Goal: Task Accomplishment & Management: Complete application form

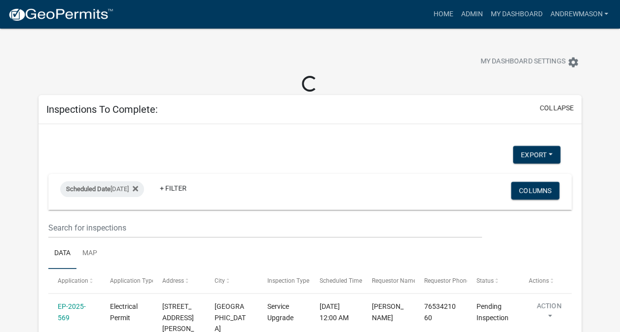
select select "3: 100"
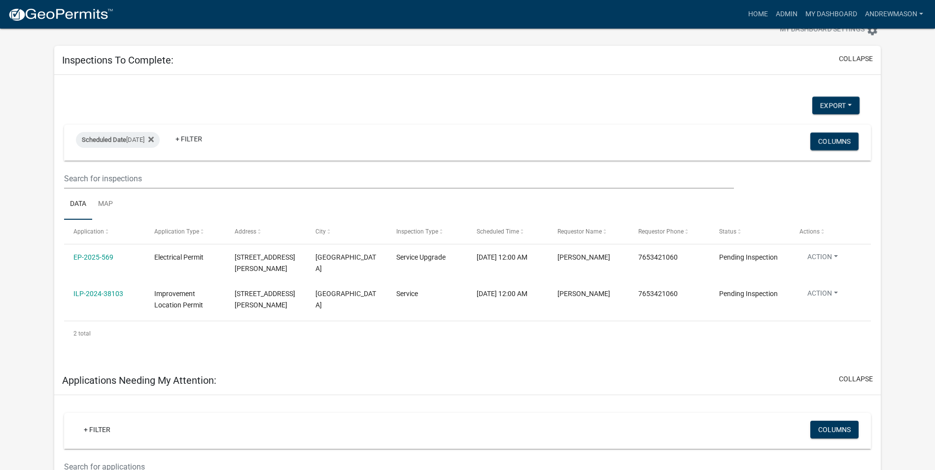
scroll to position [49, 0]
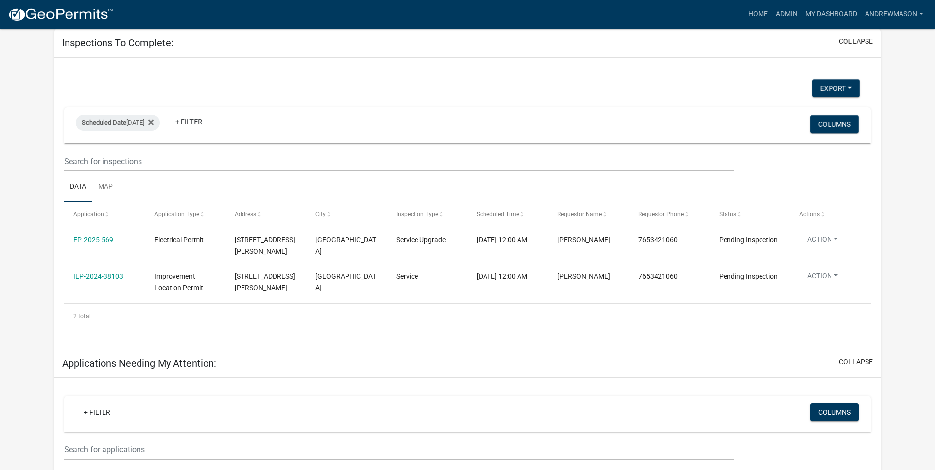
click at [106, 240] on link "EP-2025-569" at bounding box center [93, 240] width 40 height 8
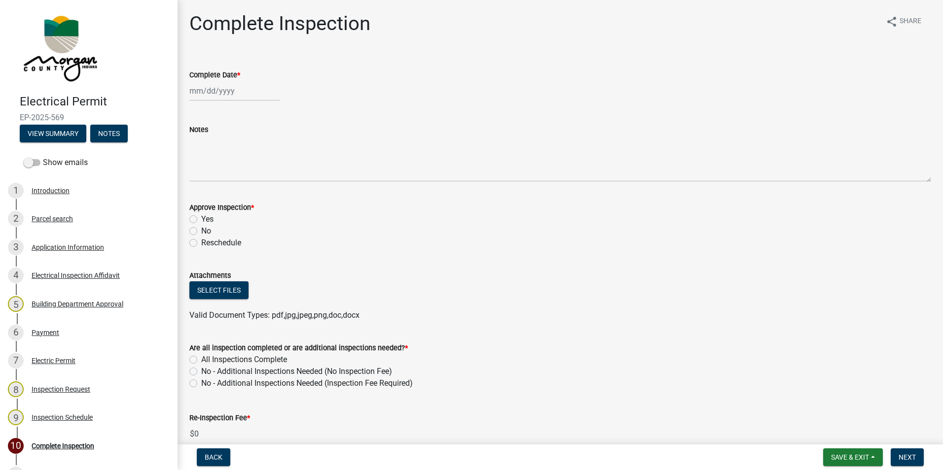
click at [201, 243] on label "Reschedule" at bounding box center [221, 243] width 40 height 12
click at [201, 243] on input "Reschedule" at bounding box center [204, 240] width 6 height 6
radio input "true"
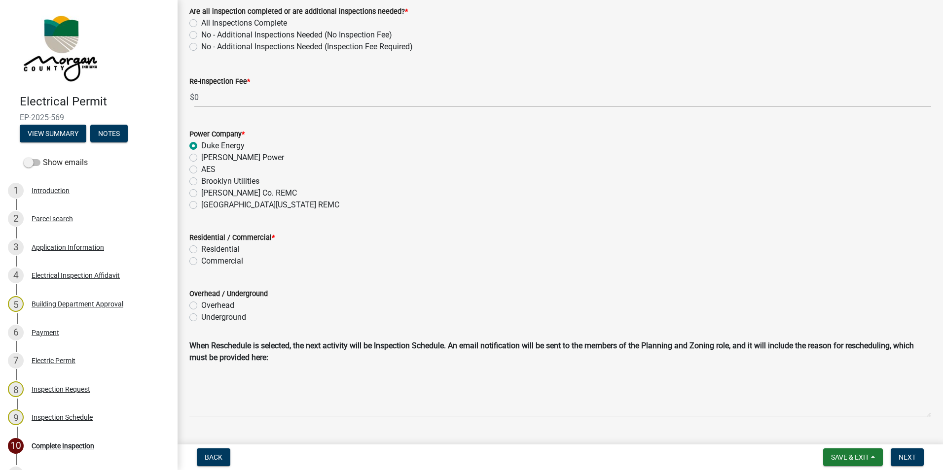
scroll to position [345, 0]
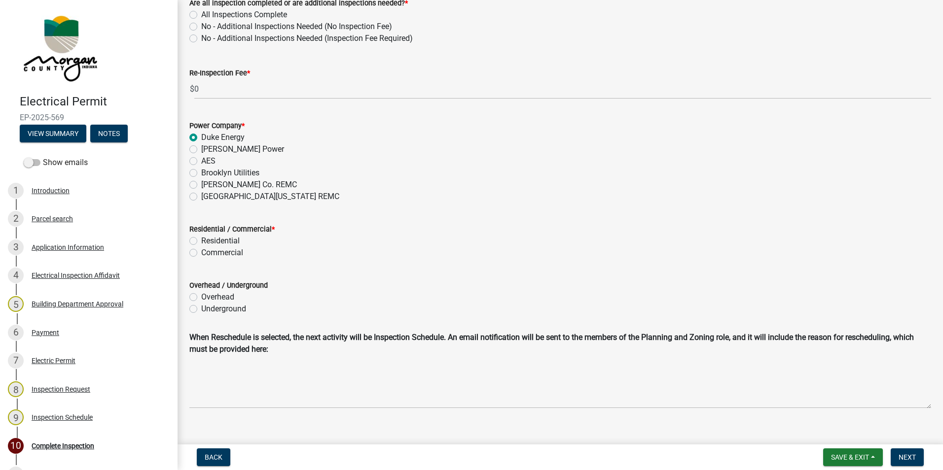
click at [201, 241] on label "Residential" at bounding box center [220, 241] width 38 height 12
click at [201, 241] on input "Residential" at bounding box center [204, 238] width 6 height 6
radio input "true"
click at [201, 310] on label "Underground" at bounding box center [223, 309] width 45 height 12
click at [201, 310] on input "Underground" at bounding box center [204, 306] width 6 height 6
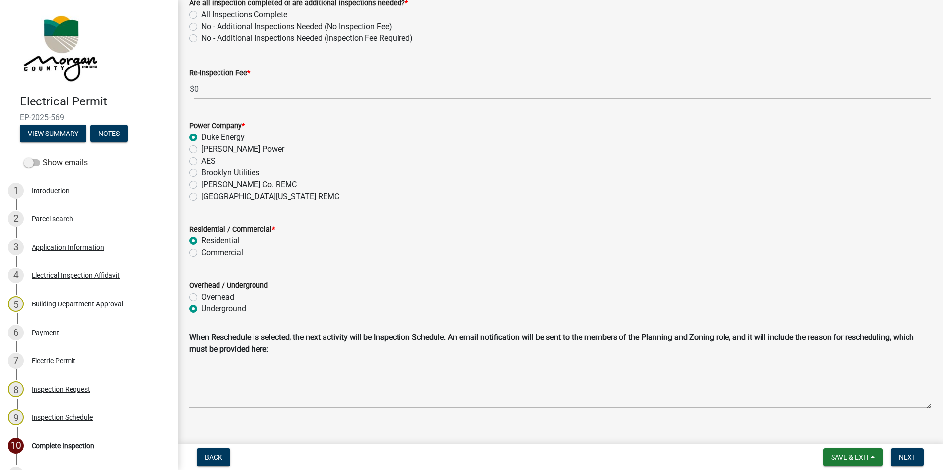
radio input "true"
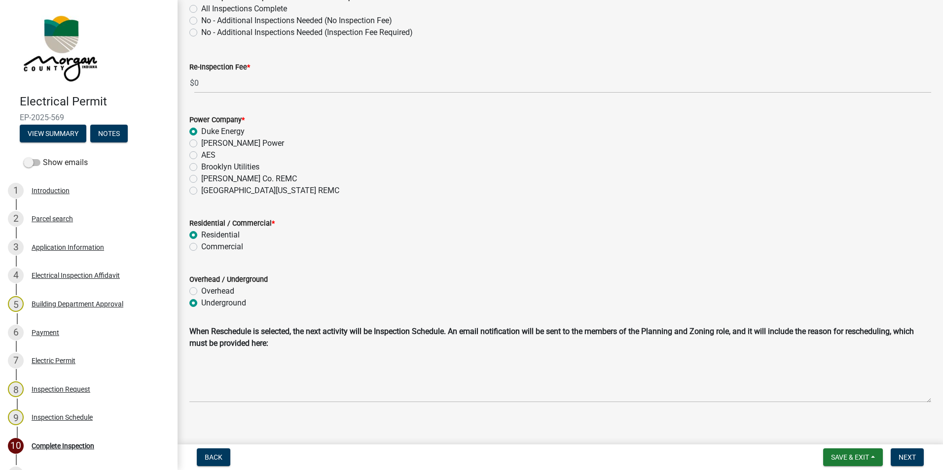
scroll to position [355, 0]
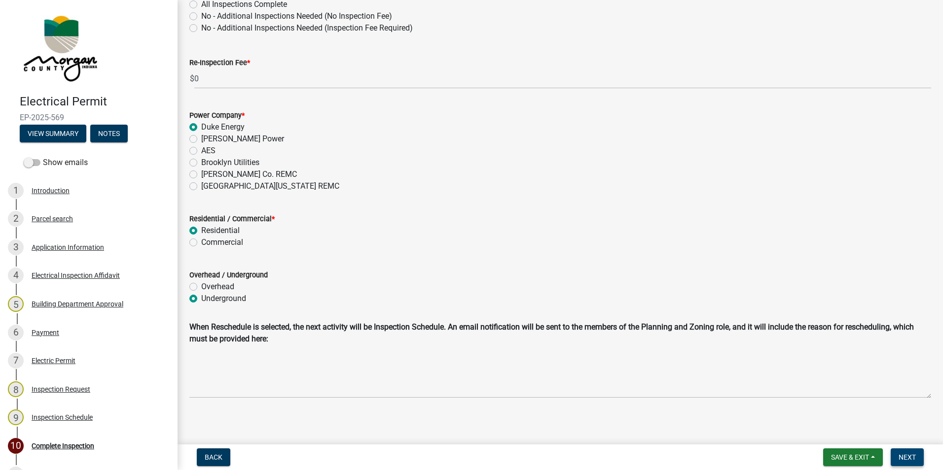
click at [619, 332] on span "Next" at bounding box center [906, 458] width 17 height 8
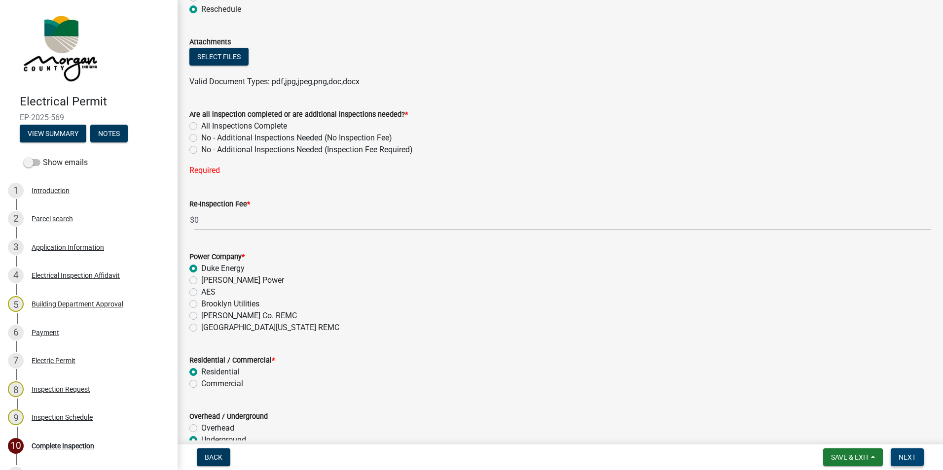
scroll to position [208, 0]
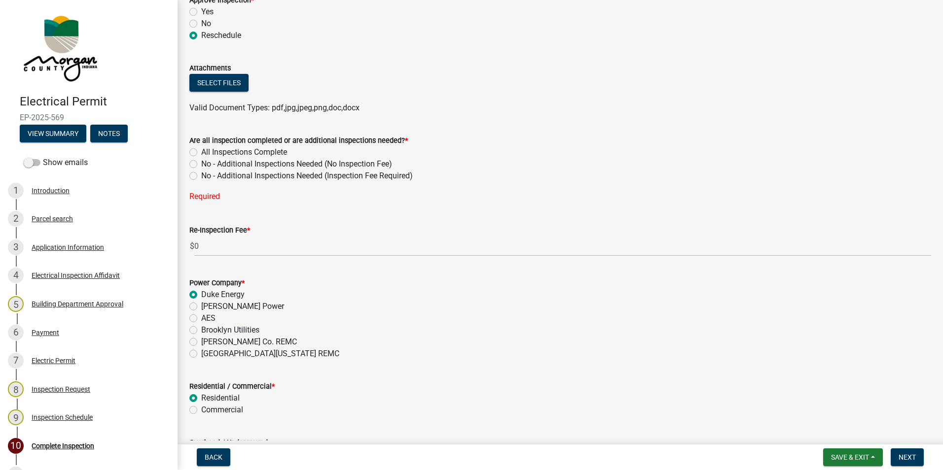
click at [201, 164] on label "No - Additional Inspections Needed (No Inspection Fee)" at bounding box center [296, 164] width 191 height 12
click at [201, 164] on input "No - Additional Inspections Needed (No Inspection Fee)" at bounding box center [204, 161] width 6 height 6
radio input "true"
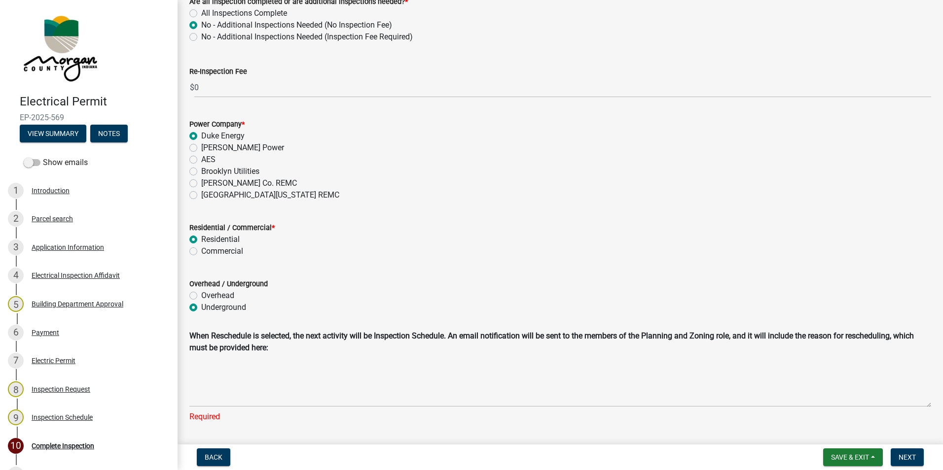
scroll to position [367, 0]
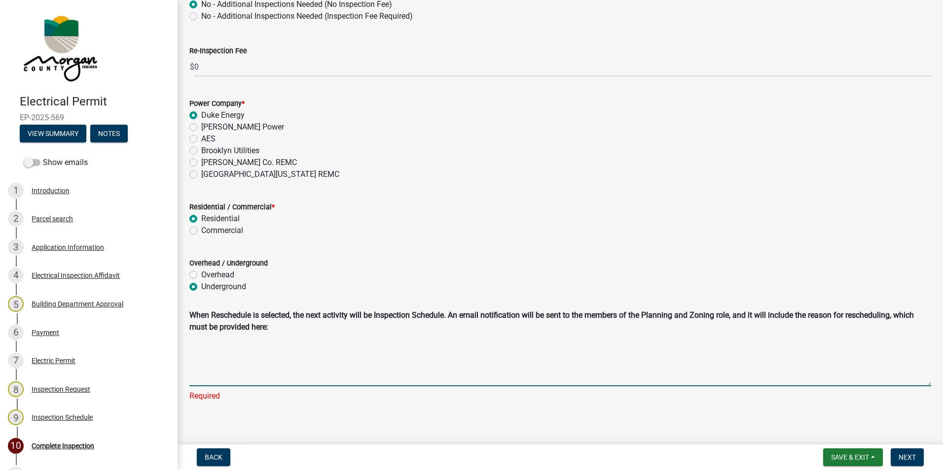
click at [262, 332] on textarea "Reschedule Reason" at bounding box center [559, 361] width 741 height 49
click at [271, 332] on textarea "Homeowner" at bounding box center [559, 361] width 741 height 49
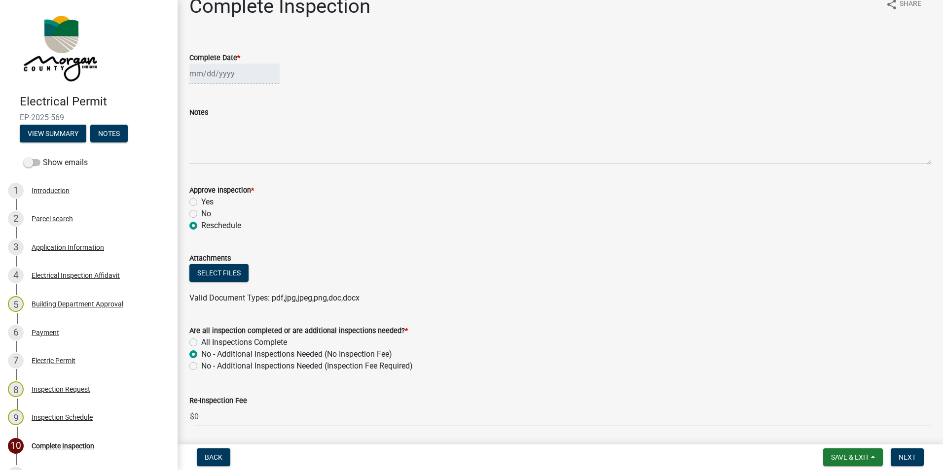
scroll to position [0, 0]
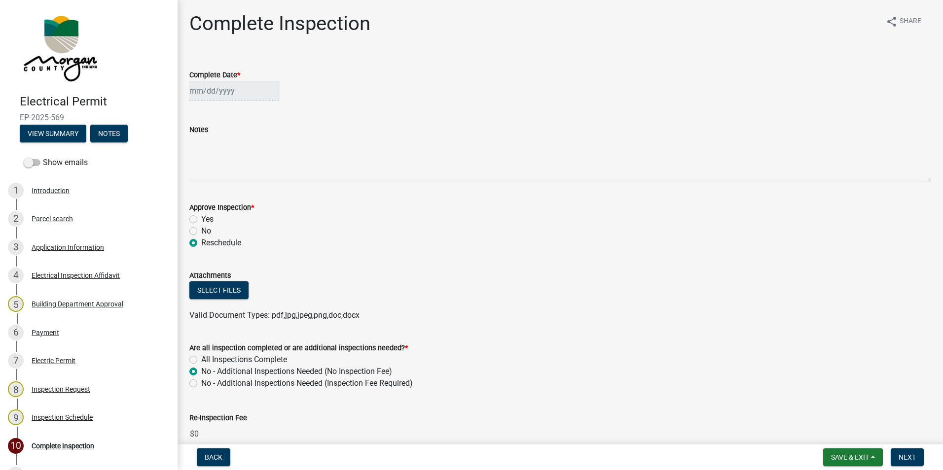
type textarea "Homeowner said the power company could not do the work until [DATE]."
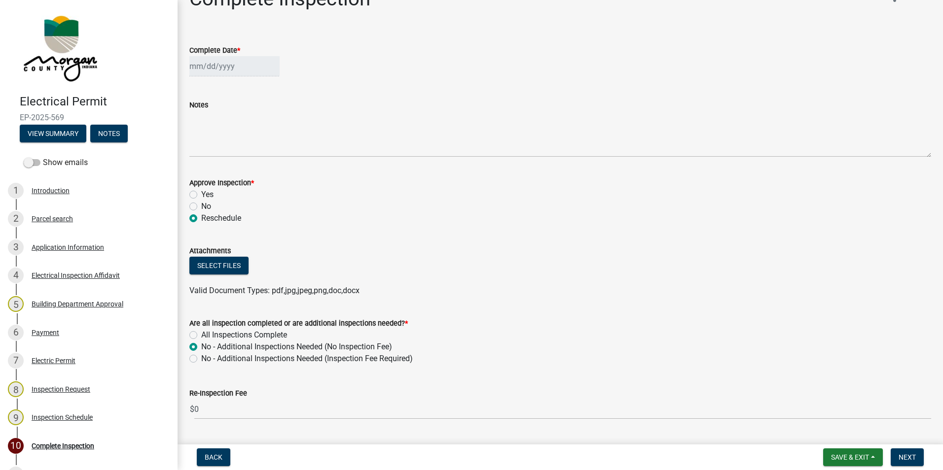
scroll to position [49, 0]
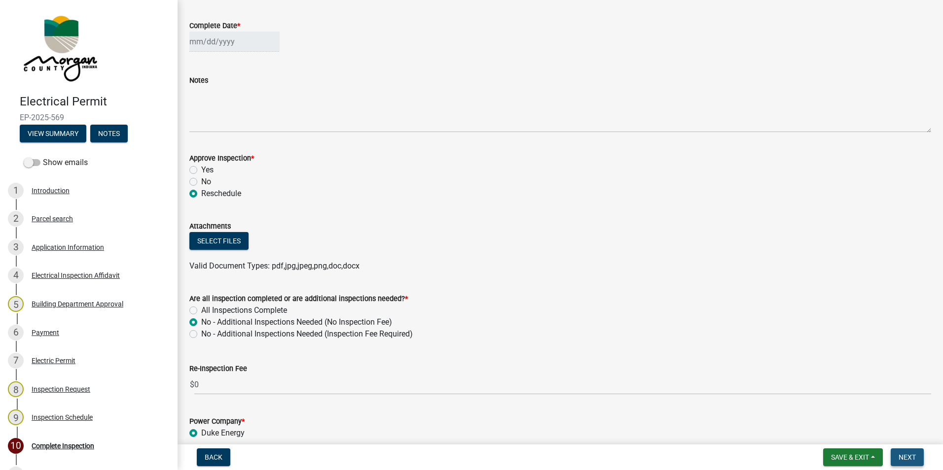
click at [619, 332] on span "Next" at bounding box center [906, 458] width 17 height 8
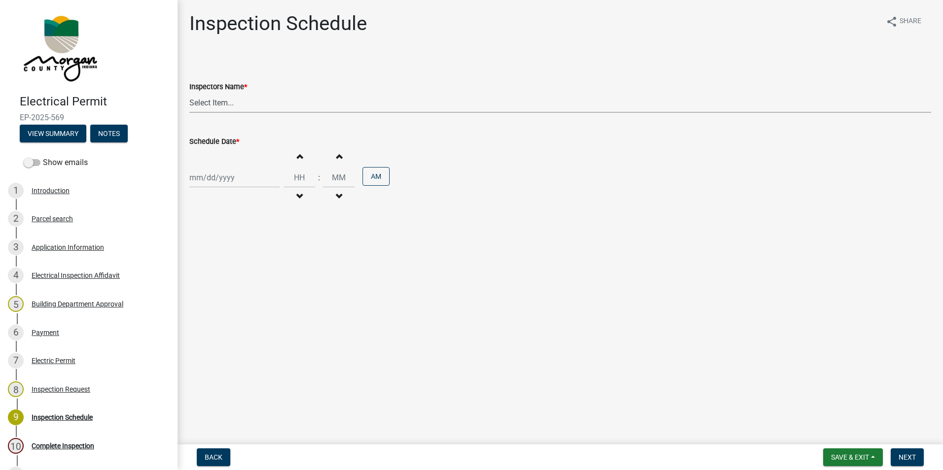
click at [215, 104] on select "Select Item... [PERSON_NAME] ([PERSON_NAME]) AndrewMason ([PERSON_NAME])" at bounding box center [559, 103] width 741 height 20
select select "47d75678-cf87-418f-879d-88d5340f2bcb"
click at [189, 93] on select "Select Item... [PERSON_NAME] ([PERSON_NAME]) AndrewMason ([PERSON_NAME])" at bounding box center [559, 103] width 741 height 20
click at [225, 178] on div at bounding box center [234, 178] width 90 height 20
select select "8"
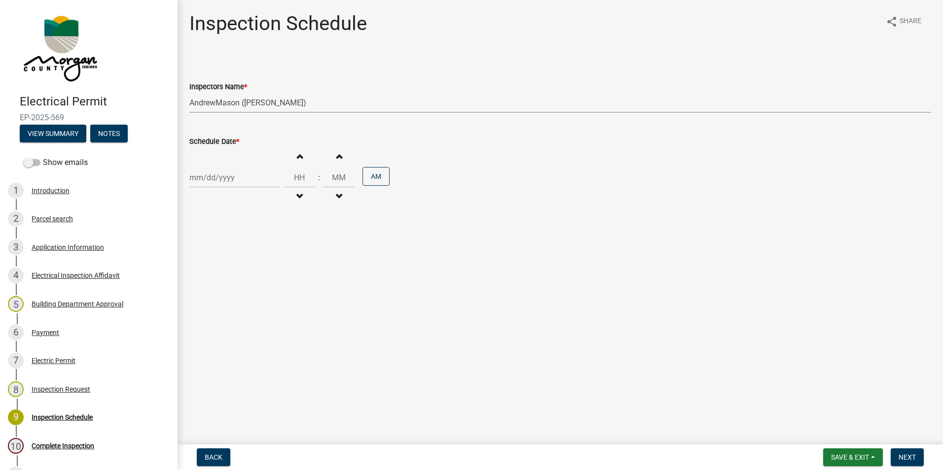
select select "2025"
click at [218, 275] on div "19" at bounding box center [215, 278] width 16 height 16
type input "[DATE]"
click at [239, 177] on div "[DATE]" at bounding box center [234, 178] width 90 height 20
select select "8"
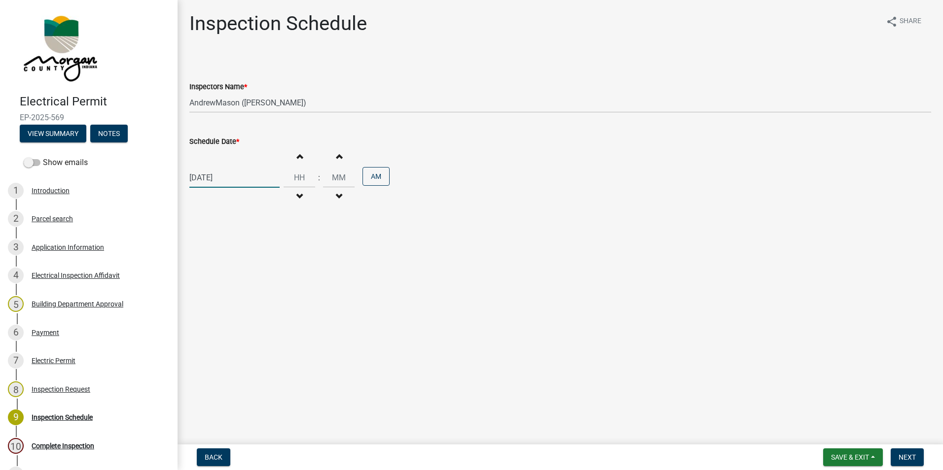
select select "2025"
click at [261, 276] on div "22" at bounding box center [262, 278] width 16 height 16
type input "[DATE]"
click at [70, 332] on div "Inspection Request" at bounding box center [61, 389] width 59 height 7
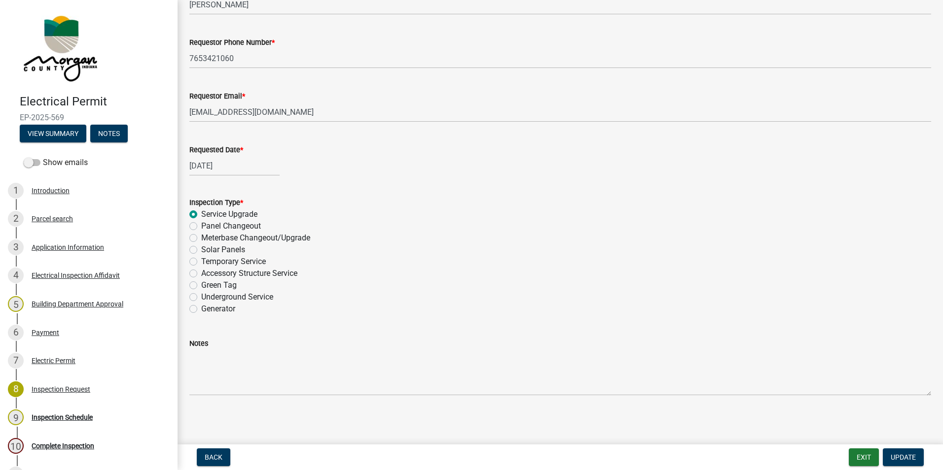
scroll to position [88, 0]
click at [75, 332] on div "Inspection Schedule" at bounding box center [62, 417] width 61 height 7
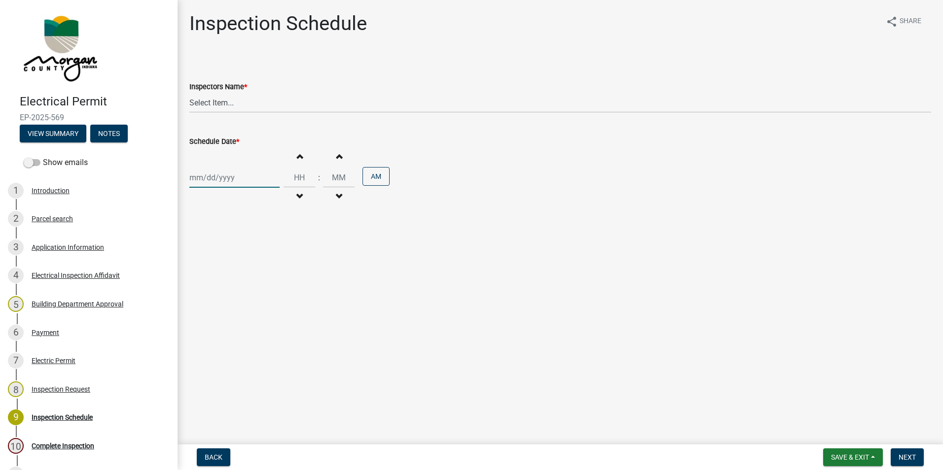
click at [236, 177] on div at bounding box center [234, 178] width 90 height 20
select select "8"
select select "2025"
click at [261, 278] on div "22" at bounding box center [262, 278] width 16 height 16
type input "[DATE]"
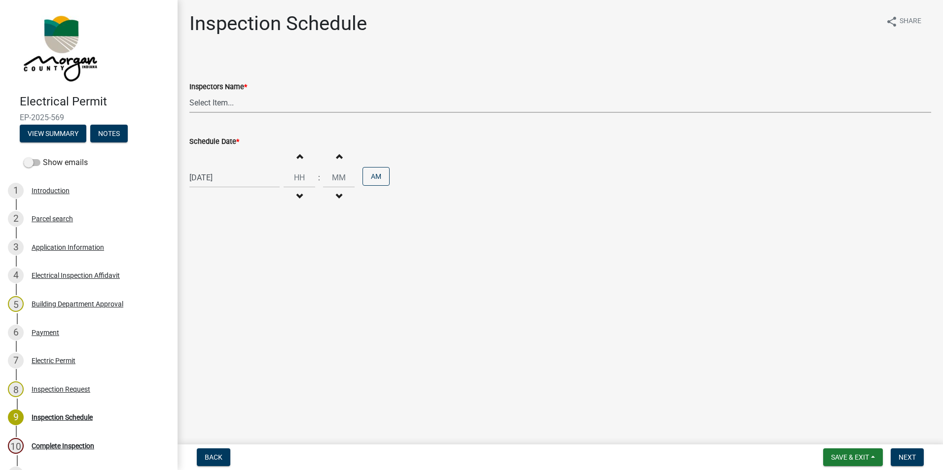
click at [214, 102] on select "Select Item... [PERSON_NAME] ([PERSON_NAME]) AndrewMason ([PERSON_NAME])" at bounding box center [559, 103] width 741 height 20
select select "47d75678-cf87-418f-879d-88d5340f2bcb"
click at [189, 93] on select "Select Item... [PERSON_NAME] ([PERSON_NAME]) AndrewMason ([PERSON_NAME])" at bounding box center [559, 103] width 741 height 20
click at [619, 332] on span "Next" at bounding box center [906, 458] width 17 height 8
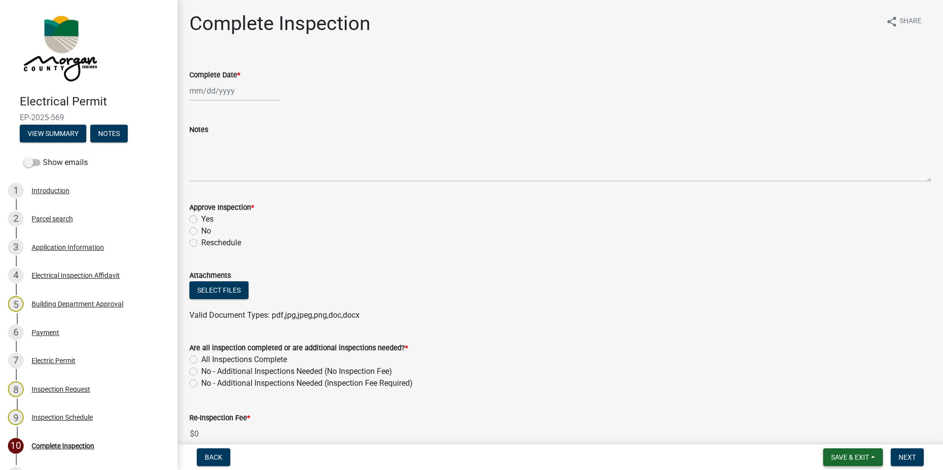
click at [619, 332] on span "Save & Exit" at bounding box center [850, 458] width 38 height 8
click at [619, 332] on button "Save & Exit" at bounding box center [843, 432] width 79 height 24
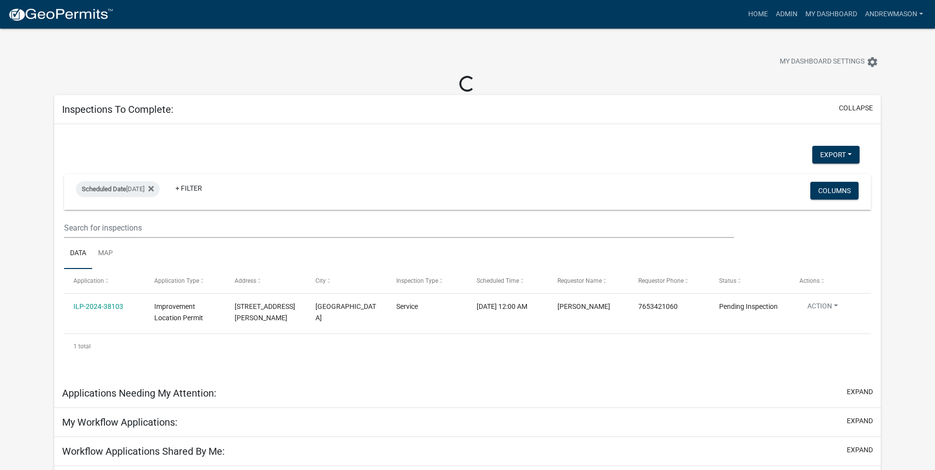
select select "3: 100"
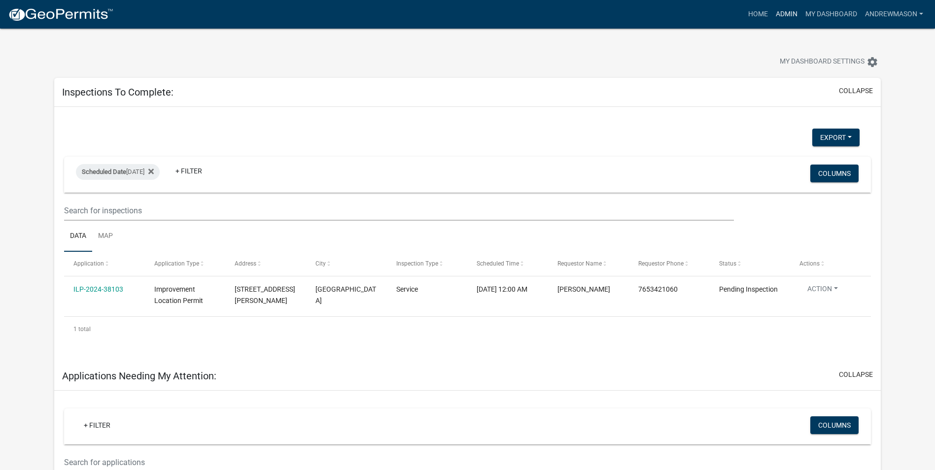
click at [619, 15] on link "Admin" at bounding box center [787, 14] width 30 height 19
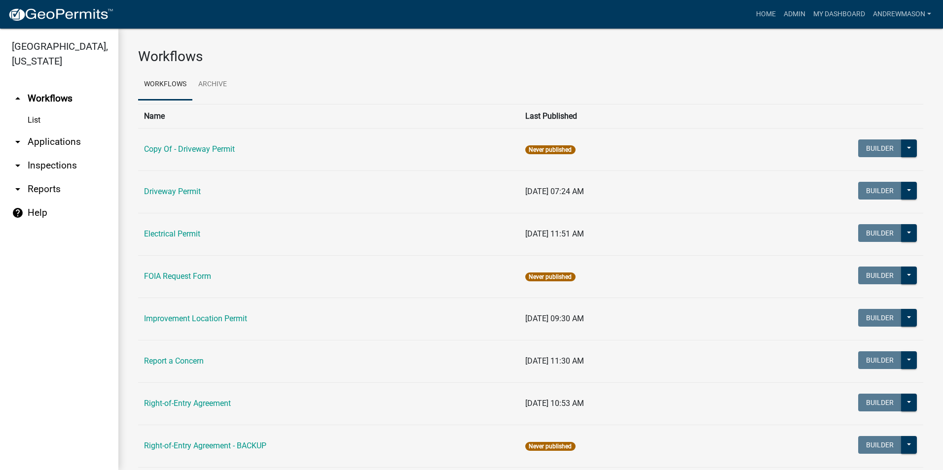
click at [59, 145] on link "arrow_drop_down Applications" at bounding box center [59, 142] width 118 height 24
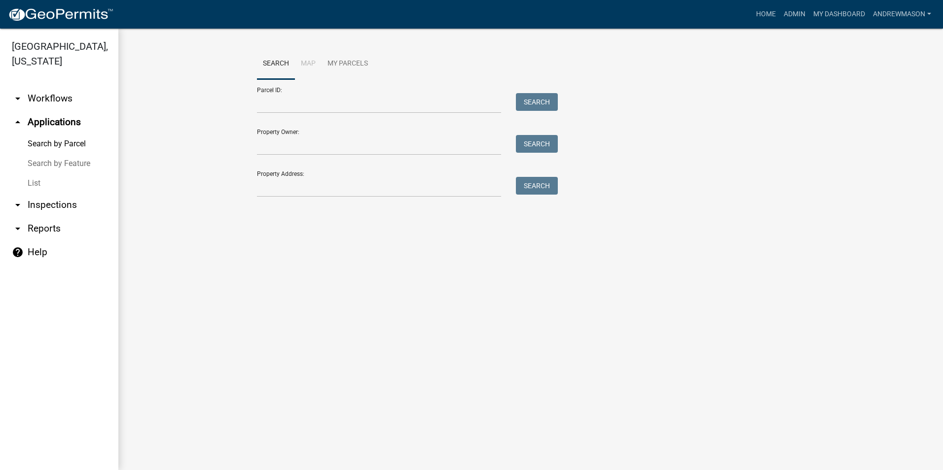
click at [29, 183] on link "List" at bounding box center [59, 184] width 118 height 20
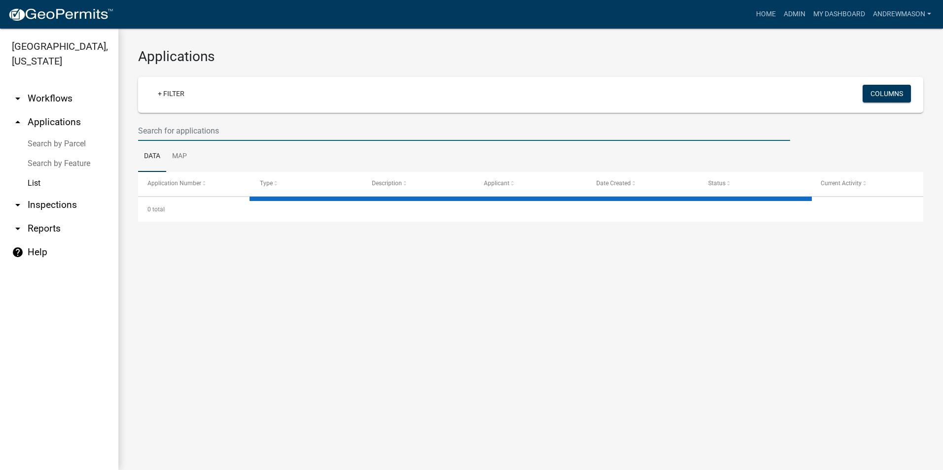
click at [150, 128] on input "text" at bounding box center [464, 131] width 652 height 20
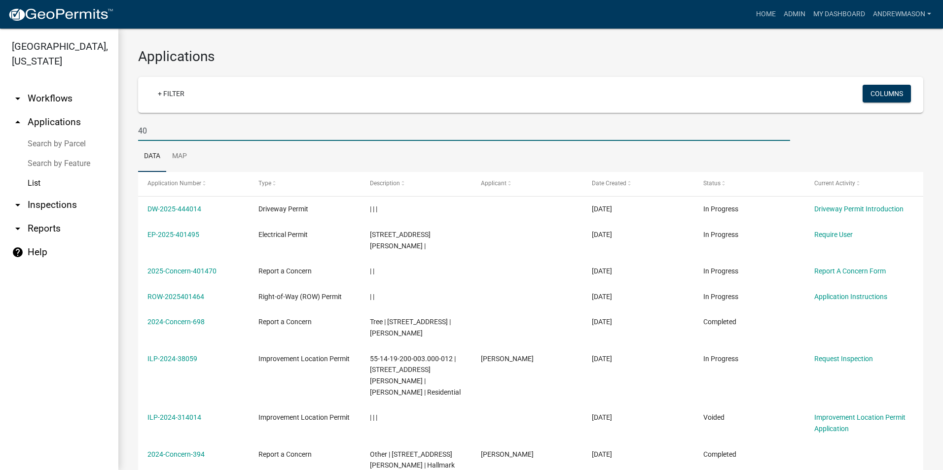
type input "4"
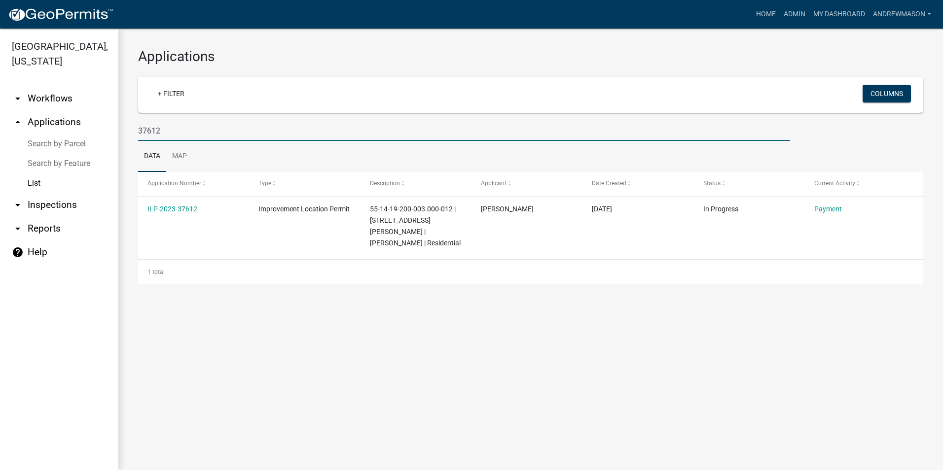
type input "37612"
click at [180, 208] on link "ILP-2023-37612" at bounding box center [172, 209] width 50 height 8
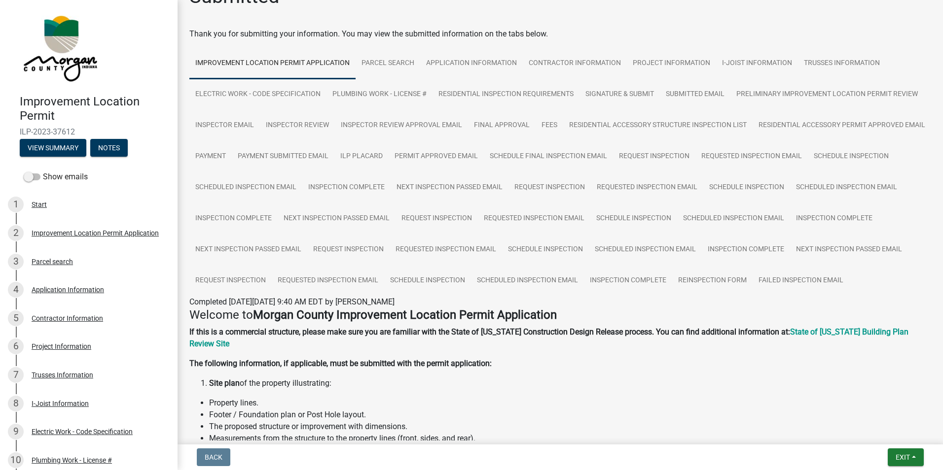
scroll to position [49, 0]
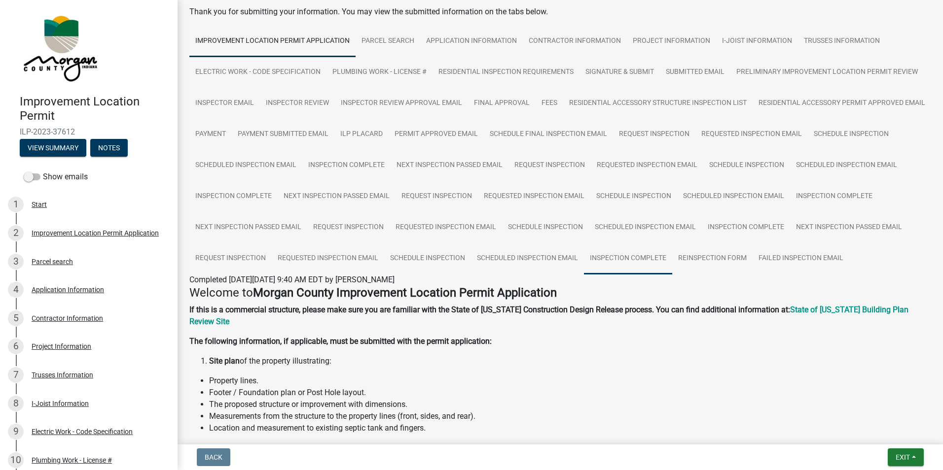
click at [619, 252] on link "Inspection Complete" at bounding box center [628, 259] width 88 height 32
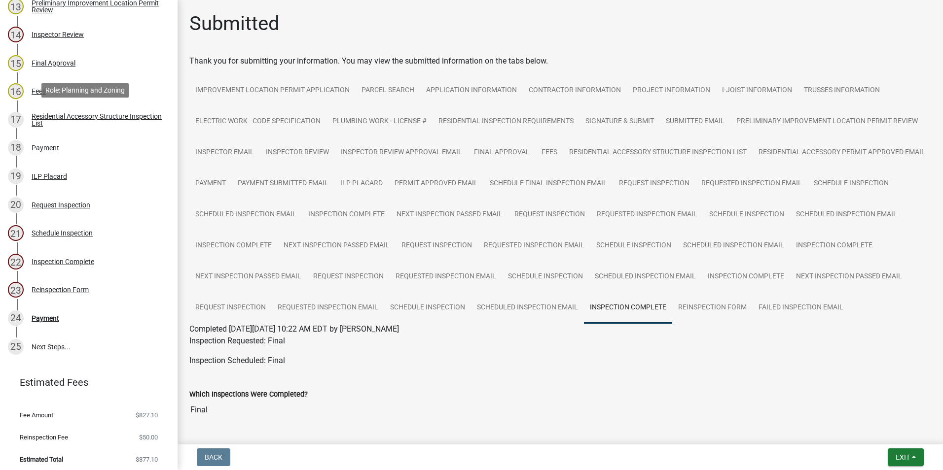
scroll to position [542, 0]
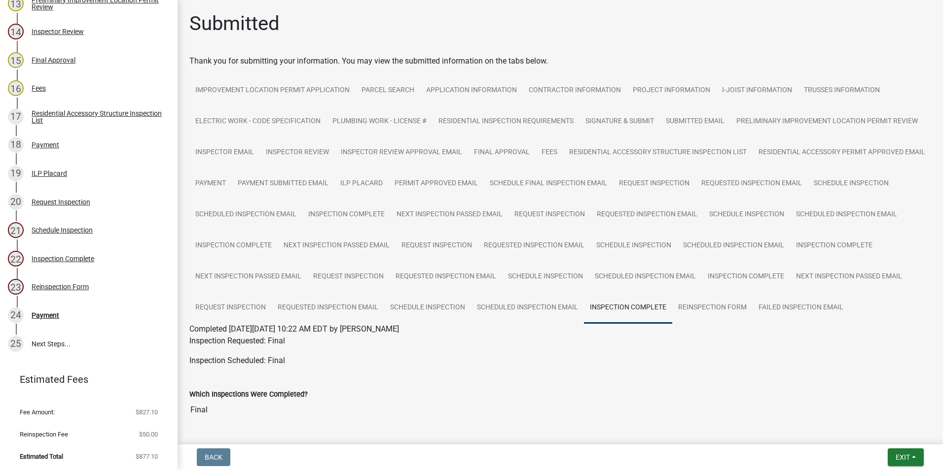
click at [49, 257] on div "Inspection Complete" at bounding box center [63, 258] width 63 height 7
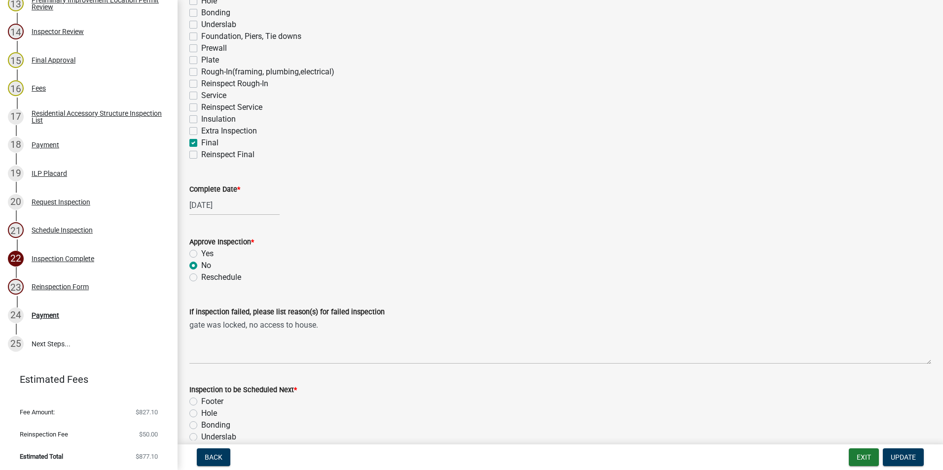
scroll to position [148, 0]
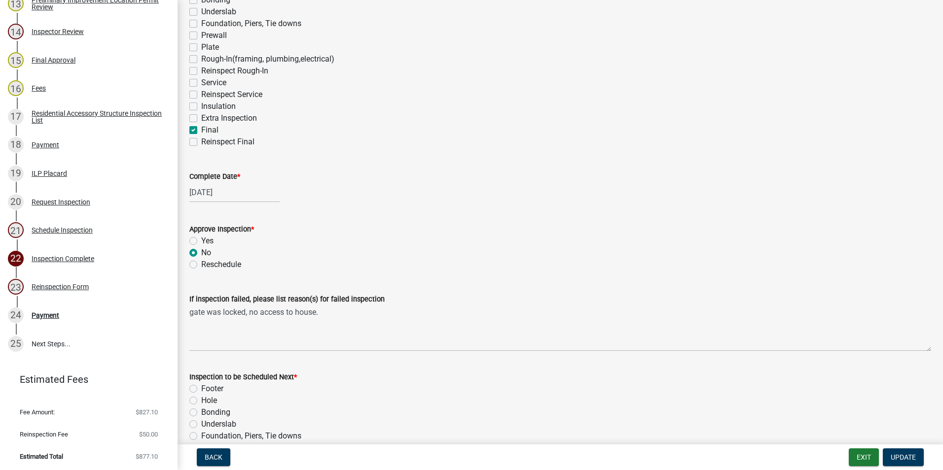
click at [201, 238] on label "Yes" at bounding box center [207, 241] width 12 height 12
click at [201, 238] on input "Yes" at bounding box center [204, 238] width 6 height 6
radio input "true"
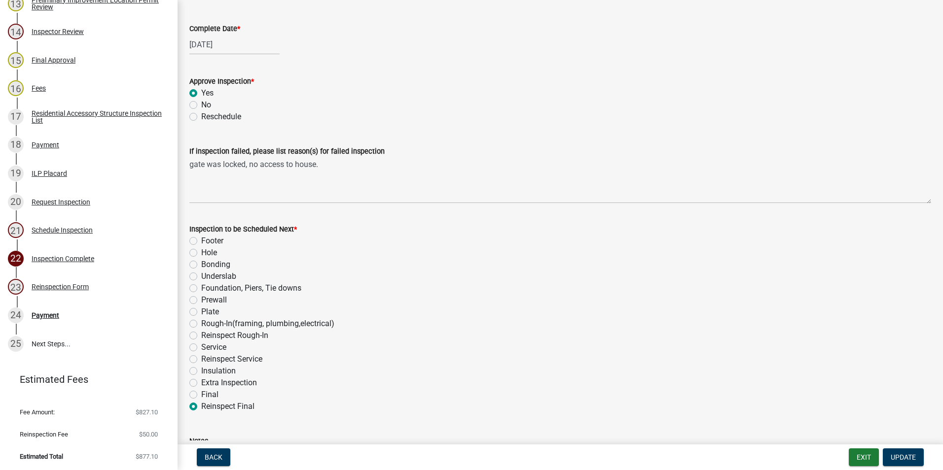
scroll to position [345, 0]
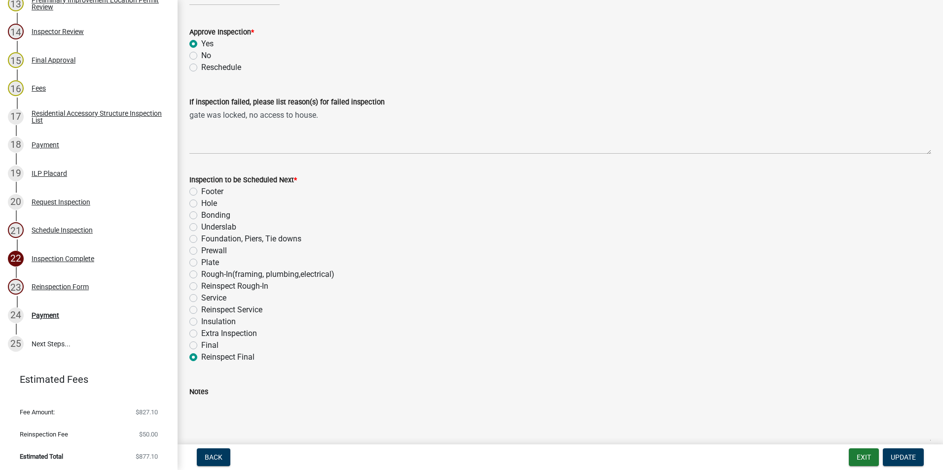
click at [201, 332] on label "Final" at bounding box center [209, 346] width 17 height 12
click at [201, 332] on input "Final" at bounding box center [204, 343] width 6 height 6
radio input "true"
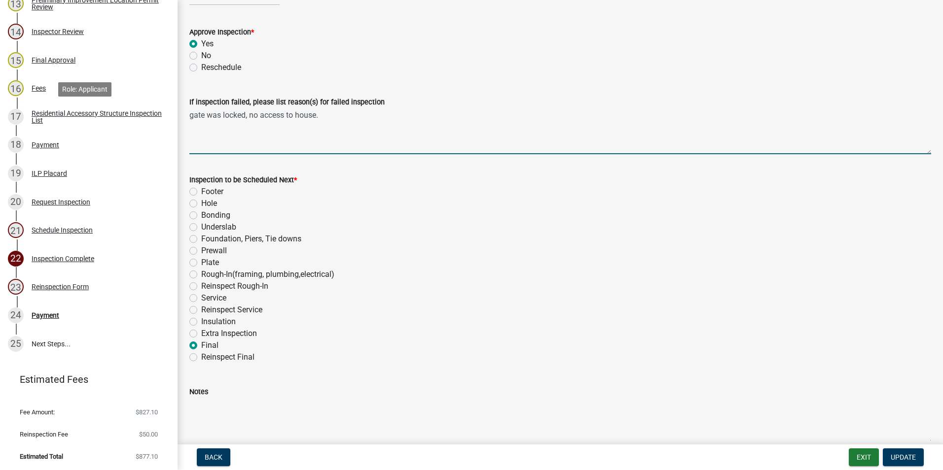
drag, startPoint x: 328, startPoint y: 118, endPoint x: 164, endPoint y: 118, distance: 164.2
click at [164, 118] on div "Improvement Location Permit ILP-2023-37612 View Summary Notes Show emails 1 Sta…" at bounding box center [471, 235] width 943 height 470
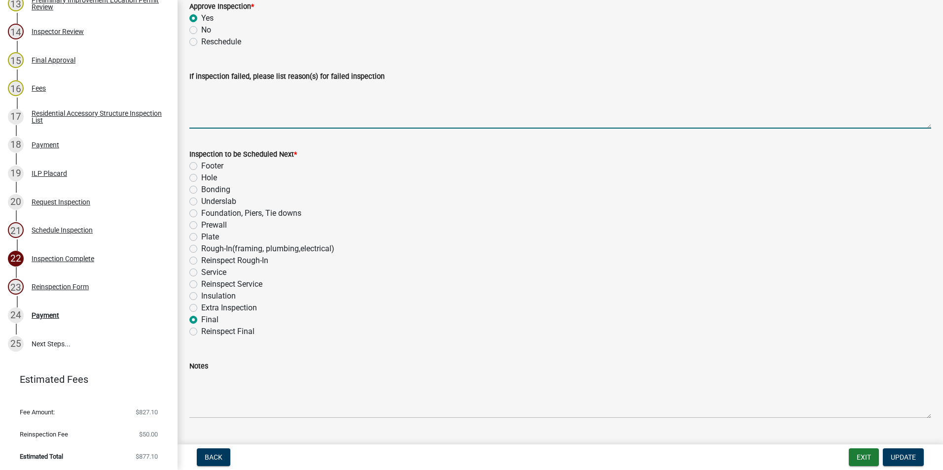
scroll to position [395, 0]
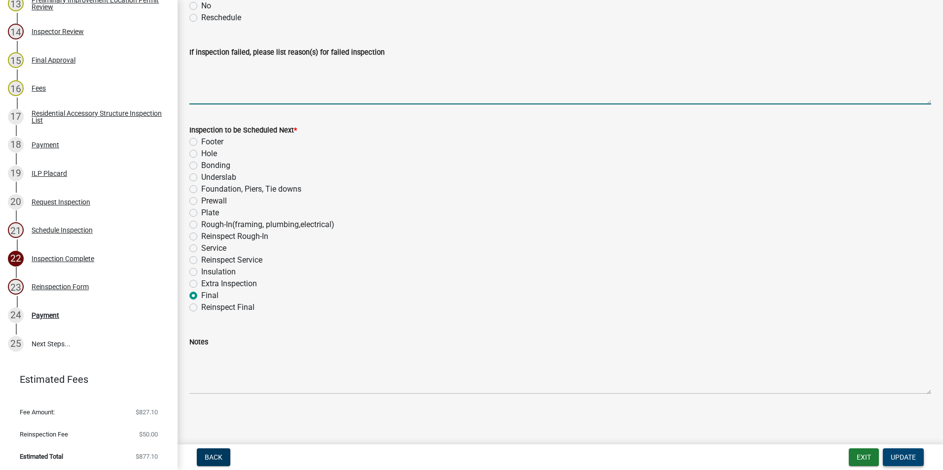
click at [619, 332] on span "Update" at bounding box center [902, 458] width 25 height 8
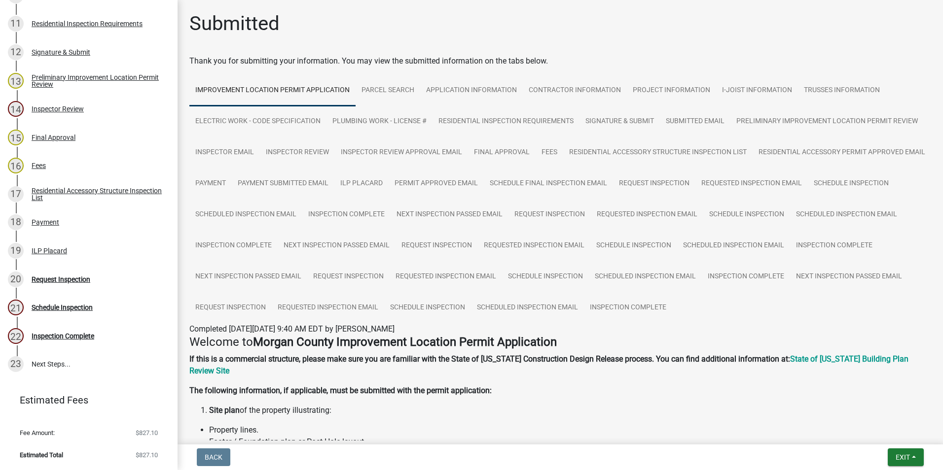
scroll to position [465, 0]
click at [619, 305] on link "Inspection Complete" at bounding box center [628, 308] width 88 height 32
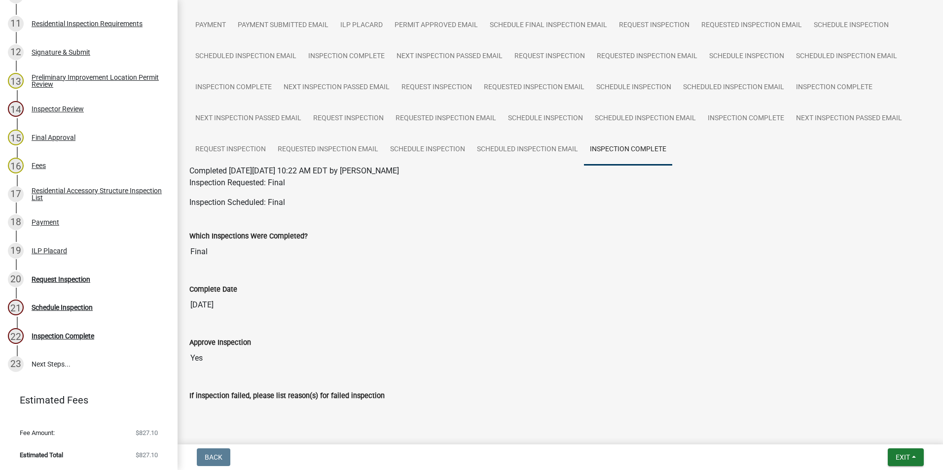
scroll to position [144, 0]
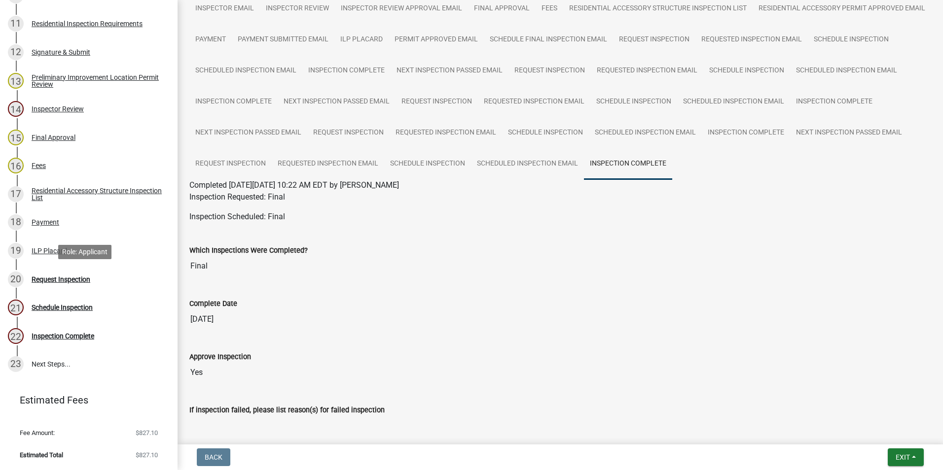
click at [35, 278] on div "Request Inspection" at bounding box center [61, 279] width 59 height 7
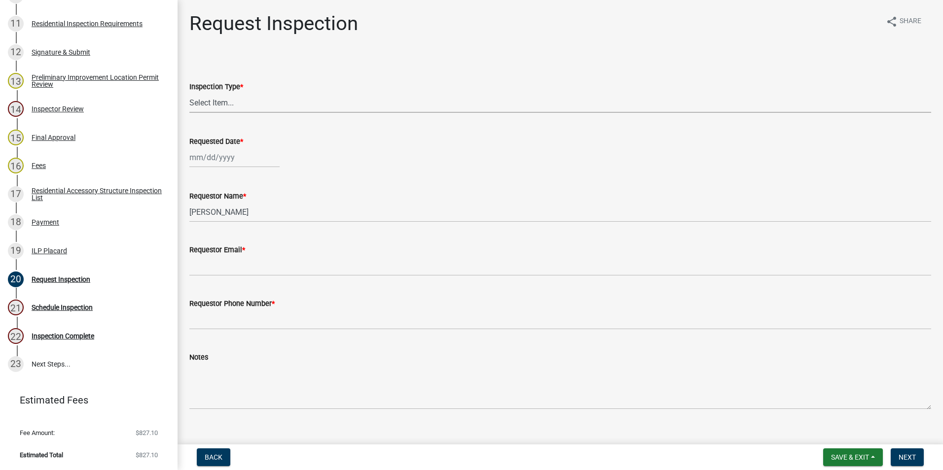
click at [236, 106] on select "Select Item... Footer Hole Bonding Underslab Foundation, Piers, Tie downs Prewa…" at bounding box center [559, 103] width 741 height 20
click at [189, 93] on select "Select Item... Footer Hole Bonding Underslab Foundation, Piers, Tie downs Prewa…" at bounding box center [559, 103] width 741 height 20
select select "c1069762-7260-45a2-b327-2fba892271d4"
click at [219, 154] on div at bounding box center [234, 157] width 90 height 20
select select "8"
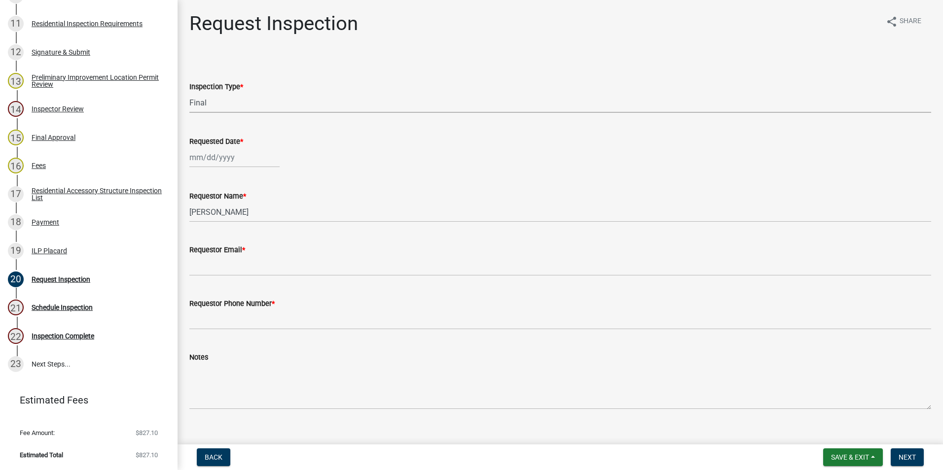
select select "2025"
click at [213, 256] on div "19" at bounding box center [215, 257] width 16 height 16
type input "[DATE]"
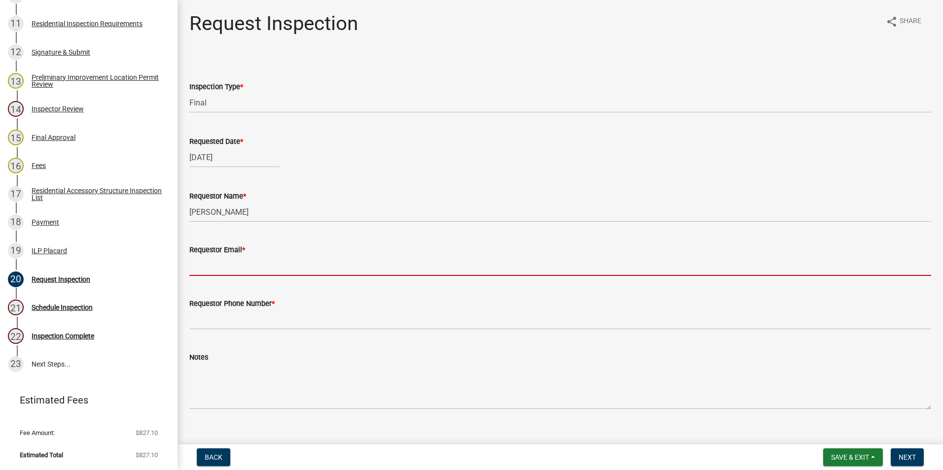
click at [214, 269] on input "Requestor Email *" at bounding box center [559, 266] width 741 height 20
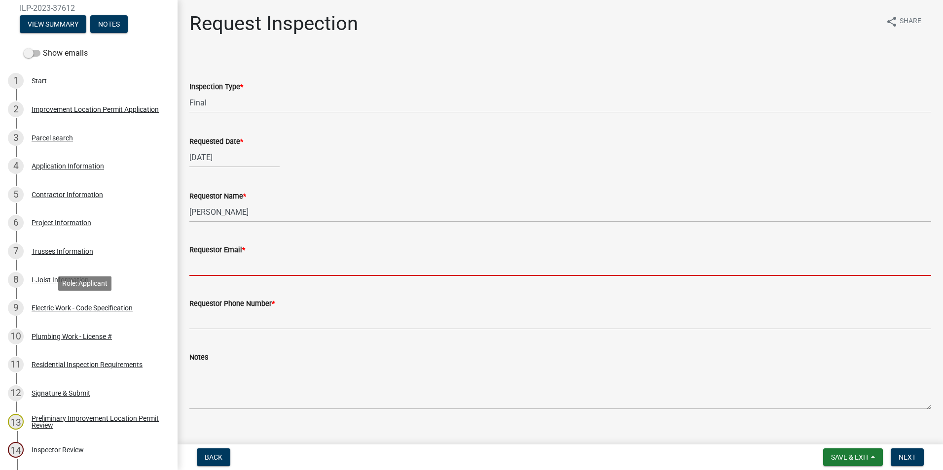
scroll to position [120, 0]
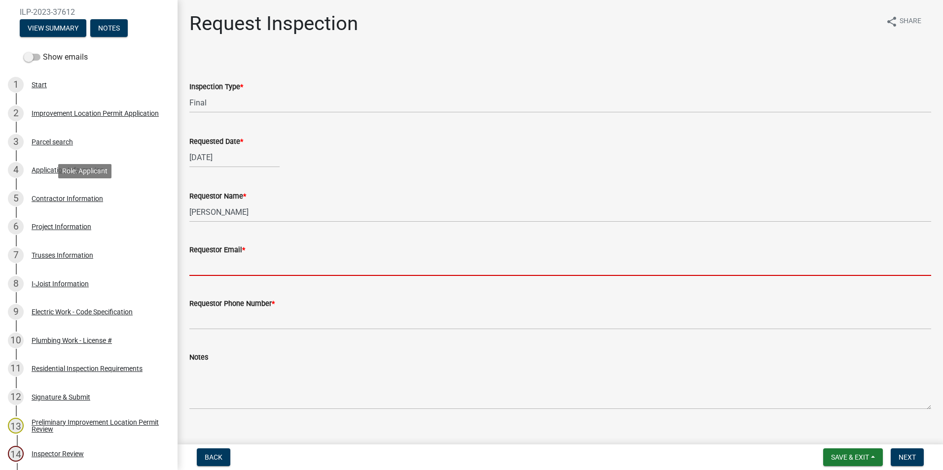
click at [54, 198] on div "Contractor Information" at bounding box center [67, 198] width 71 height 7
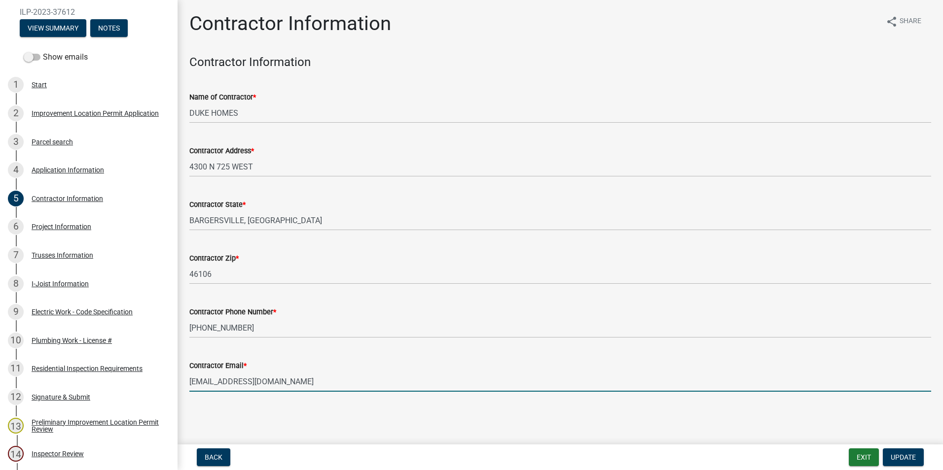
drag, startPoint x: 289, startPoint y: 382, endPoint x: 177, endPoint y: 377, distance: 112.5
click at [177, 332] on div "Improvement Location Permit ILP-2023-37612 View Summary Notes Show emails 1 Sta…" at bounding box center [471, 235] width 943 height 470
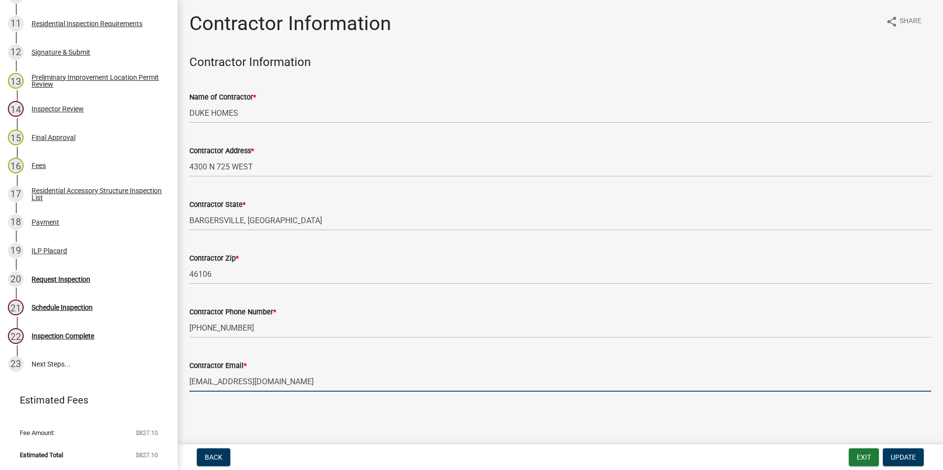
click at [41, 278] on div "Request Inspection" at bounding box center [61, 279] width 59 height 7
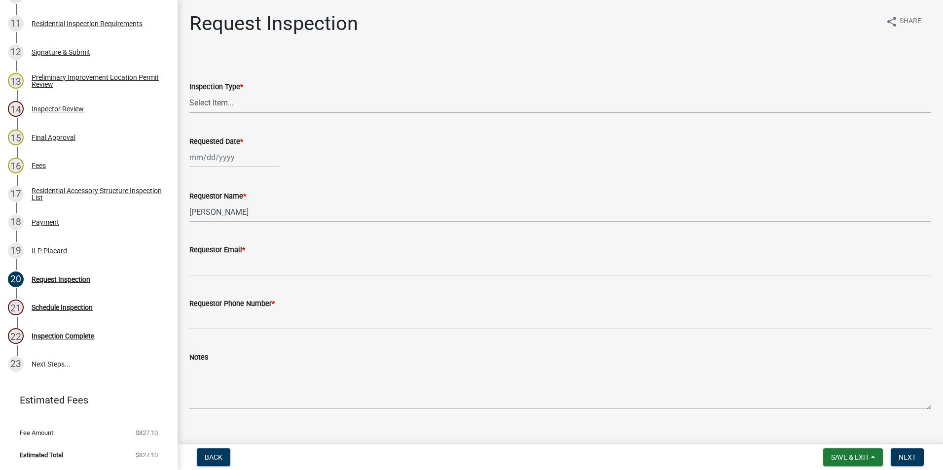
click at [235, 104] on select "Select Item... Footer Hole Bonding Underslab Foundation, Piers, Tie downs Prewa…" at bounding box center [559, 103] width 741 height 20
click at [189, 93] on select "Select Item... Footer Hole Bonding Underslab Foundation, Piers, Tie downs Prewa…" at bounding box center [559, 103] width 741 height 20
select select "c1069762-7260-45a2-b327-2fba892271d4"
click at [212, 154] on div at bounding box center [234, 157] width 90 height 20
select select "8"
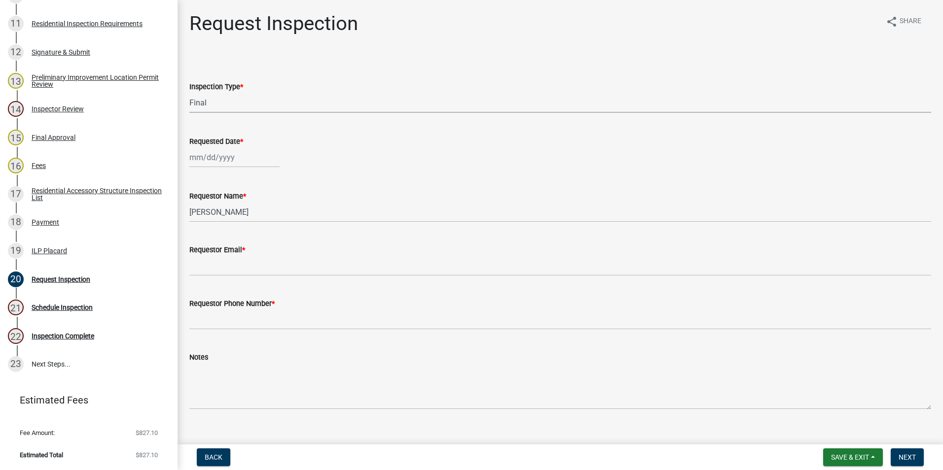
select select "2025"
click at [216, 257] on div "19" at bounding box center [215, 257] width 16 height 16
type input "[DATE]"
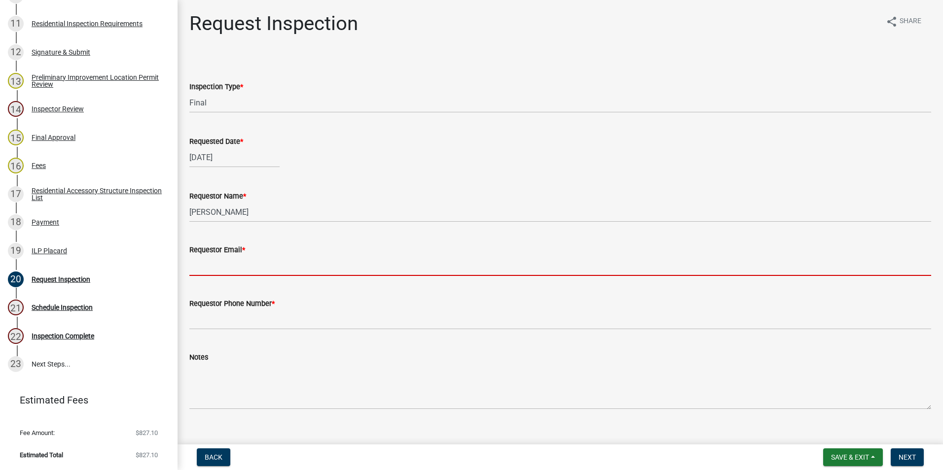
click at [222, 267] on input "Requestor Email *" at bounding box center [559, 266] width 741 height 20
paste input "[EMAIL_ADDRESS][DOMAIN_NAME]"
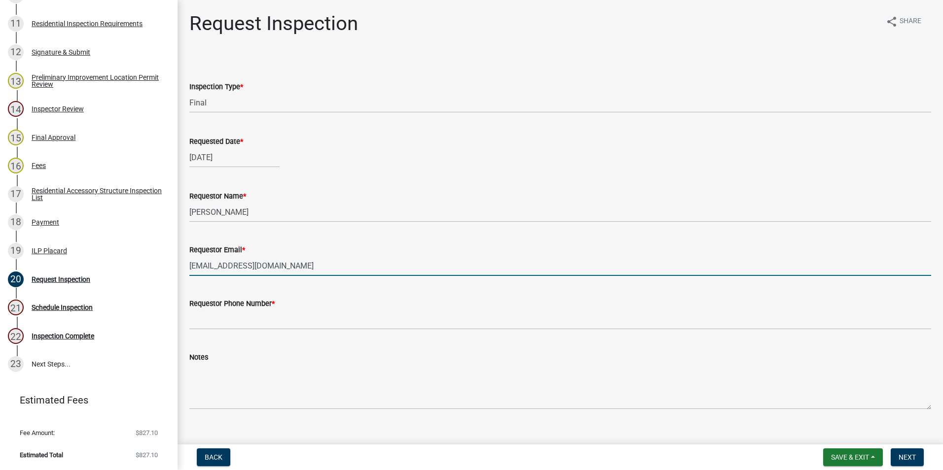
type input "[EMAIL_ADDRESS][DOMAIN_NAME]"
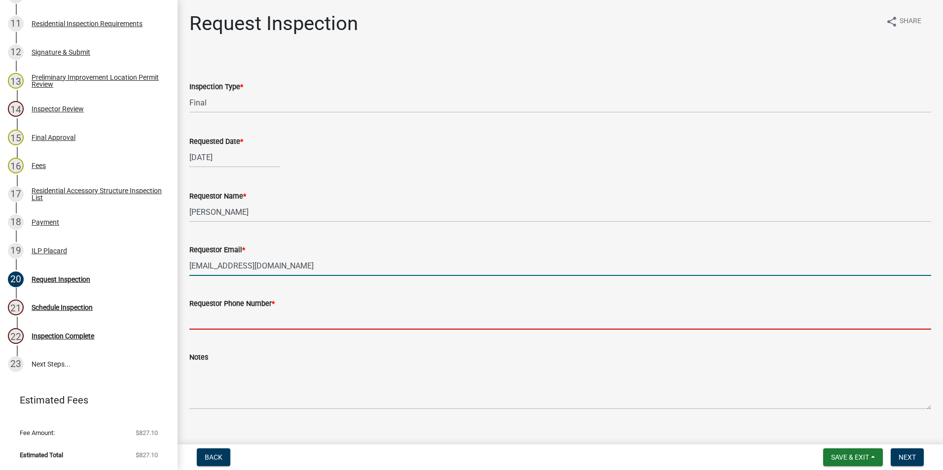
click at [232, 317] on input "Requestor Phone Number *" at bounding box center [559, 320] width 741 height 20
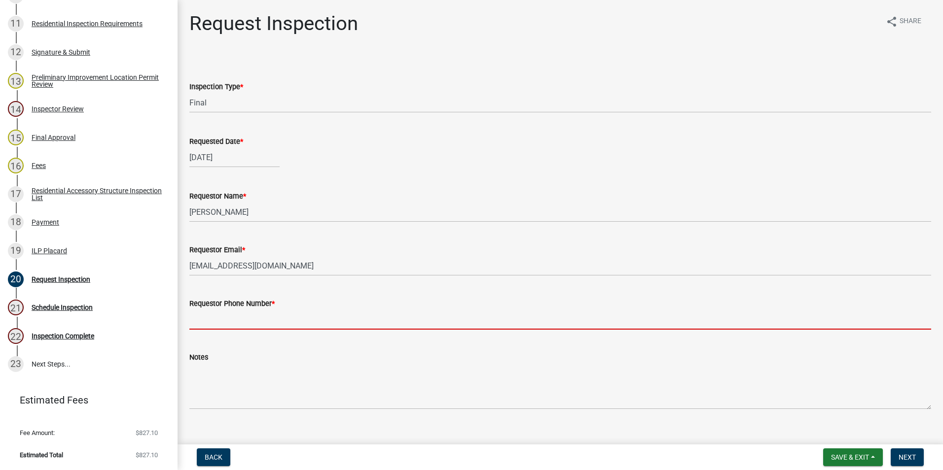
type input "7653421060"
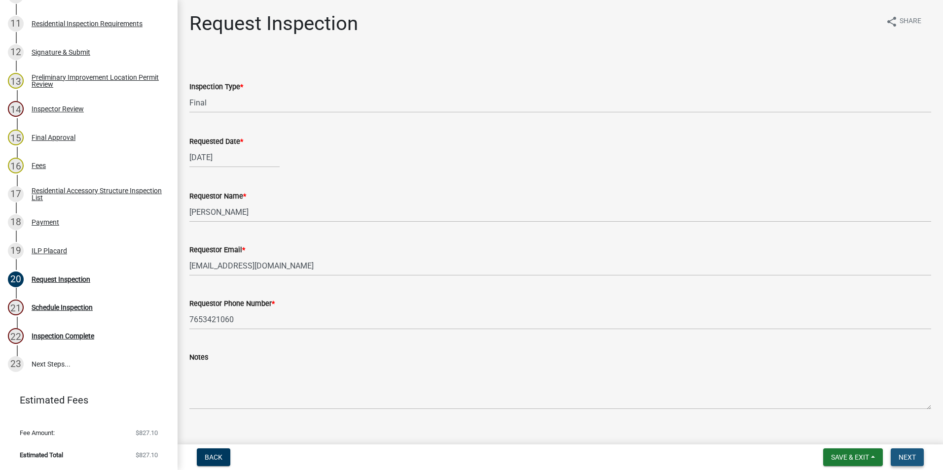
click at [619, 332] on span "Next" at bounding box center [906, 458] width 17 height 8
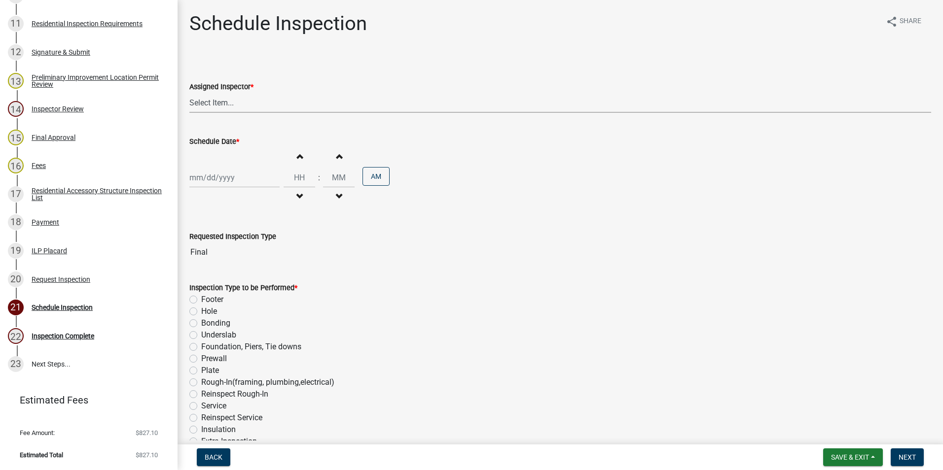
click at [233, 97] on select "Select Item... [PERSON_NAME] ([PERSON_NAME]) AndrewMason ([PERSON_NAME])" at bounding box center [559, 103] width 741 height 20
select select "47d75678-cf87-418f-879d-88d5340f2bcb"
click at [189, 93] on select "Select Item... [PERSON_NAME] ([PERSON_NAME]) AndrewMason ([PERSON_NAME])" at bounding box center [559, 103] width 741 height 20
click at [219, 180] on div at bounding box center [234, 178] width 90 height 20
select select "8"
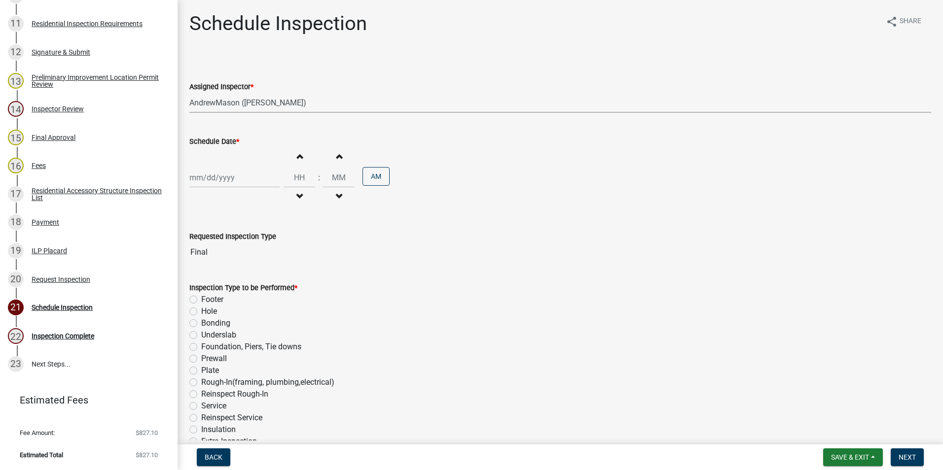
select select "2025"
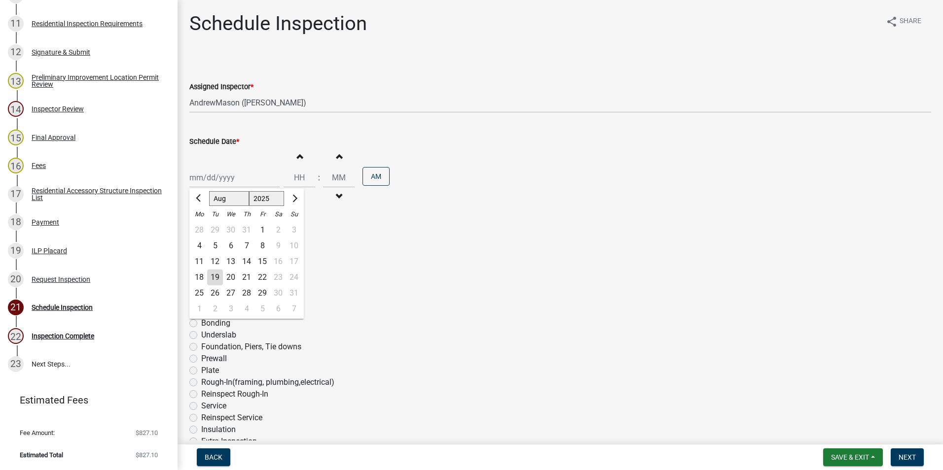
click at [215, 274] on div "19" at bounding box center [215, 278] width 16 height 16
type input "[DATE]"
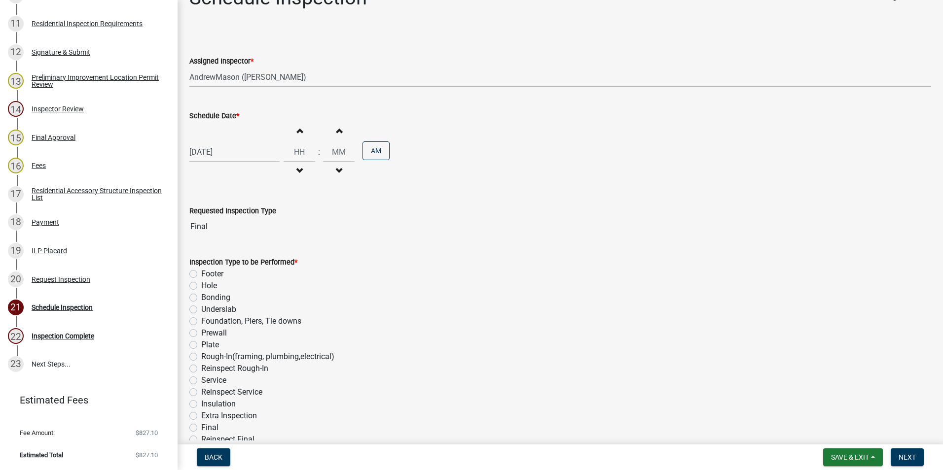
scroll to position [78, 0]
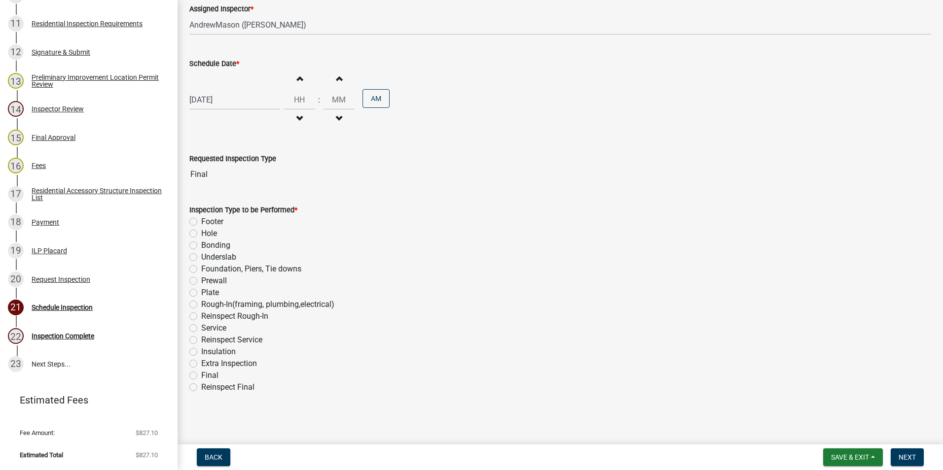
click at [201, 332] on label "Final" at bounding box center [209, 376] width 17 height 12
click at [201, 332] on input "Final" at bounding box center [204, 373] width 6 height 6
radio input "true"
click at [619, 332] on span "Next" at bounding box center [906, 458] width 17 height 8
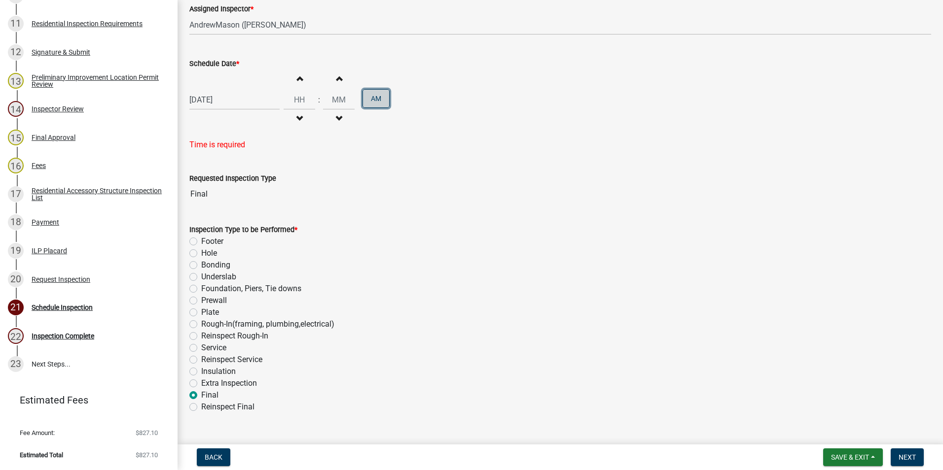
click at [362, 96] on button "AM" at bounding box center [375, 98] width 27 height 19
type input "12"
type input "00"
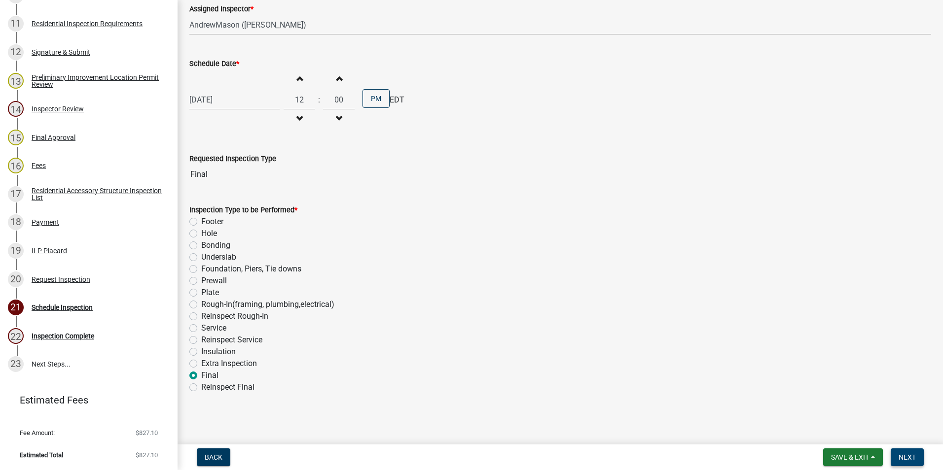
click at [619, 332] on button "Next" at bounding box center [906, 458] width 33 height 18
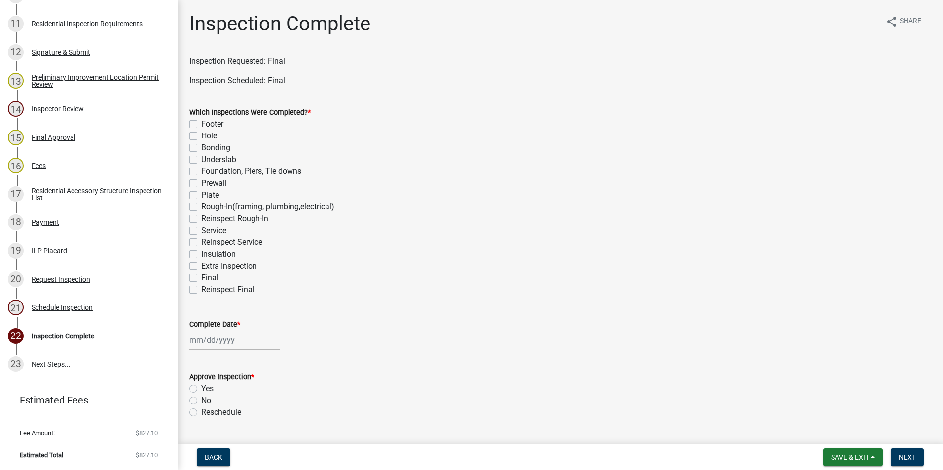
click at [201, 278] on label "Final" at bounding box center [209, 278] width 17 height 12
click at [201, 278] on input "Final" at bounding box center [204, 275] width 6 height 6
checkbox input "true"
checkbox input "false"
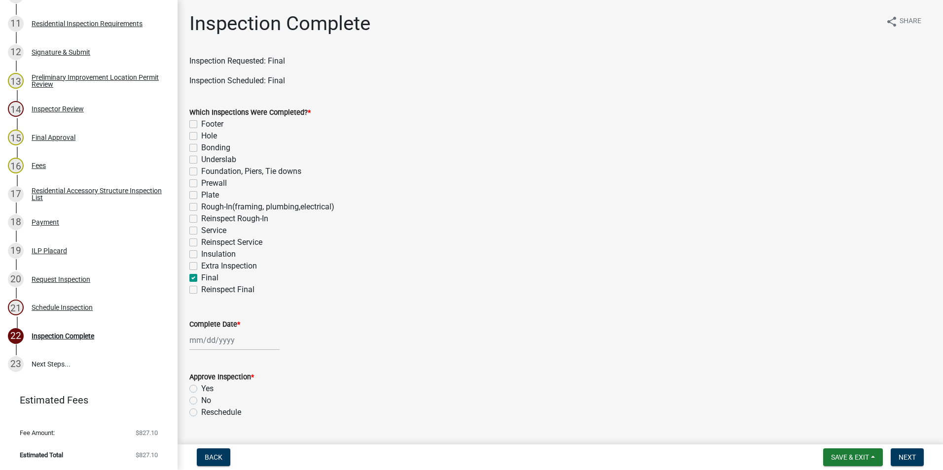
checkbox input "false"
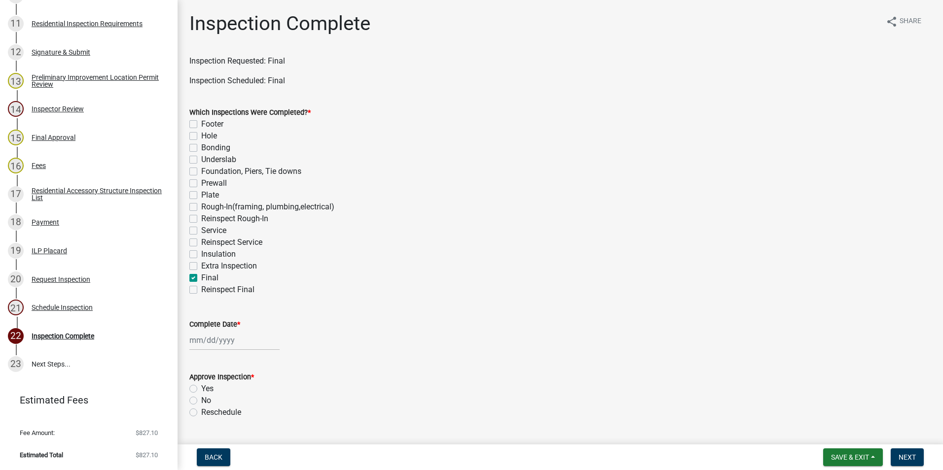
checkbox input "false"
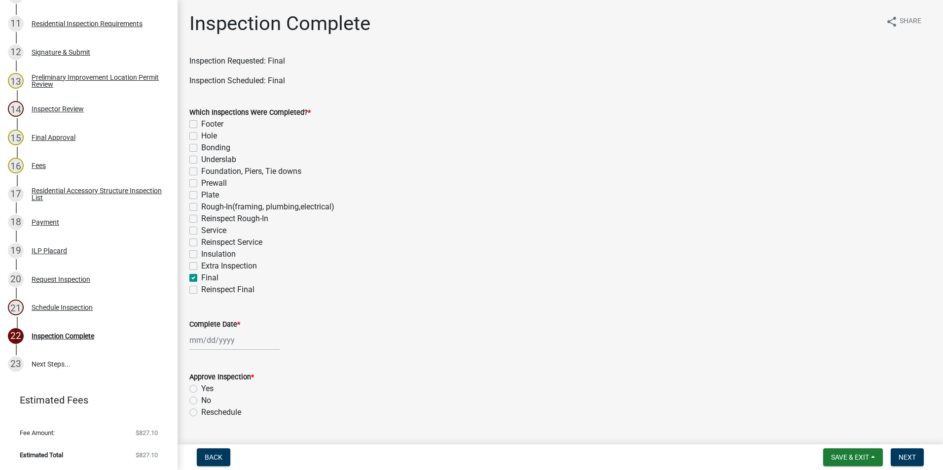
checkbox input "false"
checkbox input "true"
checkbox input "false"
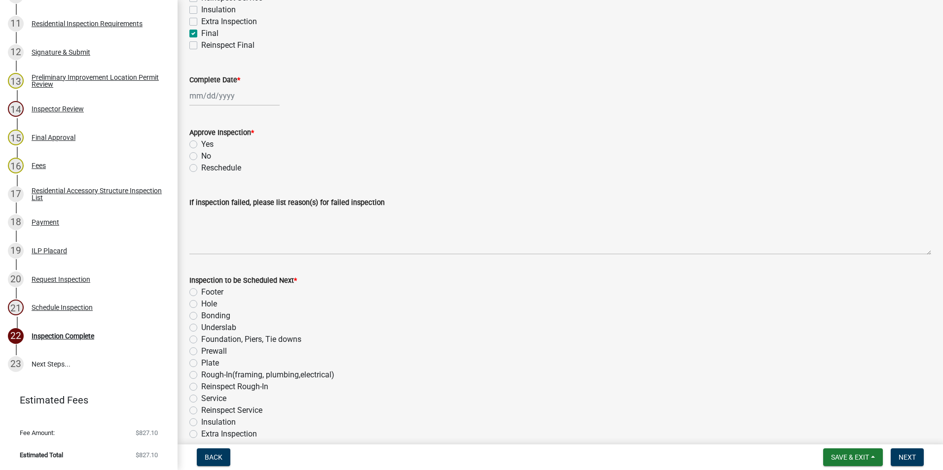
scroll to position [246, 0]
click at [230, 94] on div at bounding box center [234, 94] width 90 height 20
select select "8"
select select "2025"
click at [215, 193] on div "19" at bounding box center [215, 194] width 16 height 16
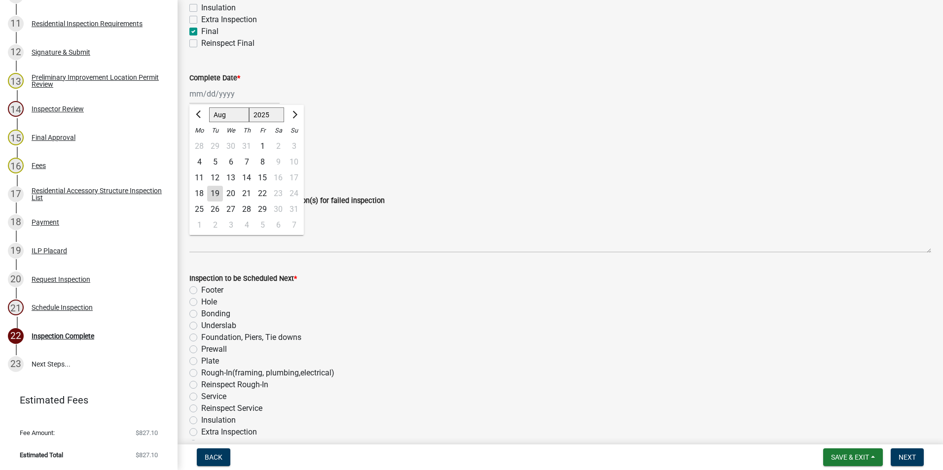
type input "[DATE]"
click at [201, 140] on label "Yes" at bounding box center [207, 143] width 12 height 12
click at [201, 140] on input "Yes" at bounding box center [204, 140] width 6 height 6
radio input "true"
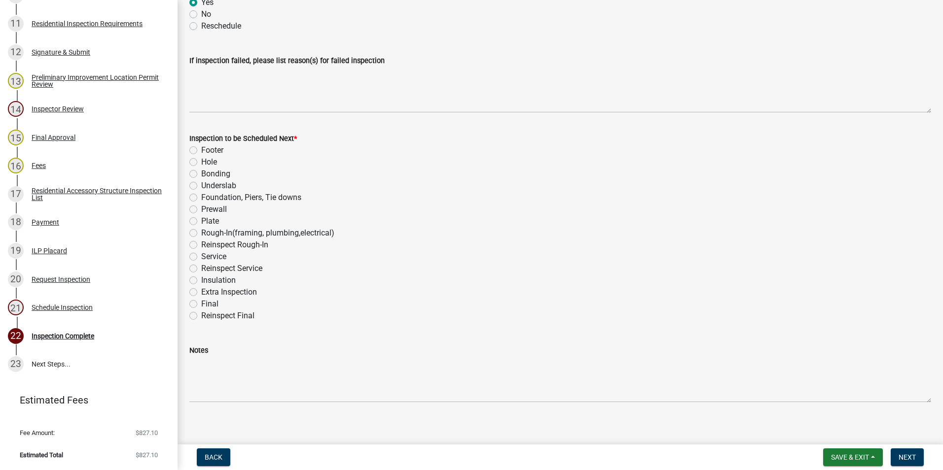
scroll to position [395, 0]
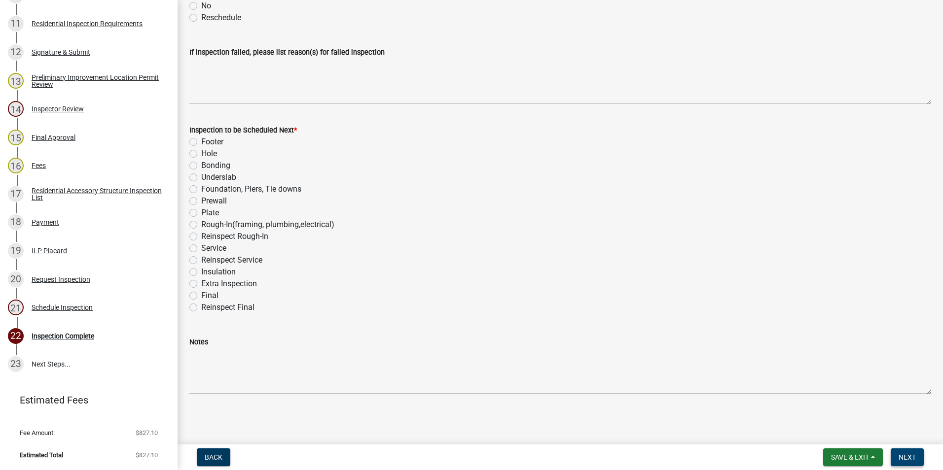
click at [619, 332] on span "Next" at bounding box center [906, 458] width 17 height 8
click at [201, 297] on label "Final" at bounding box center [209, 296] width 17 height 12
click at [201, 296] on input "Final" at bounding box center [204, 293] width 6 height 6
radio input "true"
click at [619, 332] on span "Next" at bounding box center [906, 458] width 17 height 8
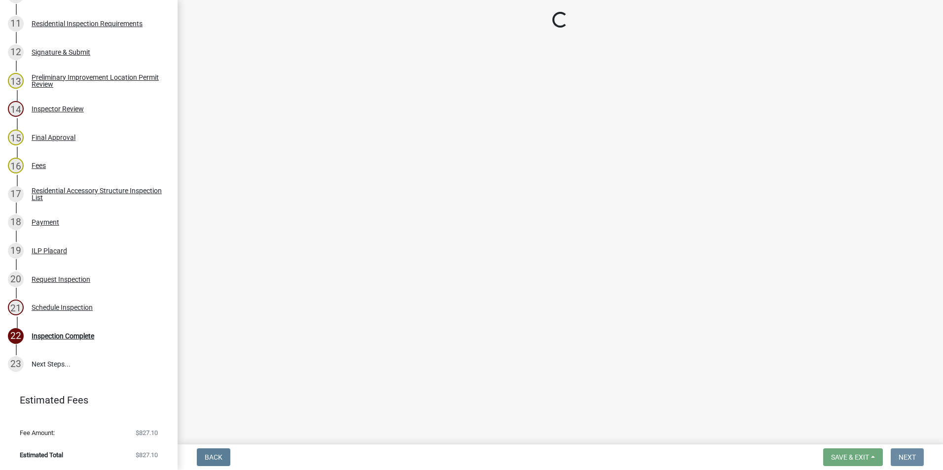
scroll to position [0, 0]
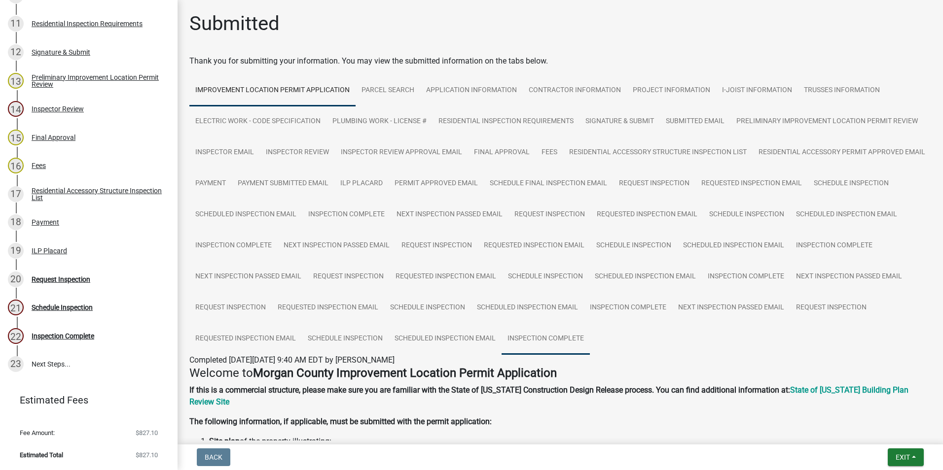
click at [590, 332] on link "Inspection Complete" at bounding box center [545, 339] width 88 height 32
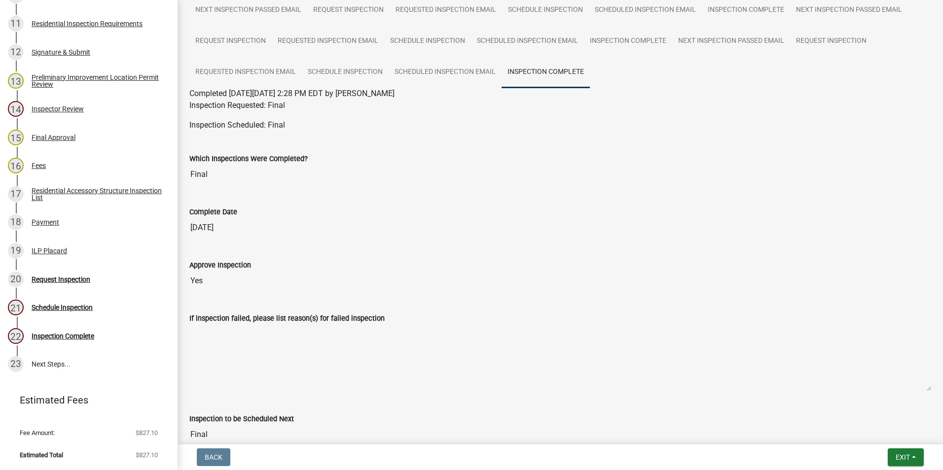
scroll to position [296, 0]
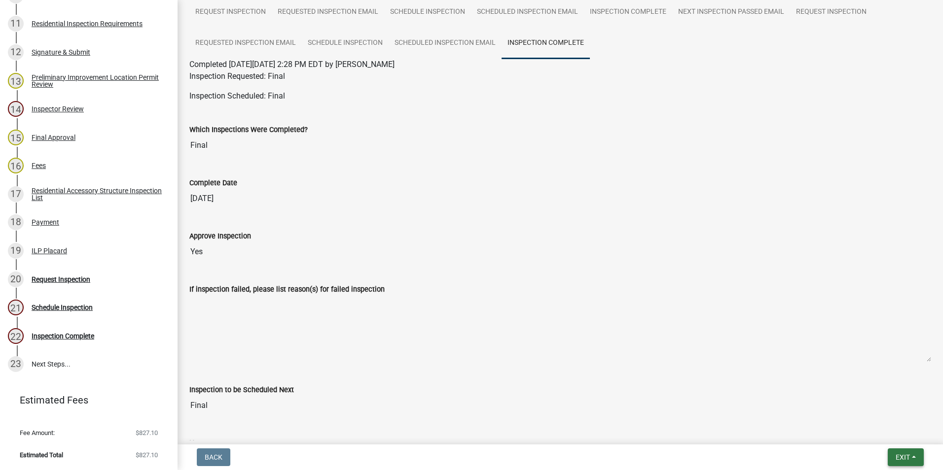
click at [619, 332] on button "Exit" at bounding box center [905, 458] width 36 height 18
click at [619, 332] on button "Save & Exit" at bounding box center [883, 432] width 79 height 24
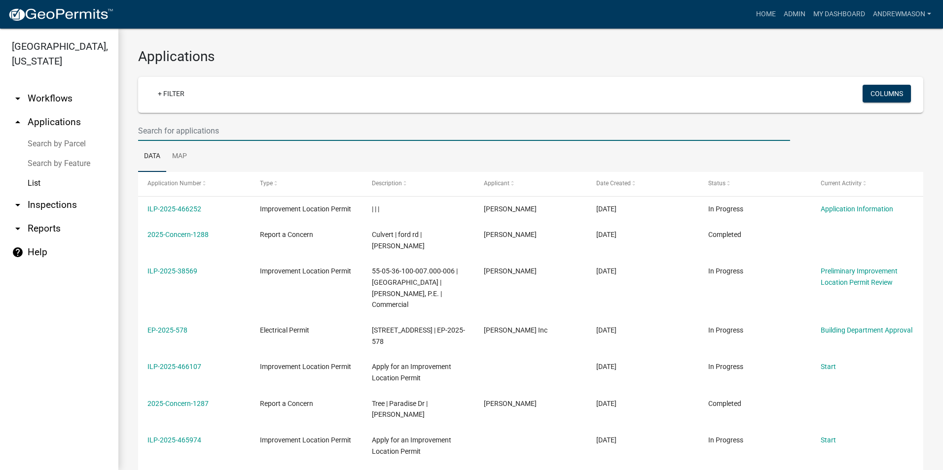
click at [155, 130] on input "text" at bounding box center [464, 131] width 652 height 20
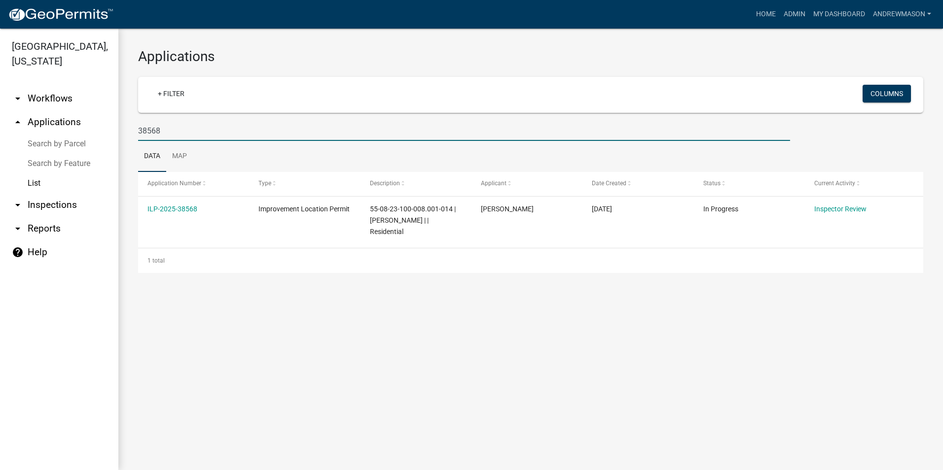
type input "38568"
click at [174, 209] on link "ILP-2025-38568" at bounding box center [172, 209] width 50 height 8
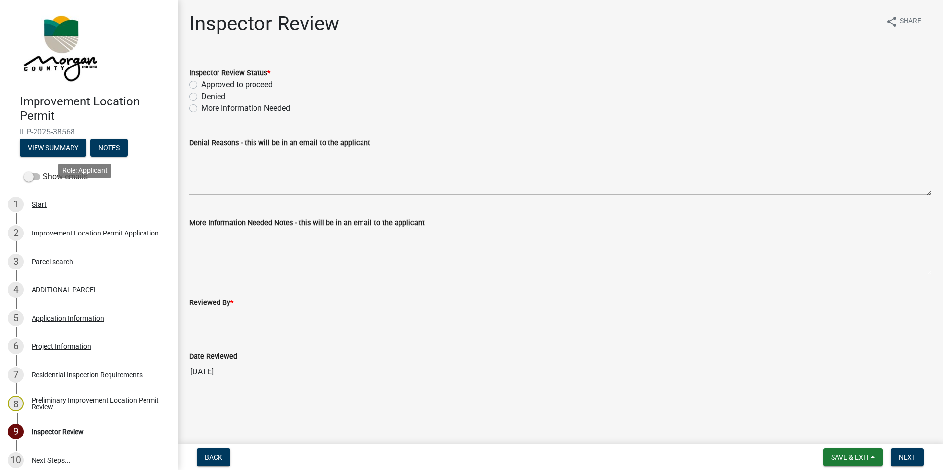
scroll to position [49, 0]
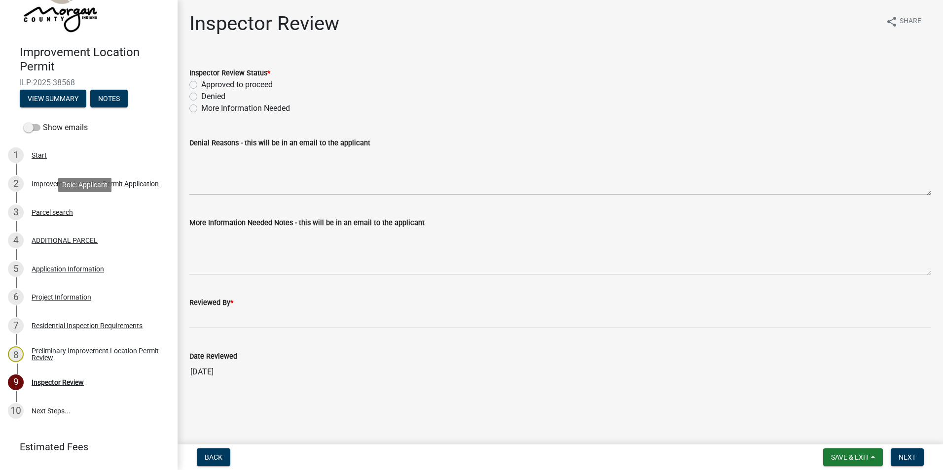
click at [62, 211] on div "Parcel search" at bounding box center [52, 212] width 41 height 7
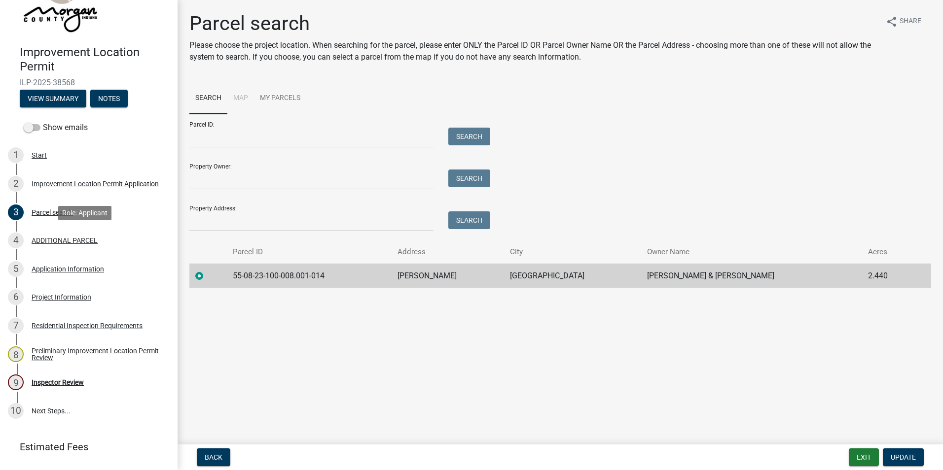
click at [61, 237] on div "ADDITIONAL PARCEL" at bounding box center [65, 240] width 66 height 7
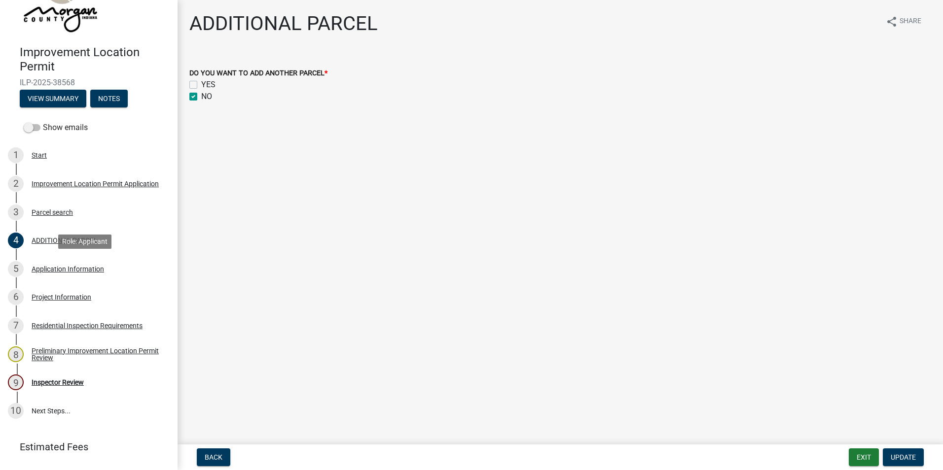
click at [66, 266] on div "Application Information" at bounding box center [68, 269] width 72 height 7
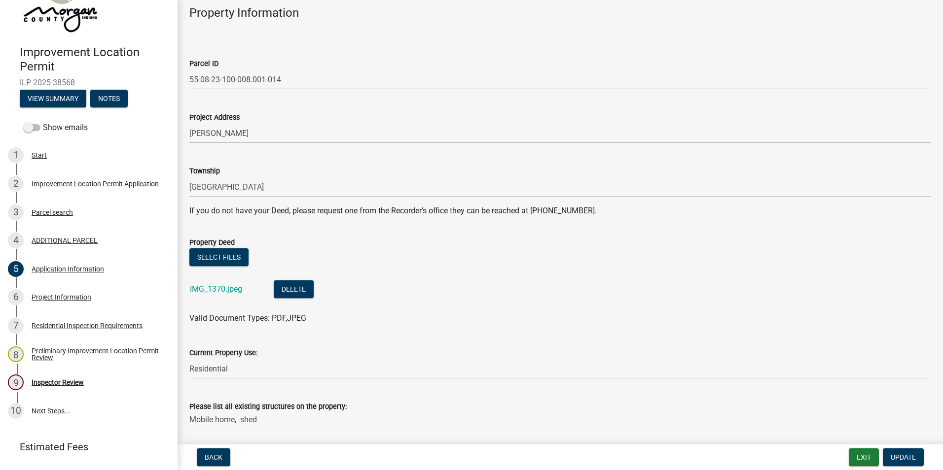
click at [228, 289] on link "IMG_1370.jpeg" at bounding box center [216, 288] width 52 height 9
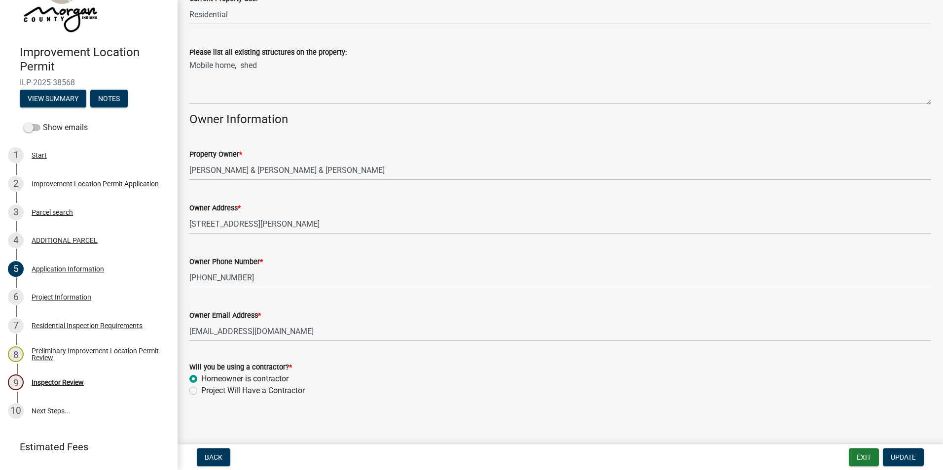
scroll to position [407, 0]
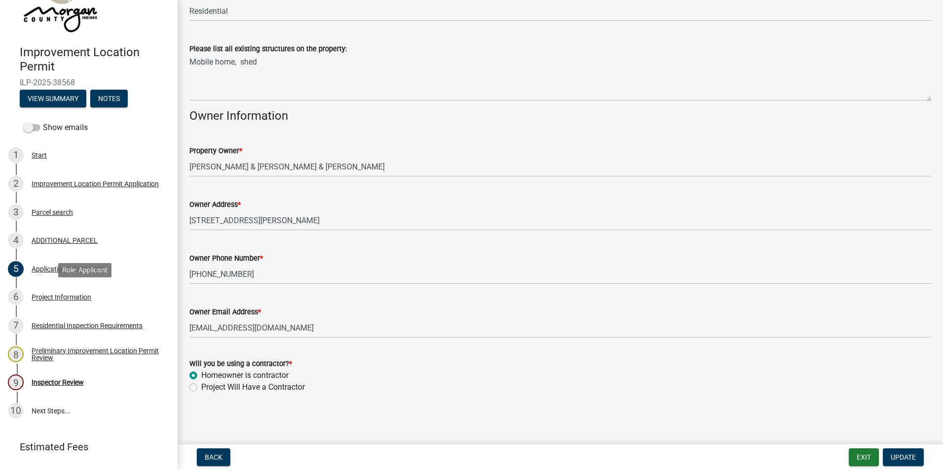
click at [42, 296] on div "Project Information" at bounding box center [62, 297] width 60 height 7
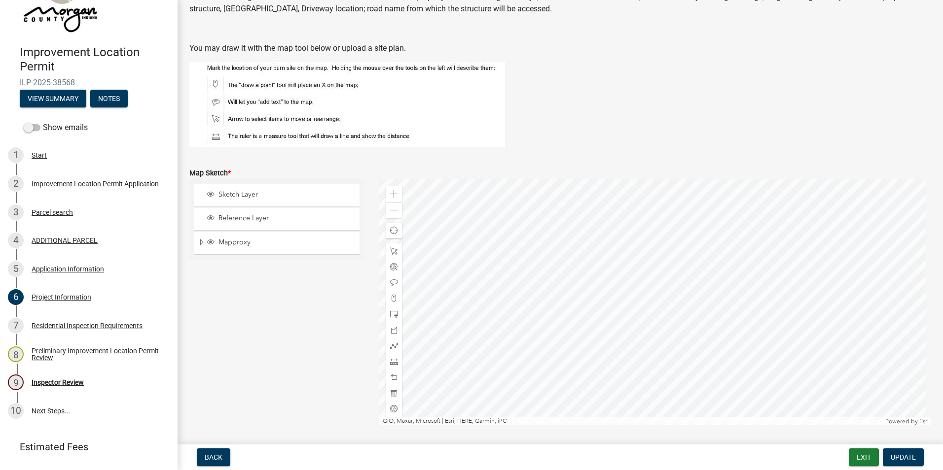
scroll to position [1577, 0]
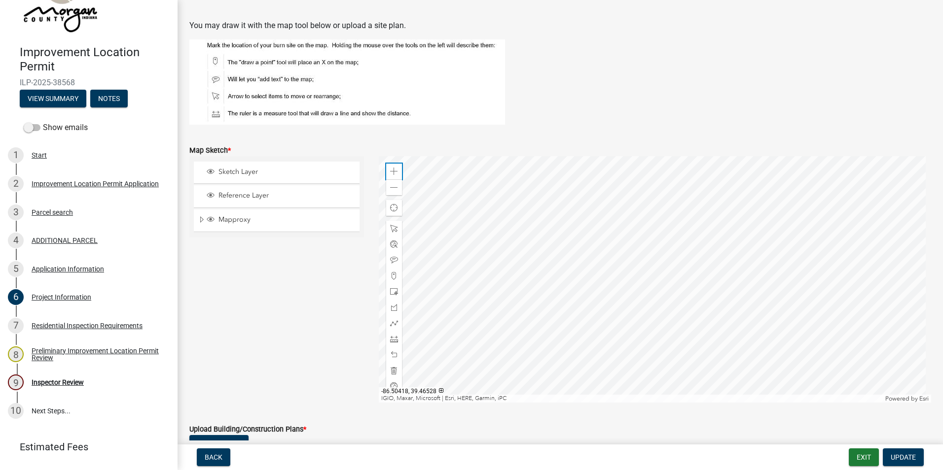
click at [391, 172] on span at bounding box center [394, 172] width 8 height 8
click at [619, 268] on div at bounding box center [655, 279] width 553 height 246
click at [619, 269] on div at bounding box center [655, 279] width 553 height 246
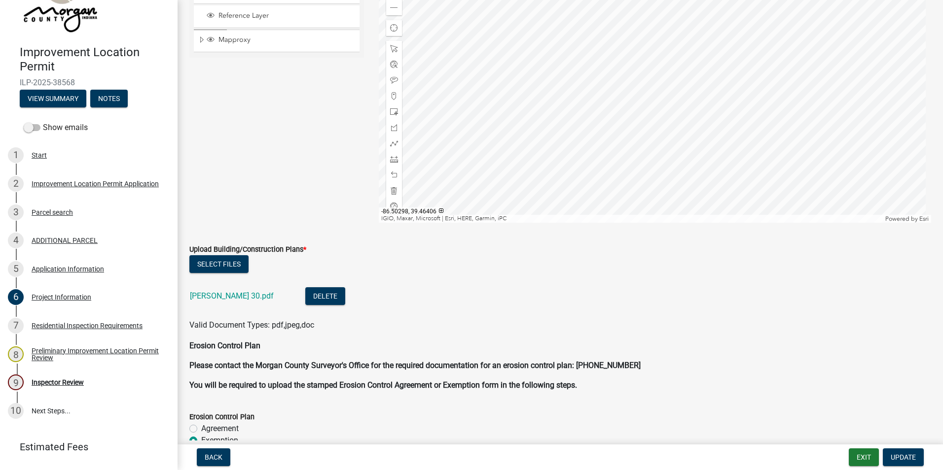
scroll to position [1775, 0]
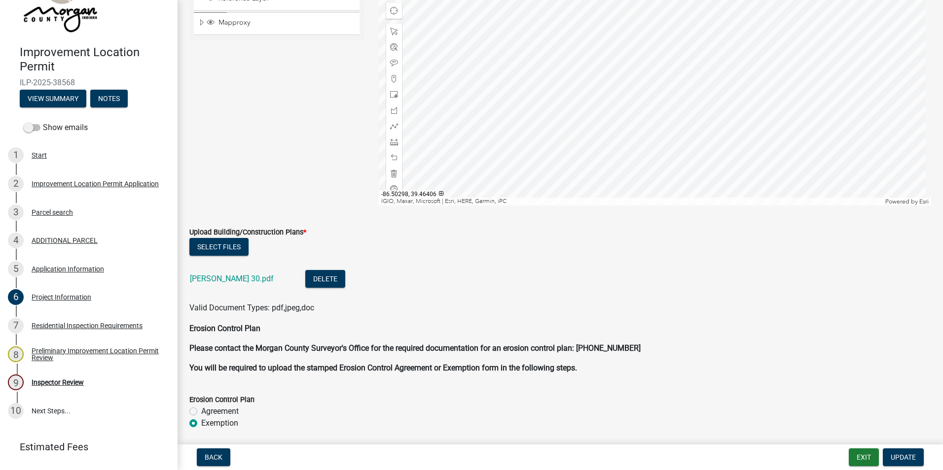
click at [242, 278] on link "[PERSON_NAME] 30.pdf" at bounding box center [232, 278] width 84 height 9
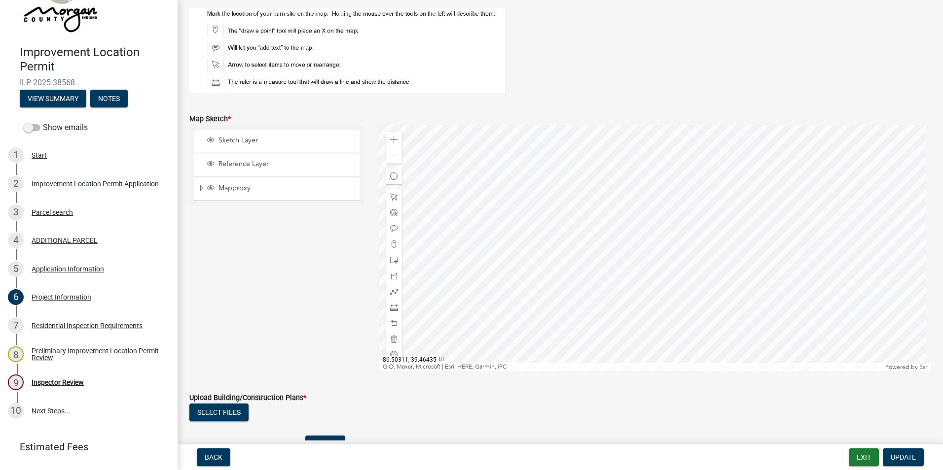
scroll to position [1627, 0]
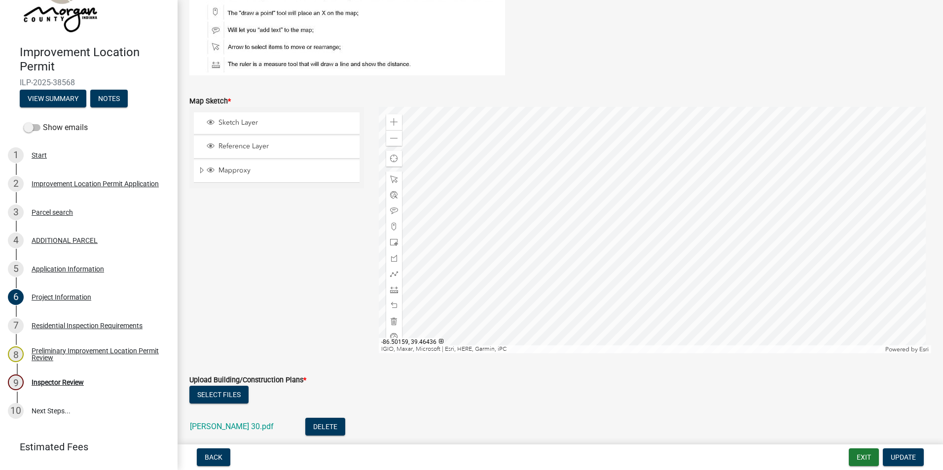
click at [619, 254] on div at bounding box center [655, 230] width 553 height 246
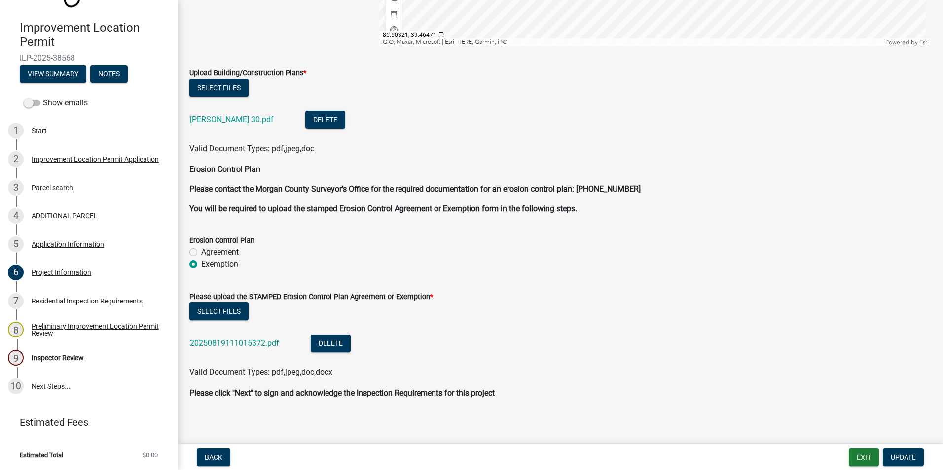
scroll to position [1939, 0]
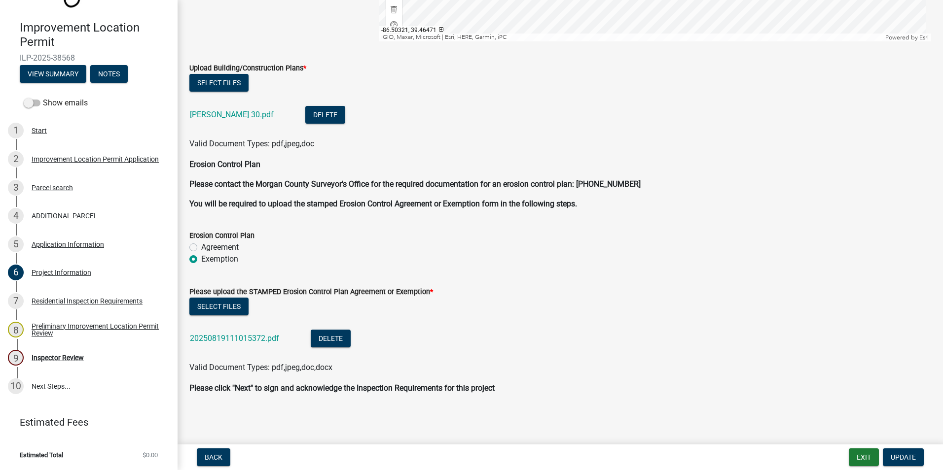
click at [237, 332] on link "20250819111015372.pdf" at bounding box center [234, 338] width 89 height 9
click at [68, 332] on div "Inspector Review" at bounding box center [58, 357] width 52 height 7
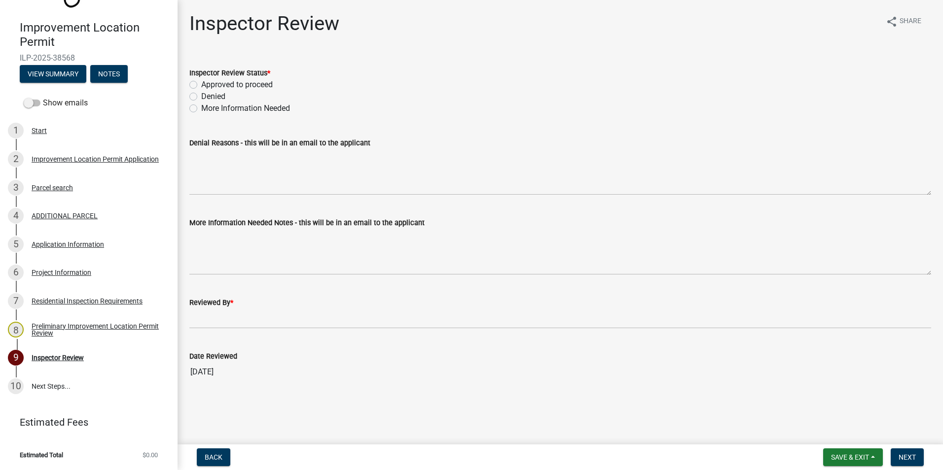
click at [201, 110] on label "More Information Needed" at bounding box center [245, 109] width 89 height 12
click at [201, 109] on input "More Information Needed" at bounding box center [204, 106] width 6 height 6
radio input "true"
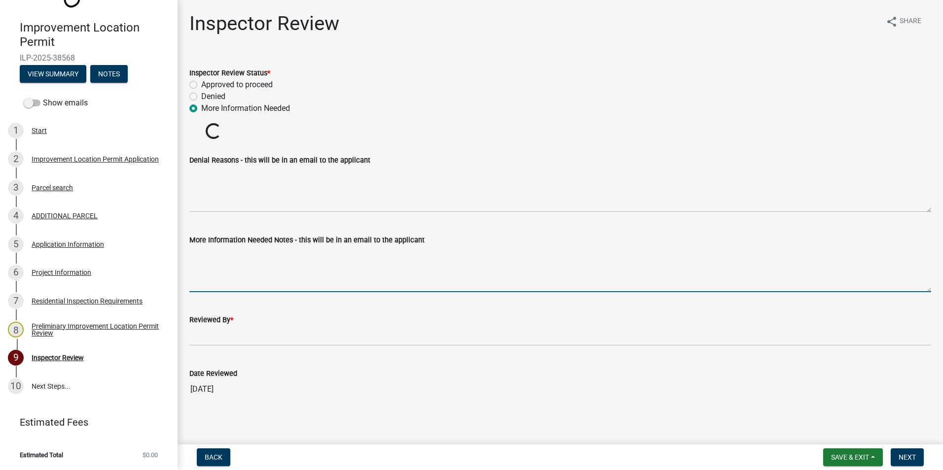
click at [216, 259] on textarea "More Information Needed Notes - this will be in an email to the applicant" at bounding box center [559, 269] width 741 height 46
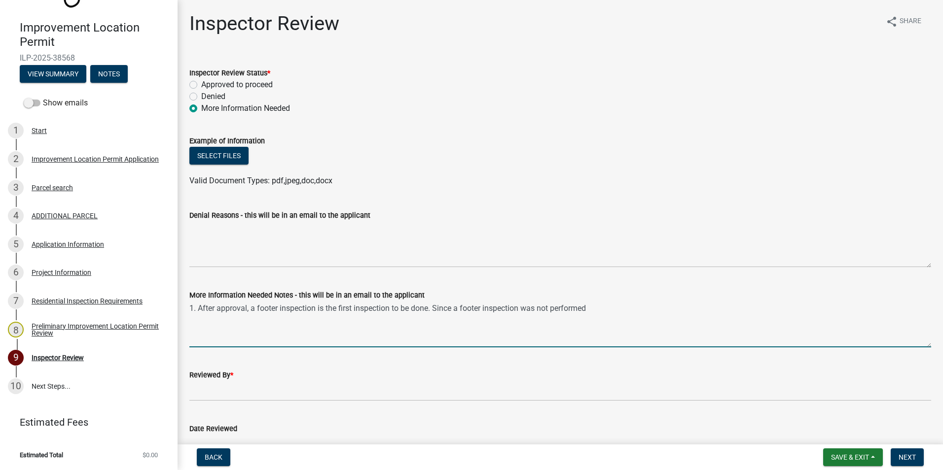
click at [619, 304] on textarea "1. After approval, a footer inspection is the first inspection to be done. Sinc…" at bounding box center [559, 324] width 741 height 46
click at [218, 309] on textarea "1. After approval, a footer inspection is the first inspection to be done. Sinc…" at bounding box center [559, 324] width 741 height 46
click at [302, 319] on textarea "1. After permit approval, a footer inspection is the first inspection to be don…" at bounding box center [559, 324] width 741 height 46
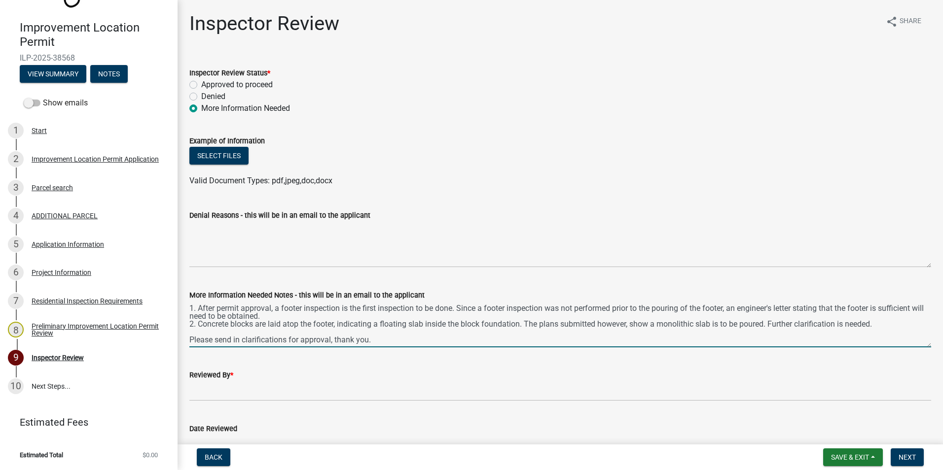
click at [282, 316] on textarea "1. After permit approval, a footer inspection is the first inspection to be don…" at bounding box center [559, 324] width 741 height 46
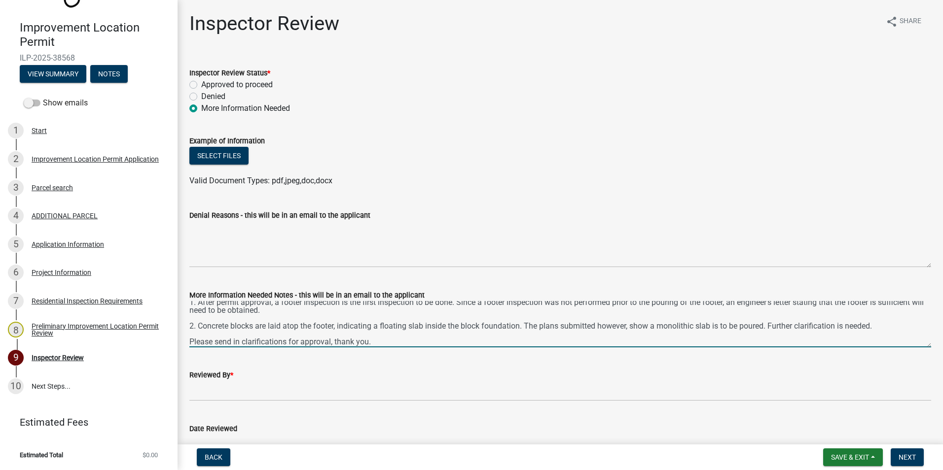
scroll to position [8, 0]
click at [459, 325] on textarea "1. After permit approval, a footer inspection is the first inspection to be don…" at bounding box center [559, 324] width 741 height 46
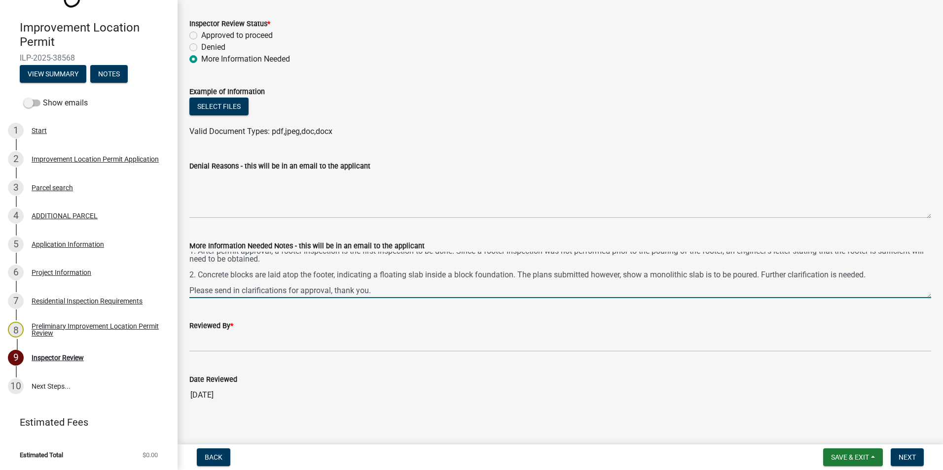
type textarea "1. After permit approval, a footer inspection is the first inspection to be don…"
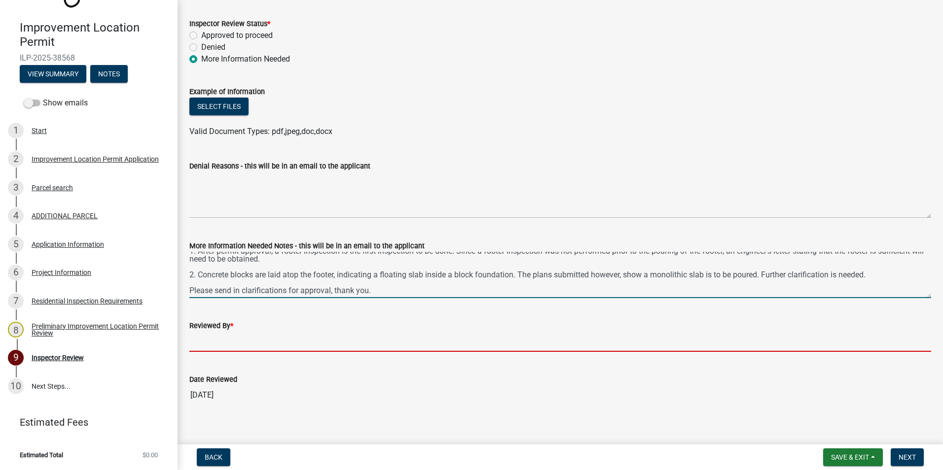
click at [214, 332] on input "Reviewed By *" at bounding box center [559, 342] width 741 height 20
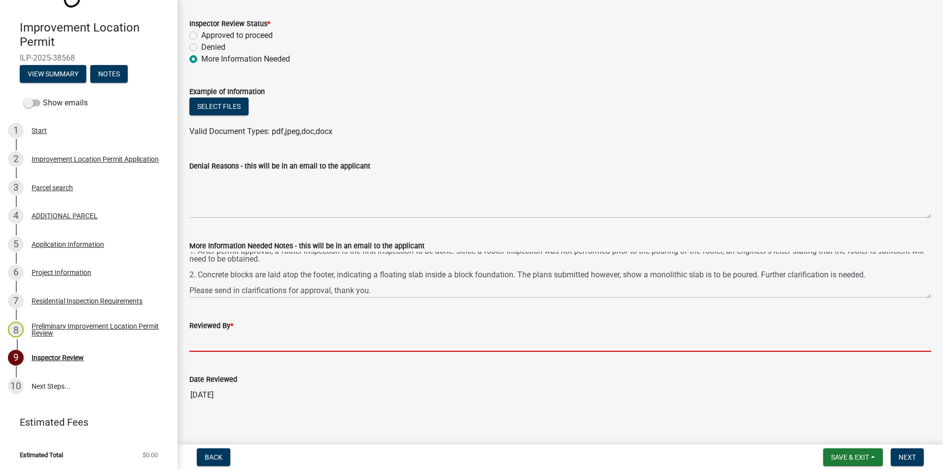
type input "AFM"
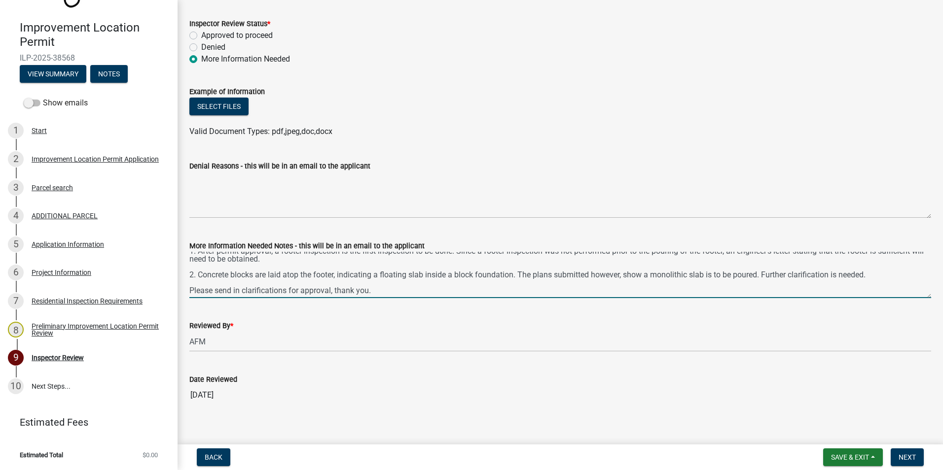
click at [289, 291] on textarea "1. After permit approval, a footer inspection is the first inspection to be don…" at bounding box center [559, 275] width 741 height 46
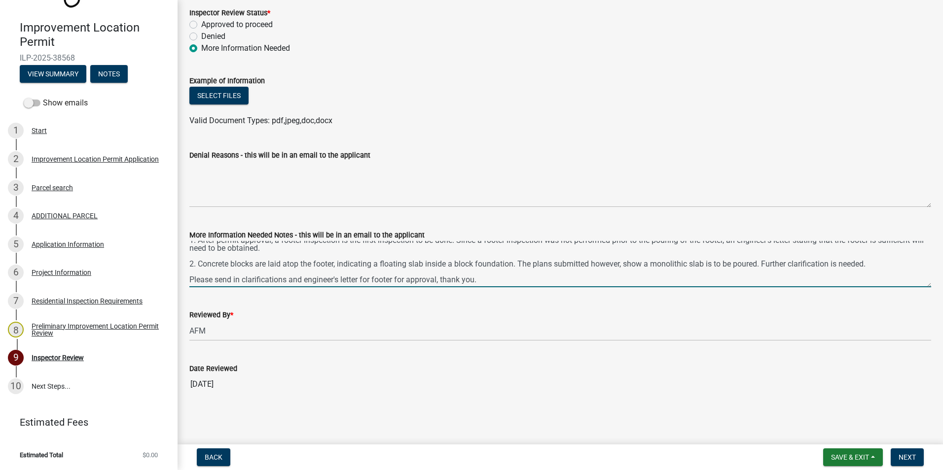
click at [426, 264] on textarea "1. After permit approval, a footer inspection is the first inspection to be don…" at bounding box center [559, 264] width 741 height 46
type textarea "1. After permit approval, a footer inspection is the first inspection to be don…"
click at [619, 332] on span "Next" at bounding box center [906, 458] width 17 height 8
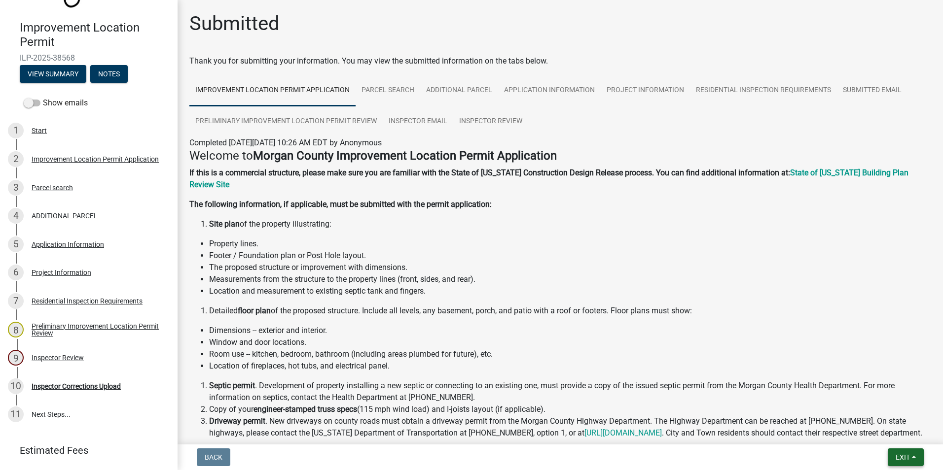
click at [619, 332] on span "Exit" at bounding box center [902, 458] width 14 height 8
click at [619, 332] on button "Save & Exit" at bounding box center [883, 432] width 79 height 24
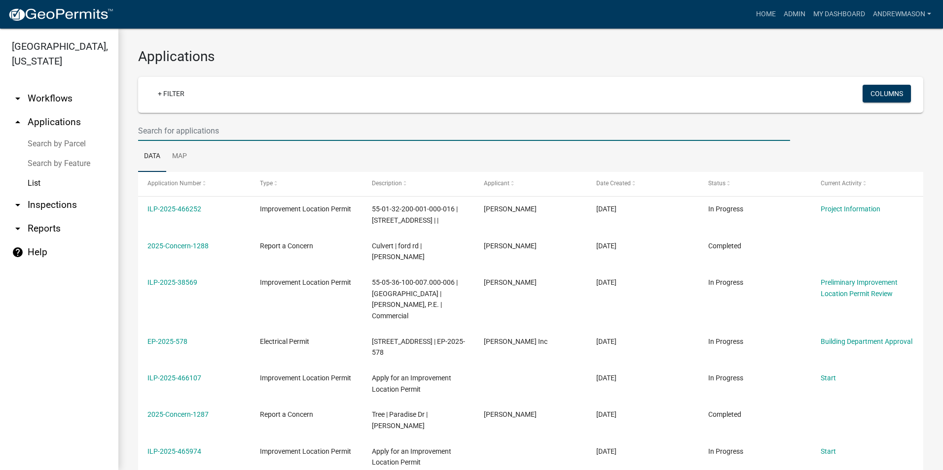
click at [159, 135] on input "text" at bounding box center [464, 131] width 652 height 20
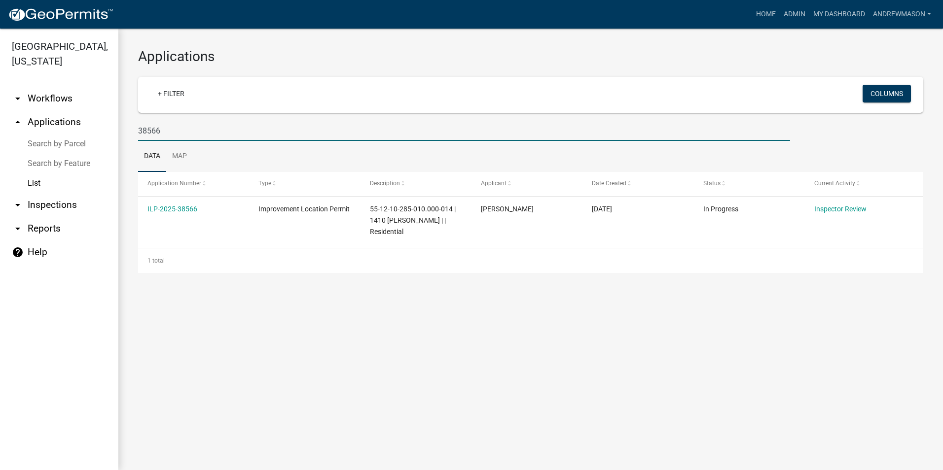
type input "38566"
click at [163, 207] on link "ILP-2025-38566" at bounding box center [172, 209] width 50 height 8
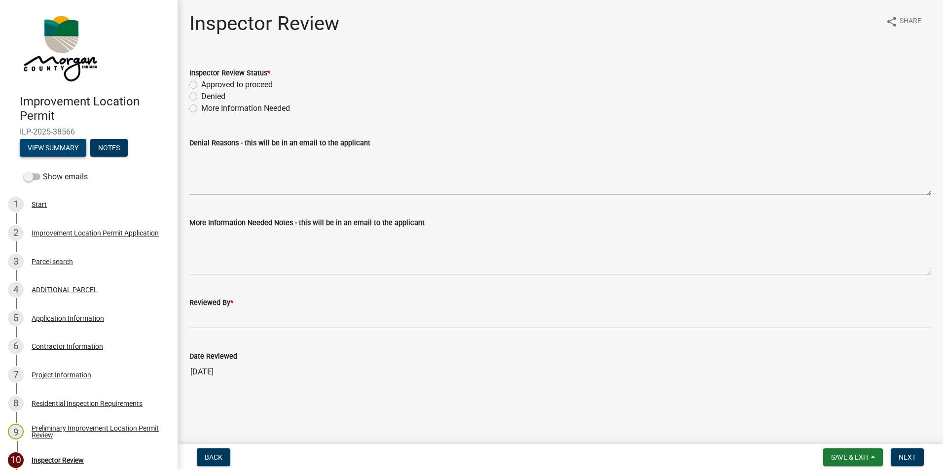
click at [75, 151] on button "View Summary" at bounding box center [53, 148] width 67 height 18
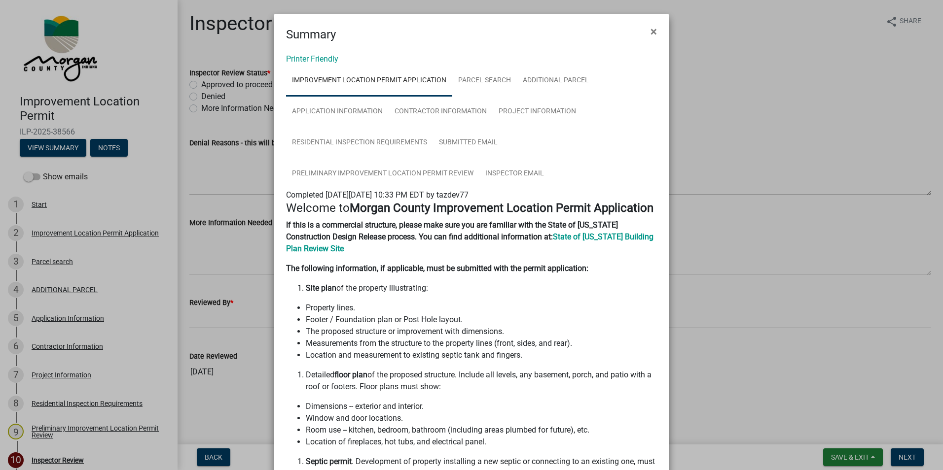
click at [619, 32] on span "×" at bounding box center [653, 32] width 6 height 14
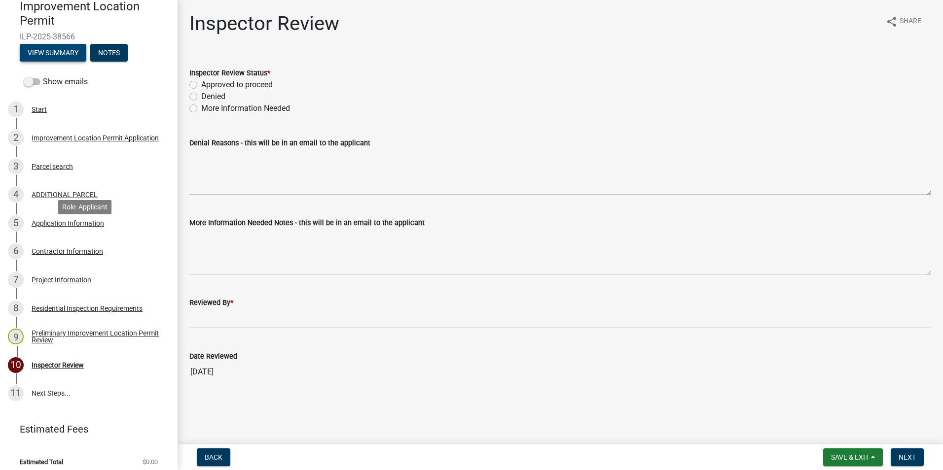
scroll to position [99, 0]
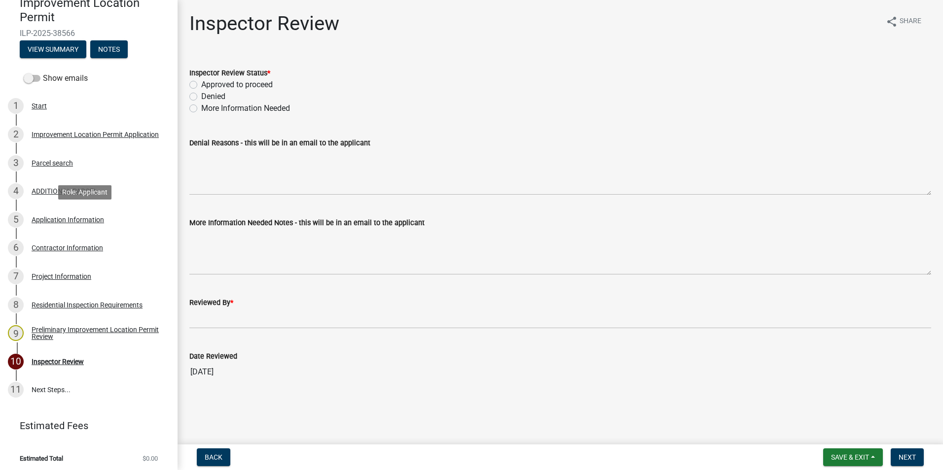
click at [57, 219] on div "Application Information" at bounding box center [68, 219] width 72 height 7
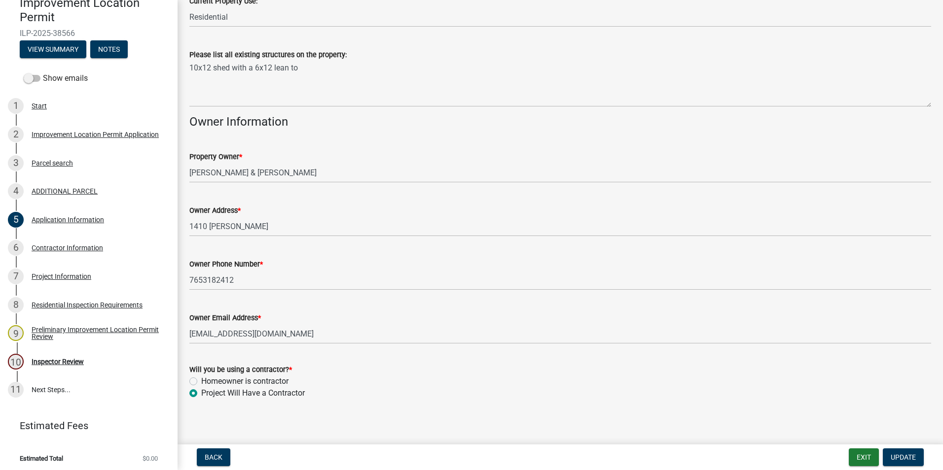
scroll to position [479, 0]
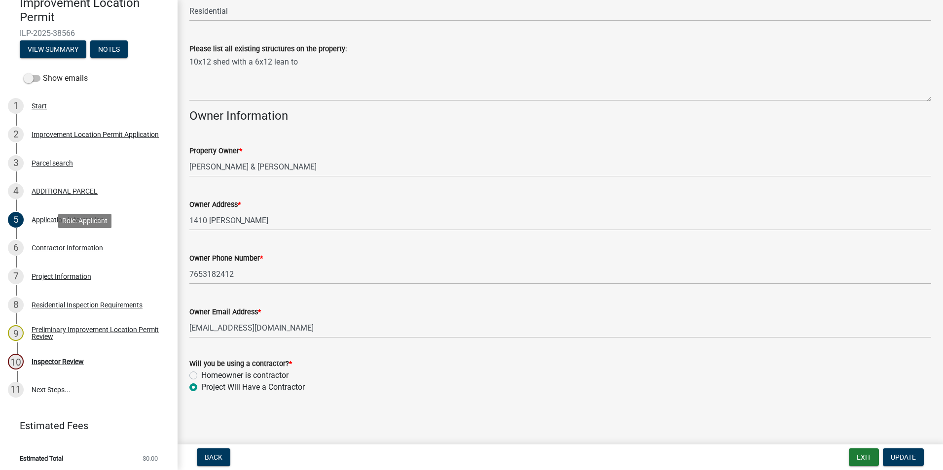
click at [50, 248] on div "Contractor Information" at bounding box center [67, 248] width 71 height 7
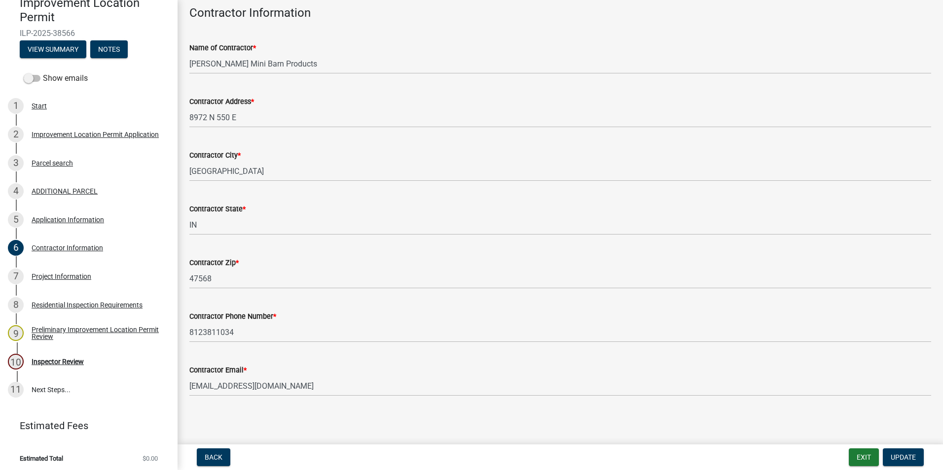
scroll to position [51, 0]
click at [37, 276] on div "Project Information" at bounding box center [62, 276] width 60 height 7
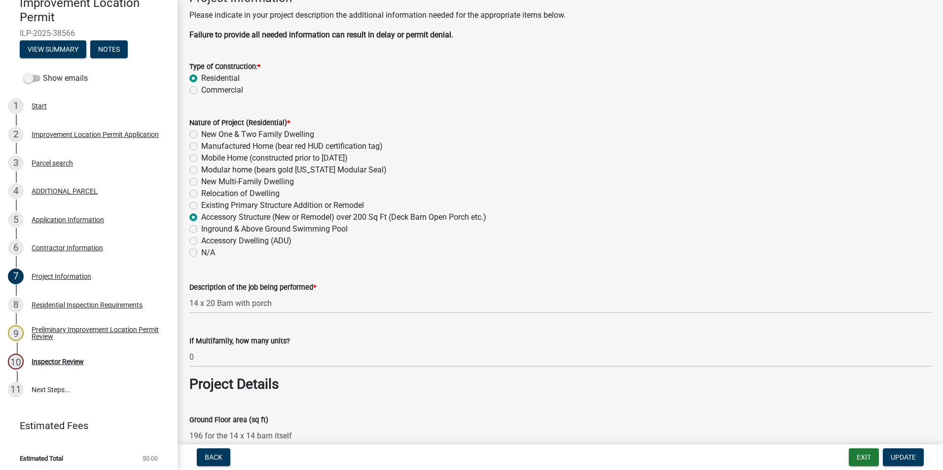
scroll to position [49, 0]
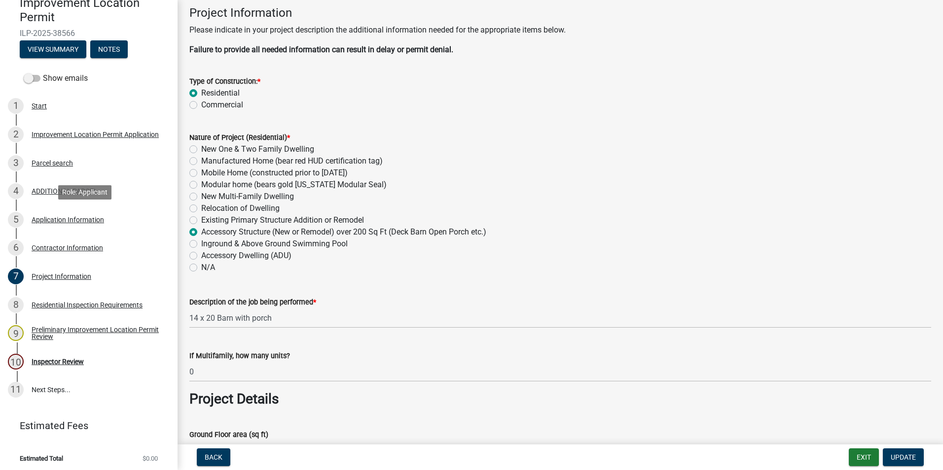
click at [52, 219] on div "Application Information" at bounding box center [68, 219] width 72 height 7
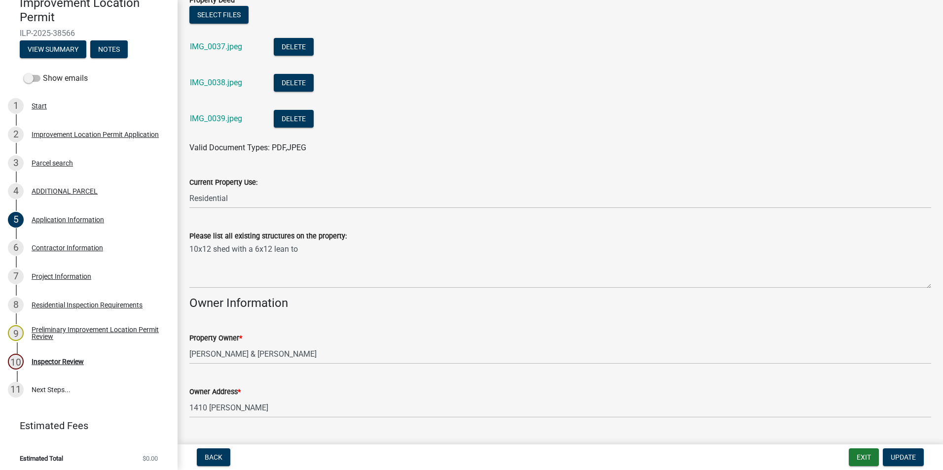
scroll to position [296, 0]
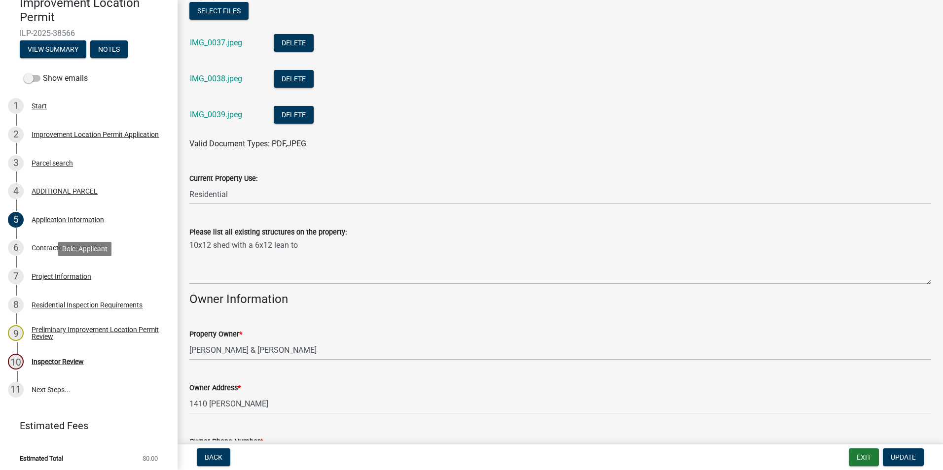
click at [58, 277] on div "Project Information" at bounding box center [62, 276] width 60 height 7
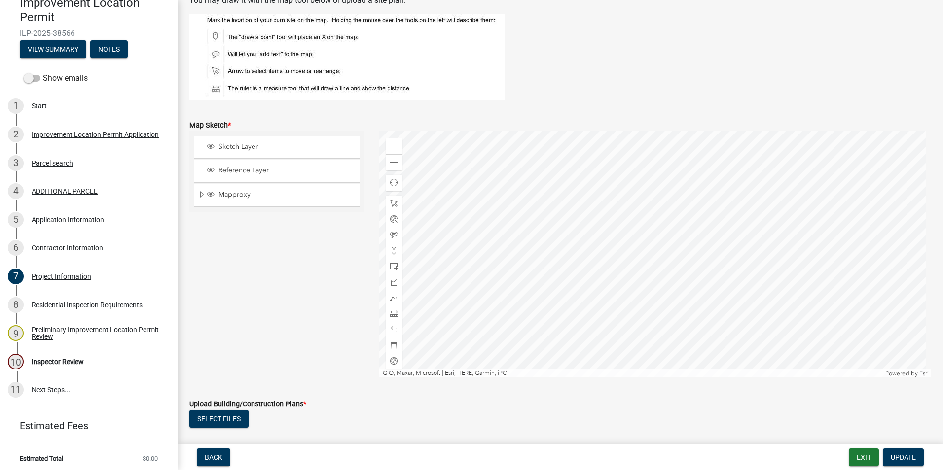
scroll to position [1627, 0]
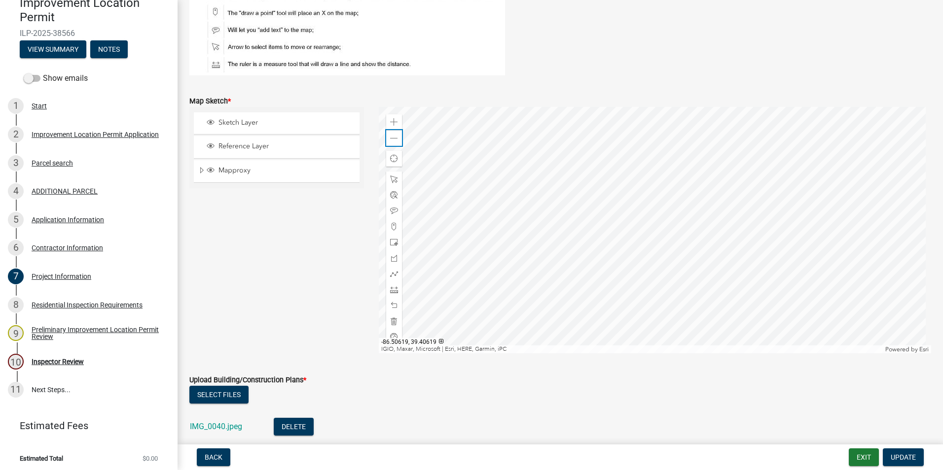
click at [394, 140] on span at bounding box center [394, 139] width 8 height 8
click at [390, 137] on span at bounding box center [394, 139] width 8 height 8
click at [499, 204] on div at bounding box center [655, 230] width 553 height 246
click at [388, 133] on div "Zoom out" at bounding box center [394, 138] width 16 height 16
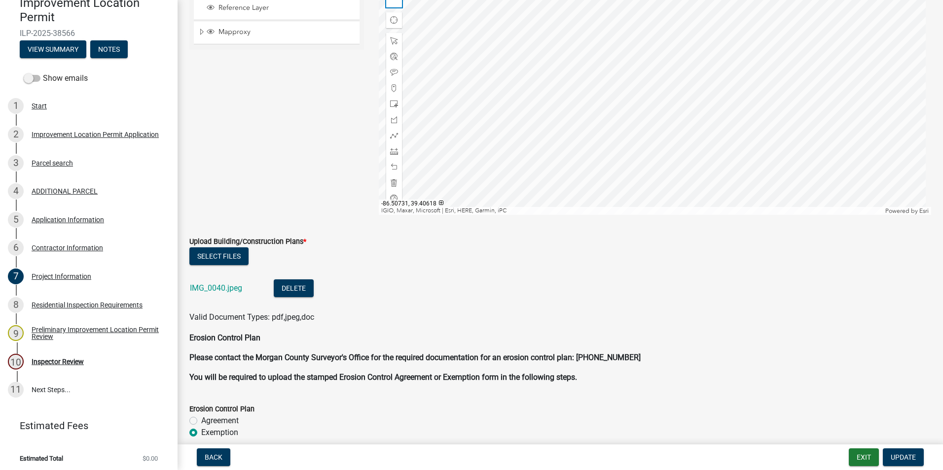
scroll to position [1824, 0]
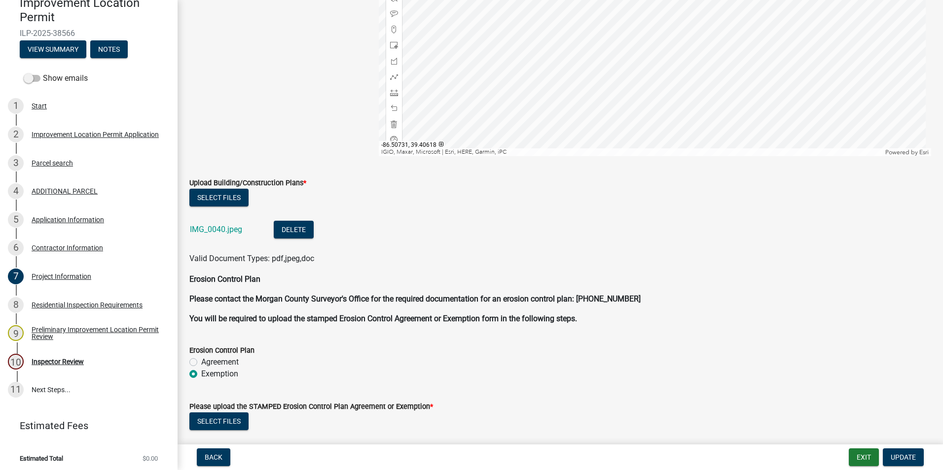
click at [220, 229] on link "IMG_0040.jpeg" at bounding box center [216, 229] width 52 height 9
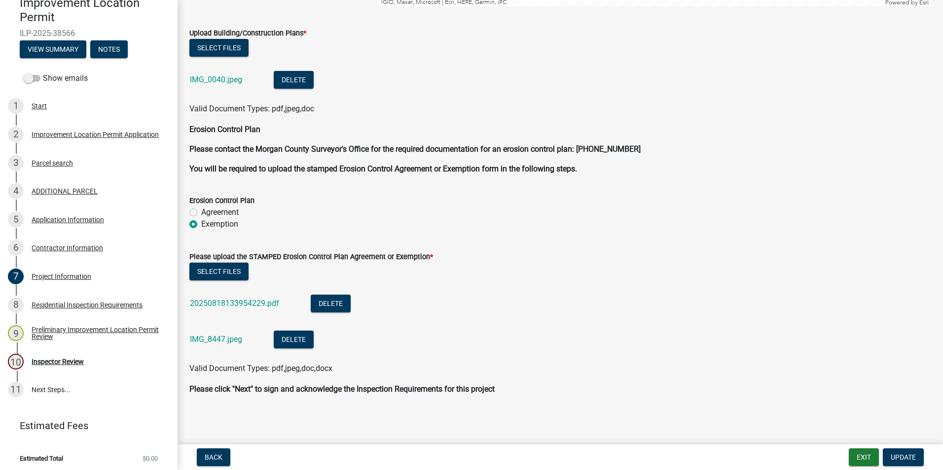
scroll to position [1975, 0]
click at [246, 301] on link "20250818133954229.pdf" at bounding box center [234, 302] width 89 height 9
click at [229, 332] on link "IMG_8447.jpeg" at bounding box center [216, 338] width 52 height 9
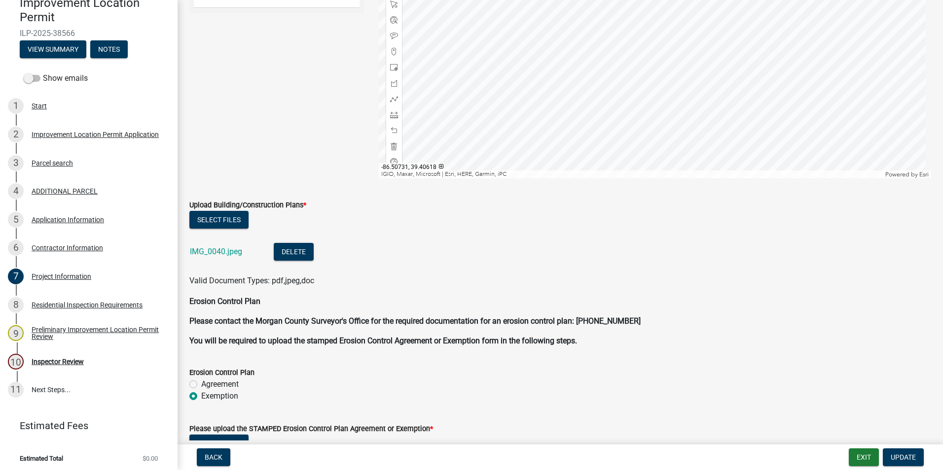
scroll to position [1778, 0]
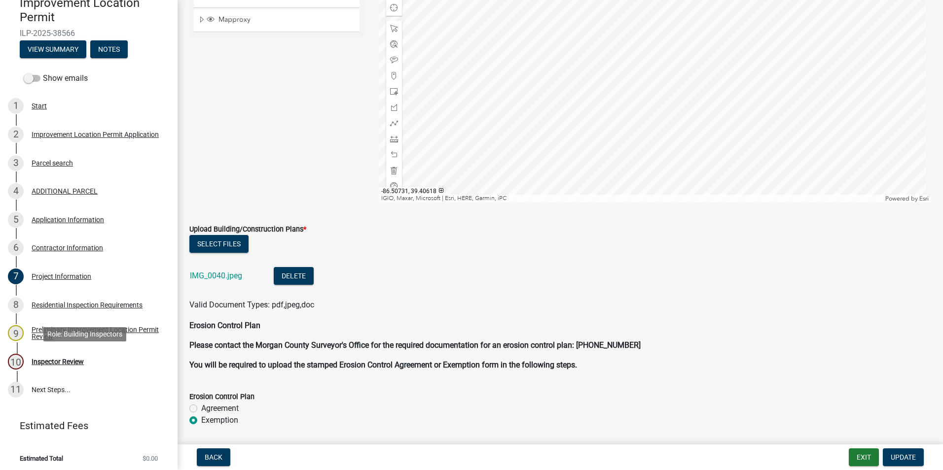
click at [59, 332] on div "Inspector Review" at bounding box center [58, 361] width 52 height 7
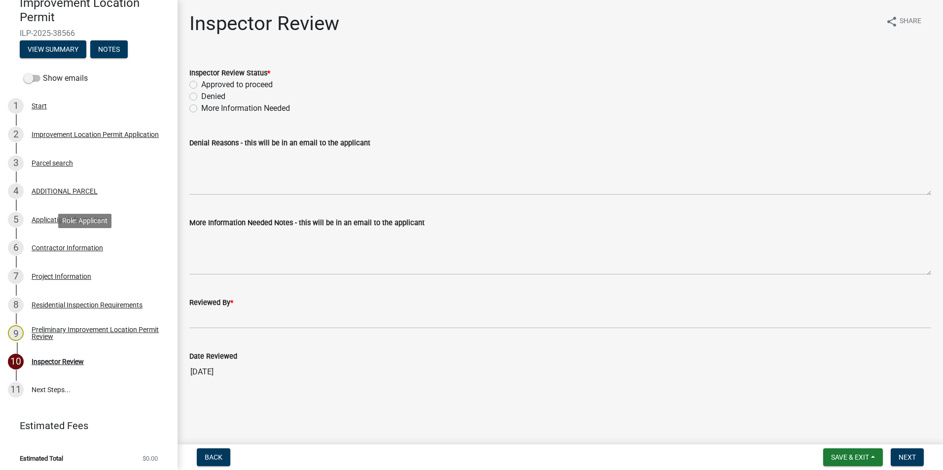
scroll to position [102, 0]
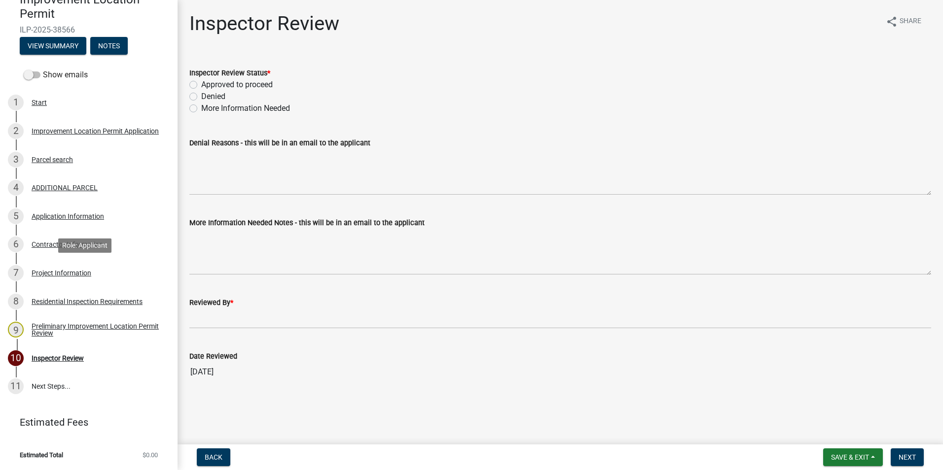
click at [41, 273] on div "Project Information" at bounding box center [62, 273] width 60 height 7
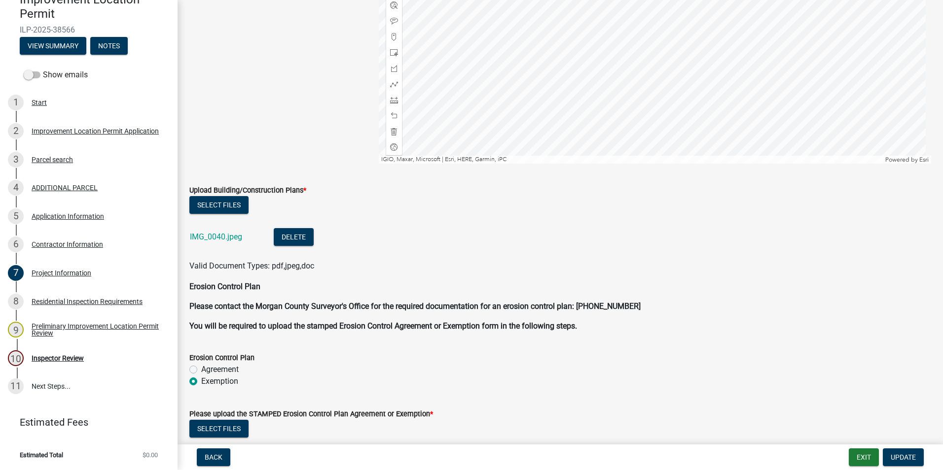
scroll to position [1824, 0]
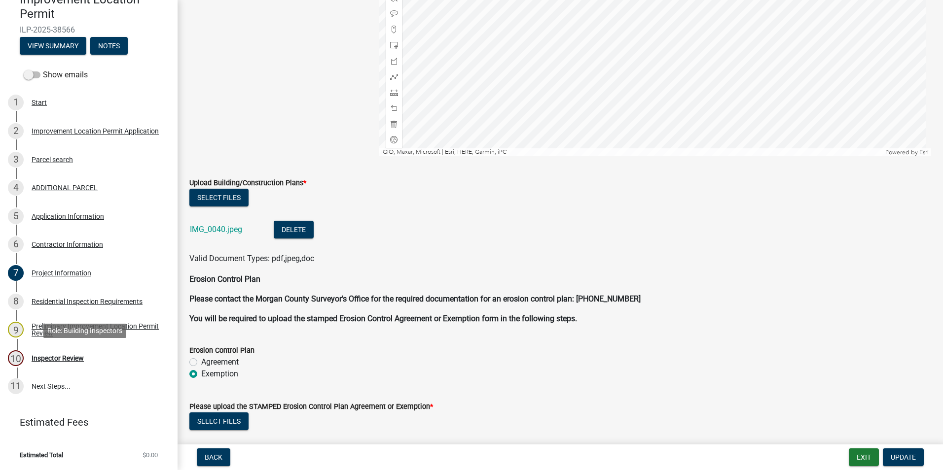
click at [59, 332] on div "Inspector Review" at bounding box center [58, 358] width 52 height 7
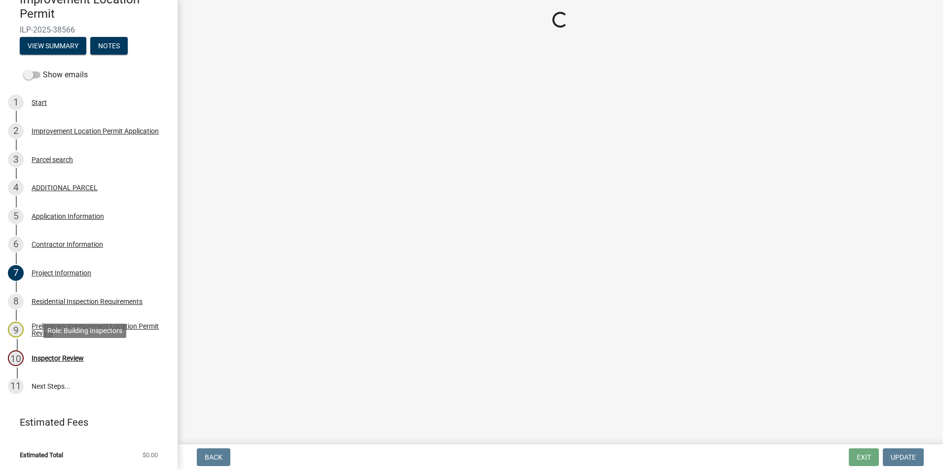
scroll to position [0, 0]
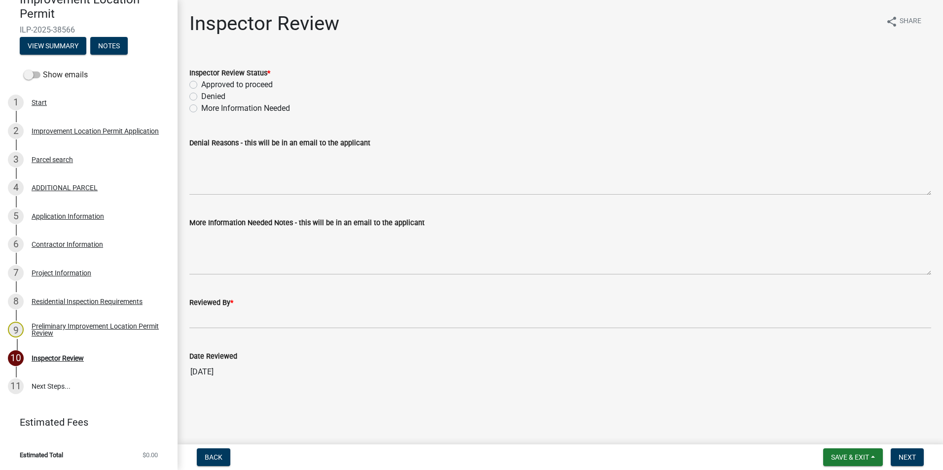
click at [201, 108] on label "More Information Needed" at bounding box center [245, 109] width 89 height 12
click at [201, 108] on input "More Information Needed" at bounding box center [204, 106] width 6 height 6
radio input "true"
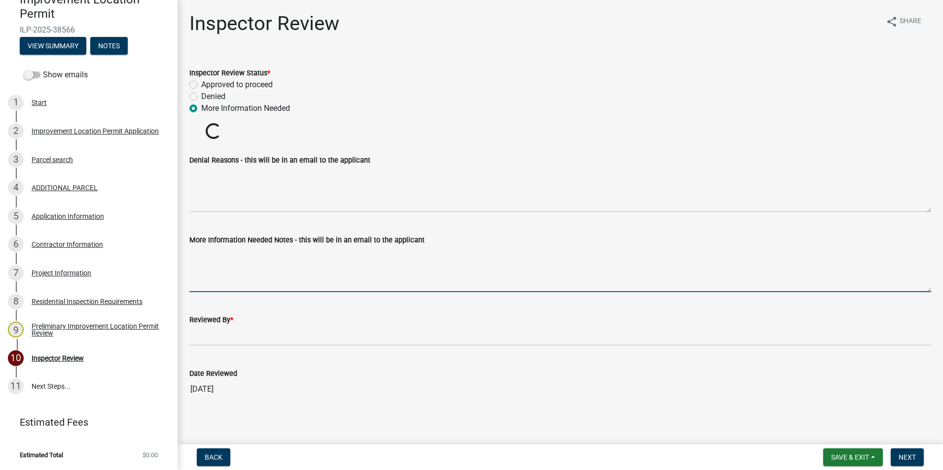
click at [253, 261] on wm-data-entity-input-list "Inspector Review Status * Approved to proceed Denied More Information Needed Ex…" at bounding box center [559, 231] width 741 height 352
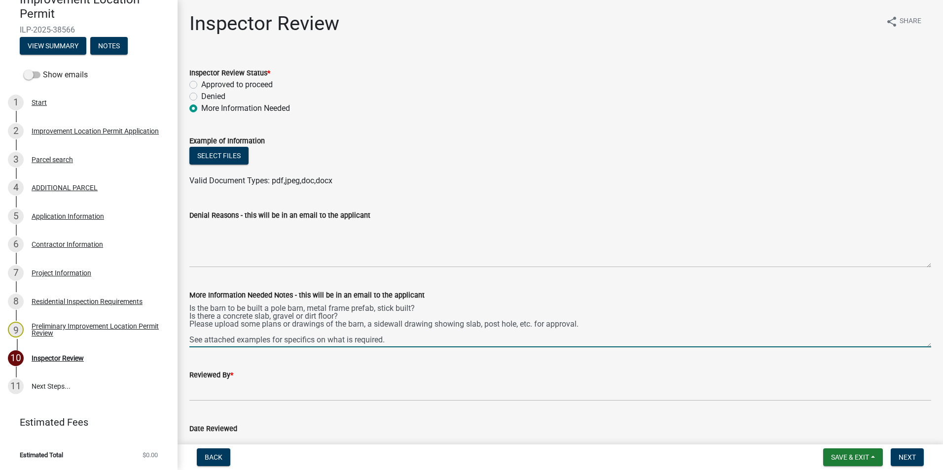
type textarea "Is the barn to be built a pole barn, metal frame prefab, stick built? Is there …"
click at [207, 162] on button "Select files" at bounding box center [218, 156] width 59 height 18
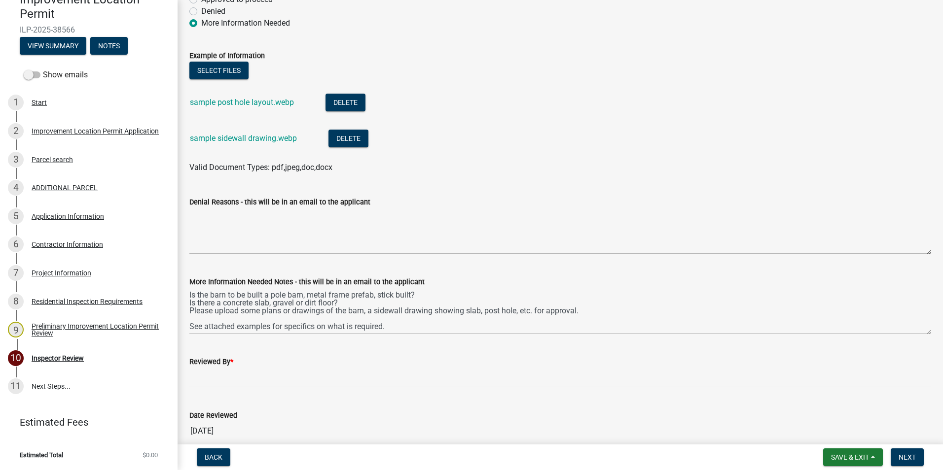
scroll to position [99, 0]
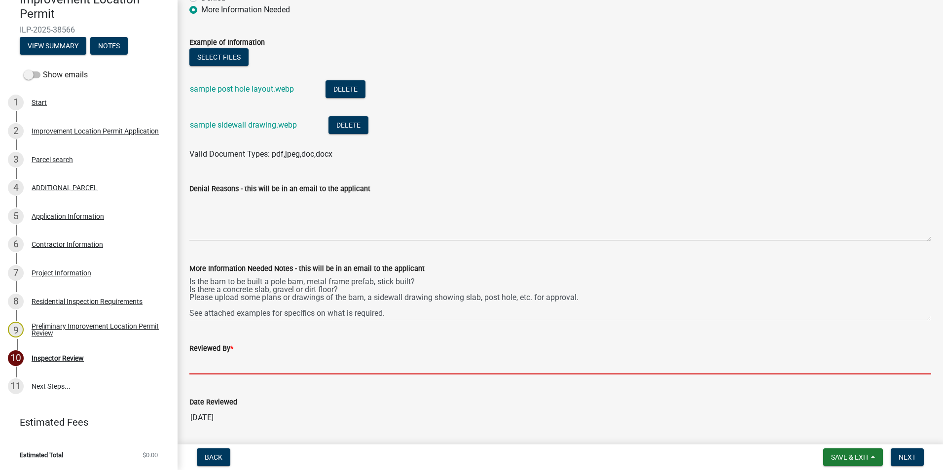
click at [199, 332] on input "Reviewed By *" at bounding box center [559, 364] width 741 height 20
type input "AFM"
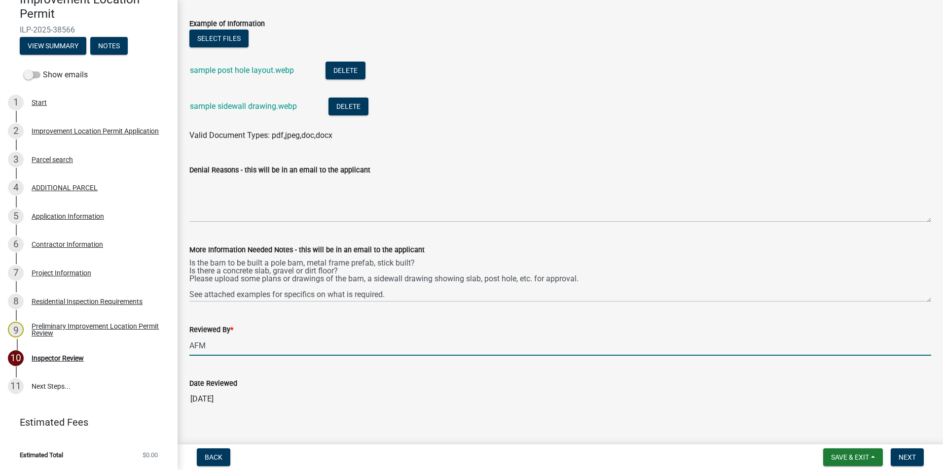
scroll to position [132, 0]
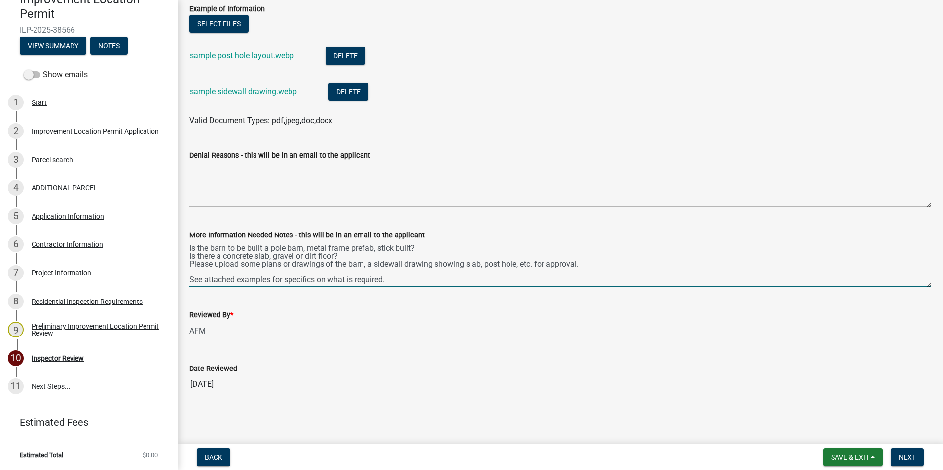
click at [264, 247] on textarea "Is the barn to be built a pole barn, metal frame prefab, stick built? Is there …" at bounding box center [559, 264] width 741 height 46
type textarea "Is the barn a pole barn, metal frame prefab, stick built? Is there a concrete s…"
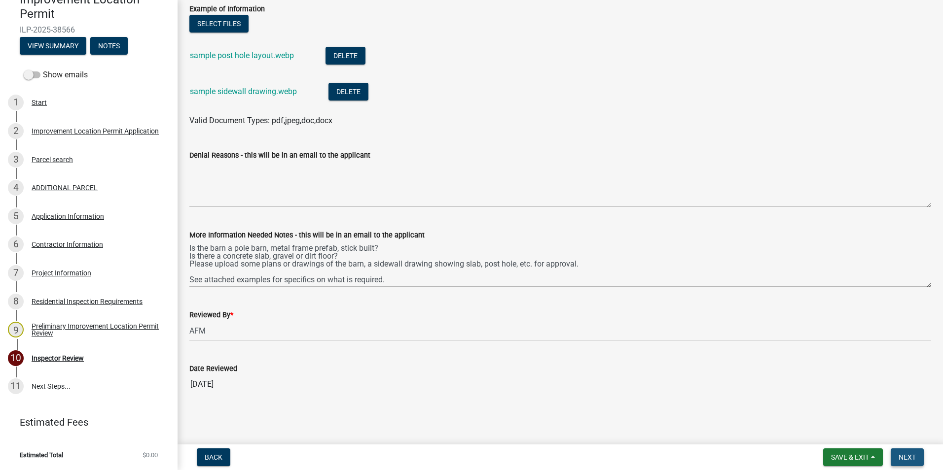
click at [619, 332] on span "Next" at bounding box center [906, 458] width 17 height 8
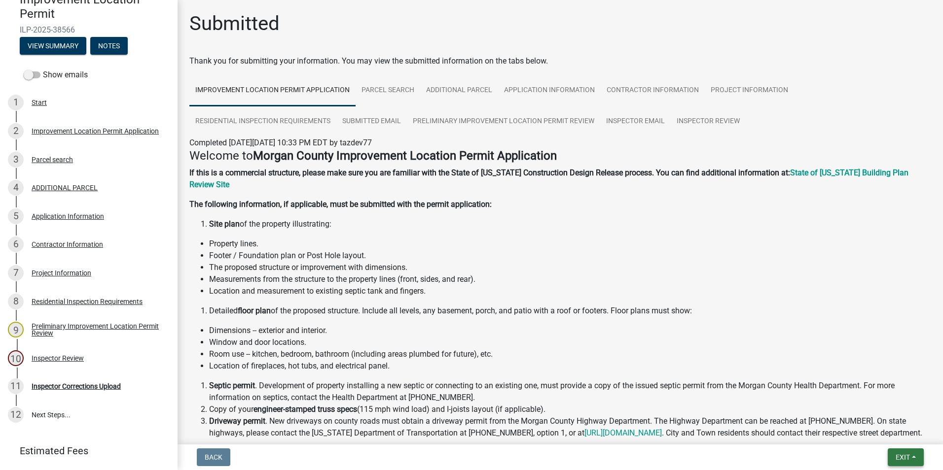
click at [619, 332] on span "Exit" at bounding box center [902, 458] width 14 height 8
click at [619, 332] on button "Save & Exit" at bounding box center [883, 432] width 79 height 24
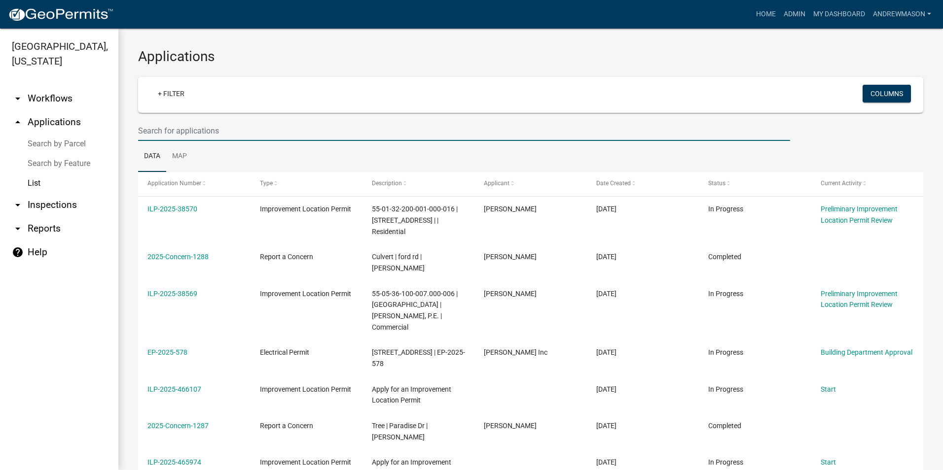
click at [173, 133] on input "text" at bounding box center [464, 131] width 652 height 20
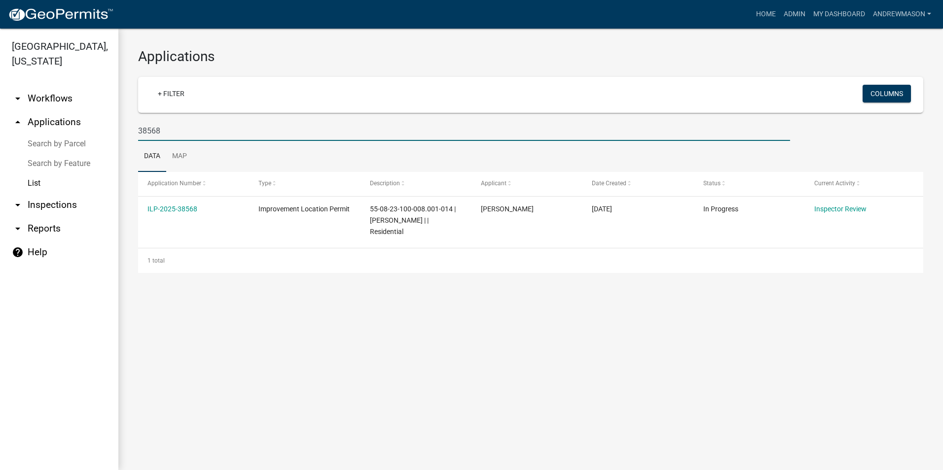
type input "38568"
click at [180, 209] on link "ILP-2025-38568" at bounding box center [172, 209] width 50 height 8
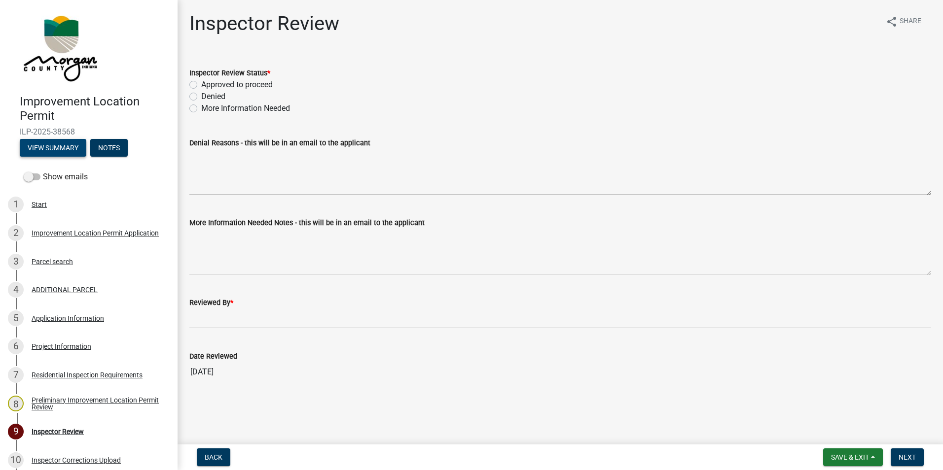
click at [76, 150] on button "View Summary" at bounding box center [53, 148] width 67 height 18
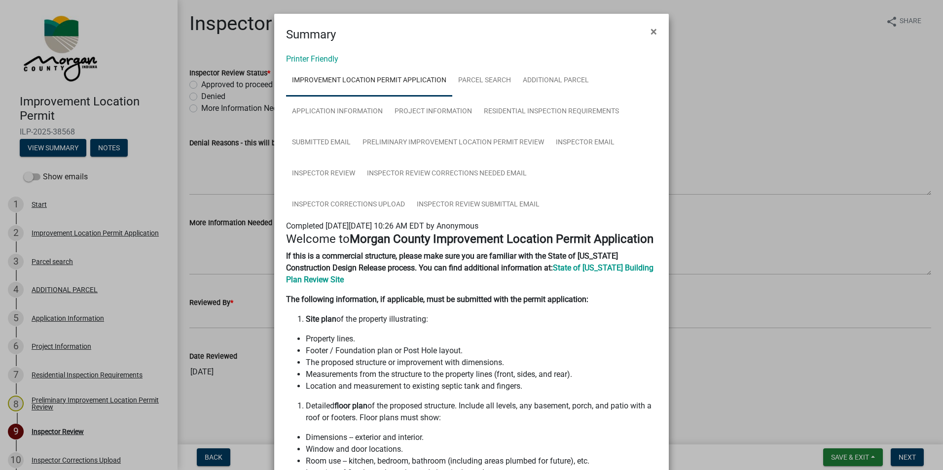
click at [619, 32] on span "×" at bounding box center [653, 32] width 6 height 14
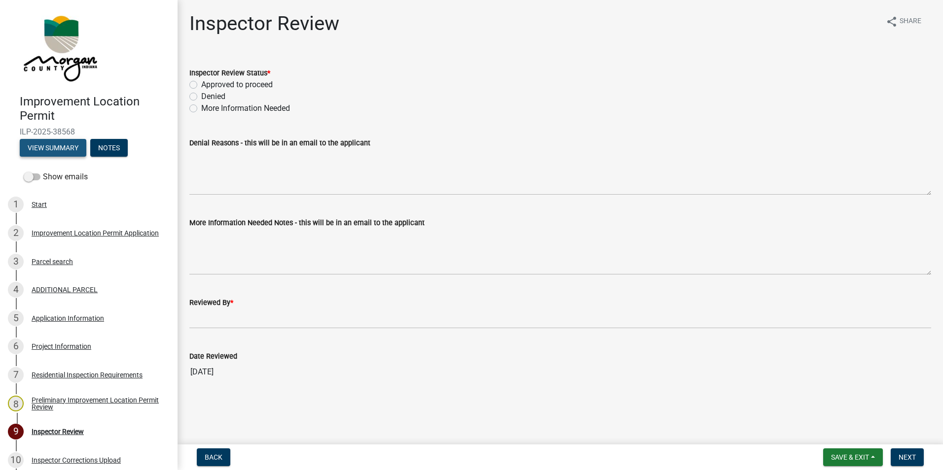
click at [37, 143] on button "View Summary" at bounding box center [53, 148] width 67 height 18
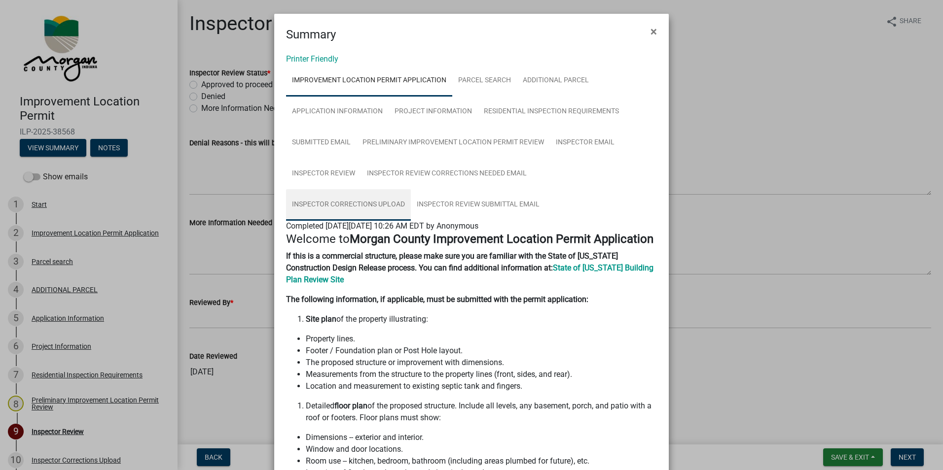
click at [411, 189] on link "Inspector Corrections Upload" at bounding box center [348, 205] width 125 height 32
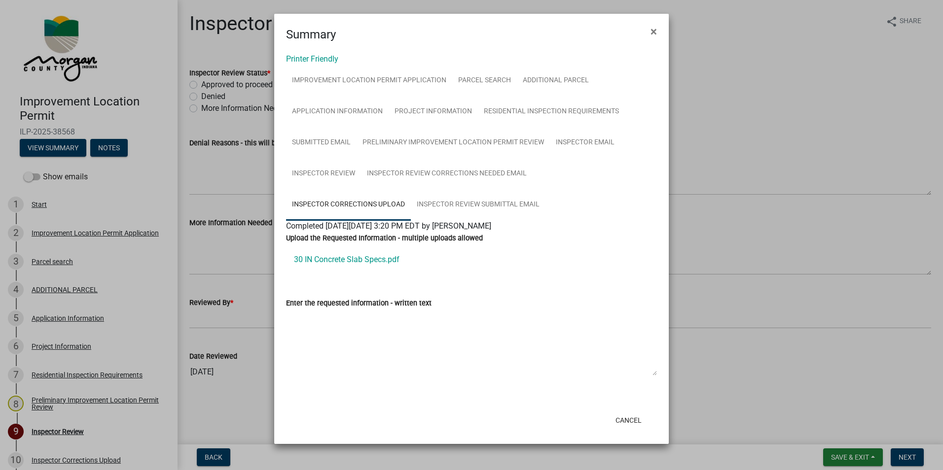
click at [370, 258] on link "30 IN Concrete Slab Specs.pdf" at bounding box center [471, 260] width 371 height 24
click at [619, 31] on span "×" at bounding box center [653, 32] width 6 height 14
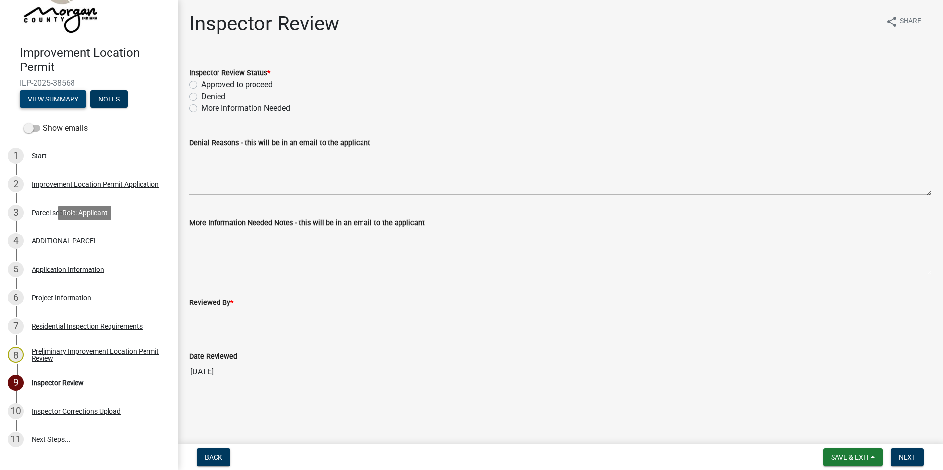
scroll to position [49, 0]
click at [52, 294] on div "Project Information" at bounding box center [62, 297] width 60 height 7
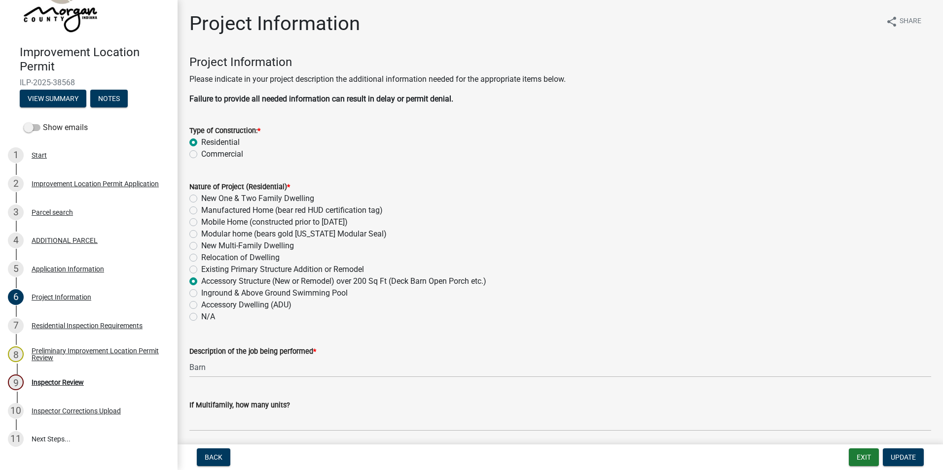
scroll to position [148, 0]
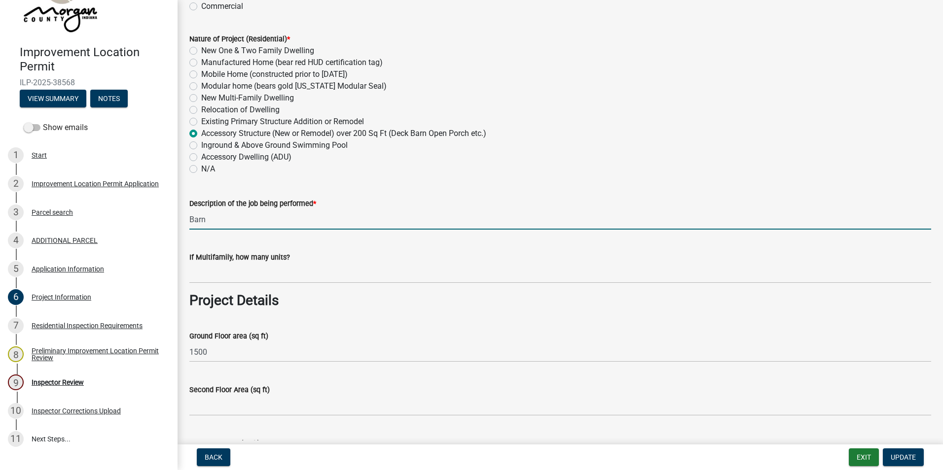
click at [218, 222] on input "Barn" at bounding box center [559, 220] width 741 height 20
type input "B"
click at [496, 219] on input "30 by 50 prefab metal building built on a block foundation with no power and no…" at bounding box center [559, 220] width 741 height 20
click at [579, 220] on input "30 by 50 prefab metal building built on a block foundation with no power and no…" at bounding box center [559, 220] width 741 height 20
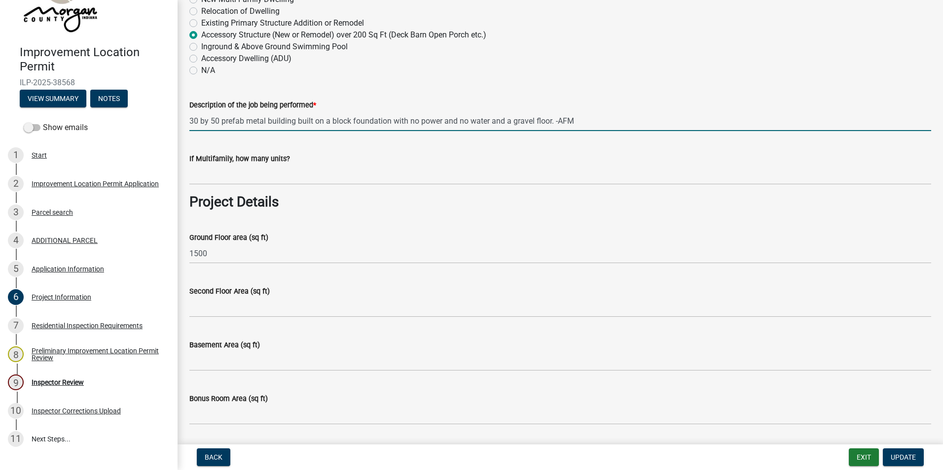
type input "30 by 50 prefab metal building built on a block foundation with no power and no…"
click at [619, 332] on span "Update" at bounding box center [902, 458] width 25 height 8
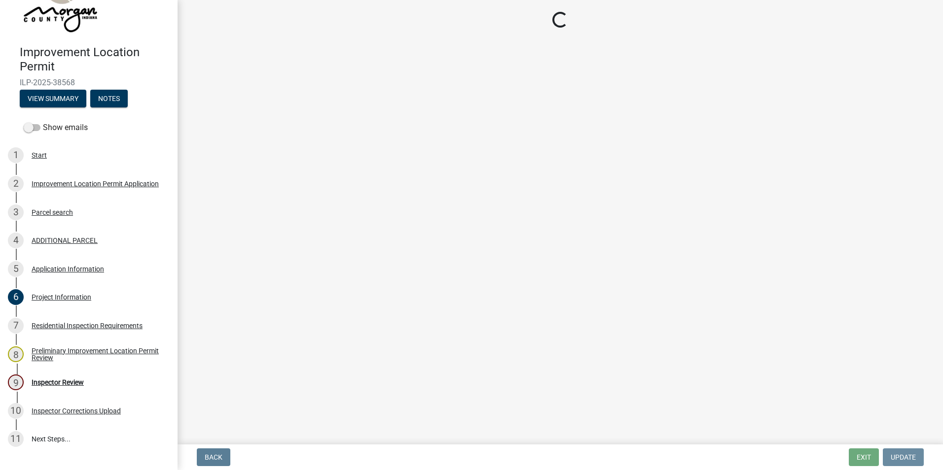
scroll to position [0, 0]
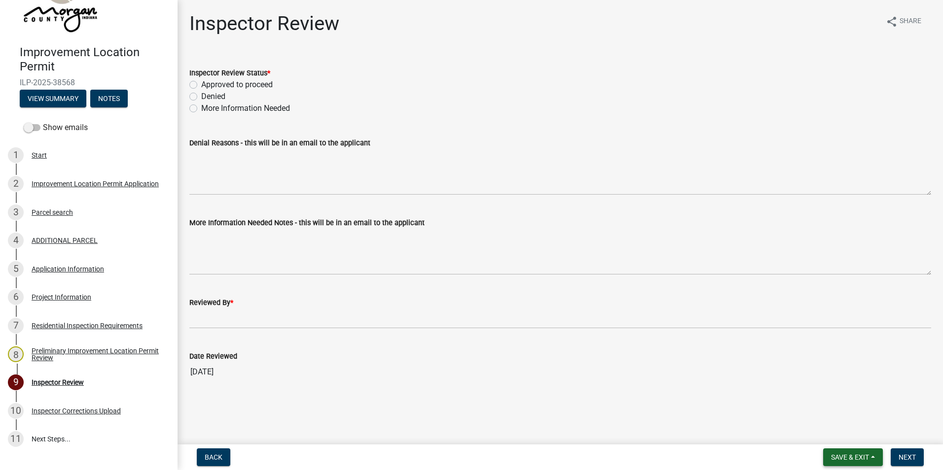
click at [619, 332] on span "Save & Exit" at bounding box center [850, 458] width 38 height 8
click at [619, 332] on button "Save & Exit" at bounding box center [843, 432] width 79 height 24
